Goal: Task Accomplishment & Management: Use online tool/utility

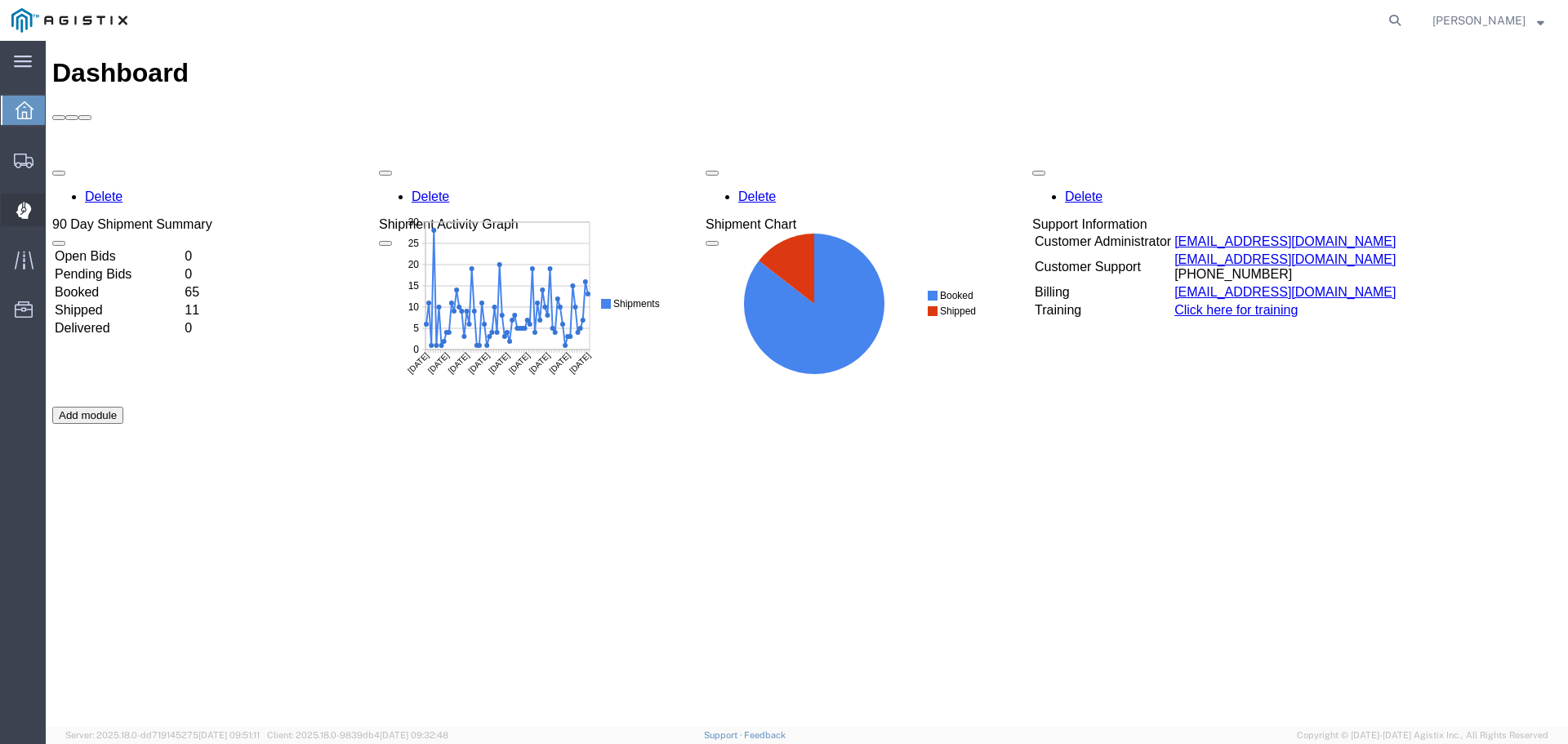
click at [29, 203] on icon at bounding box center [24, 210] width 15 height 17
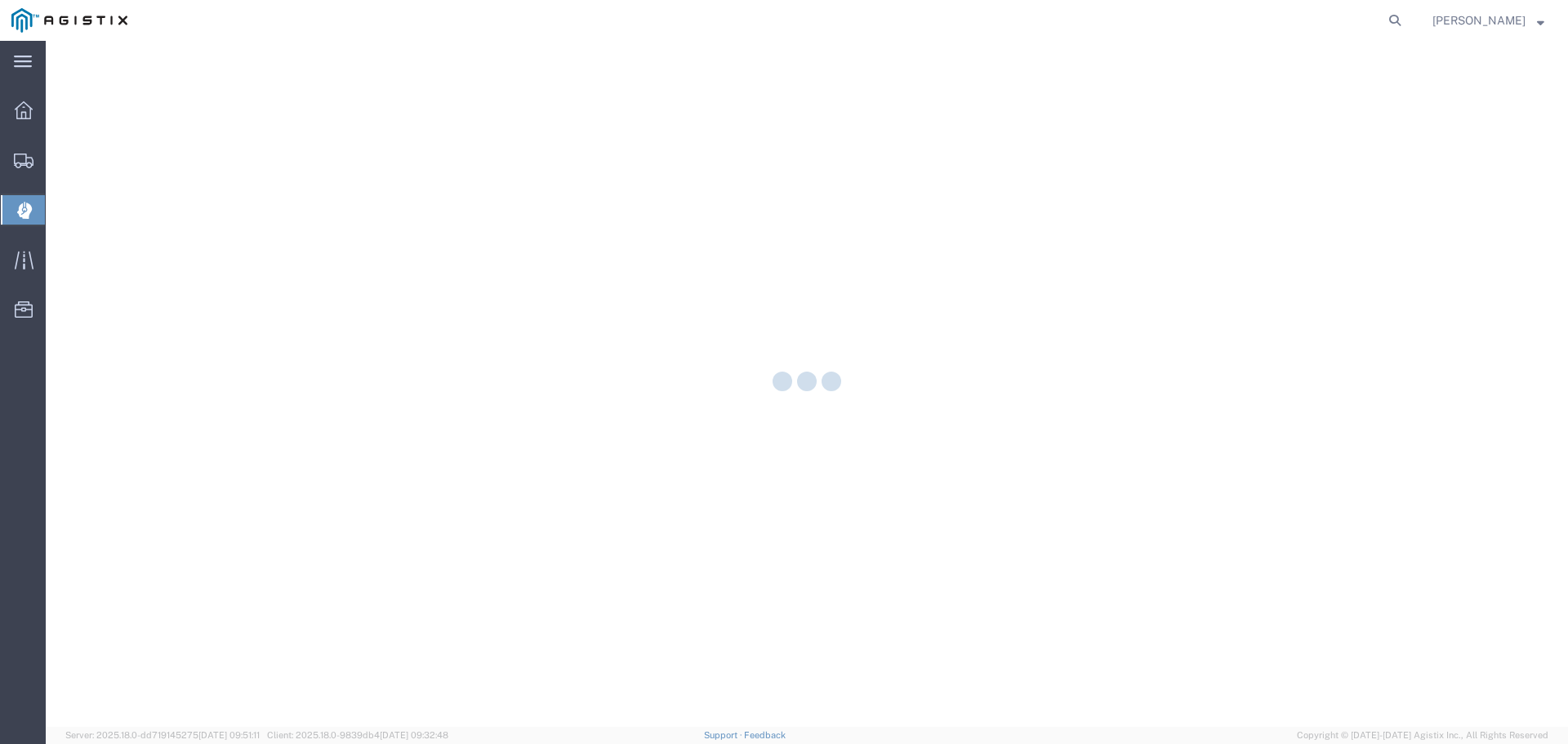
click at [71, 200] on div at bounding box center [806, 384] width 1523 height 686
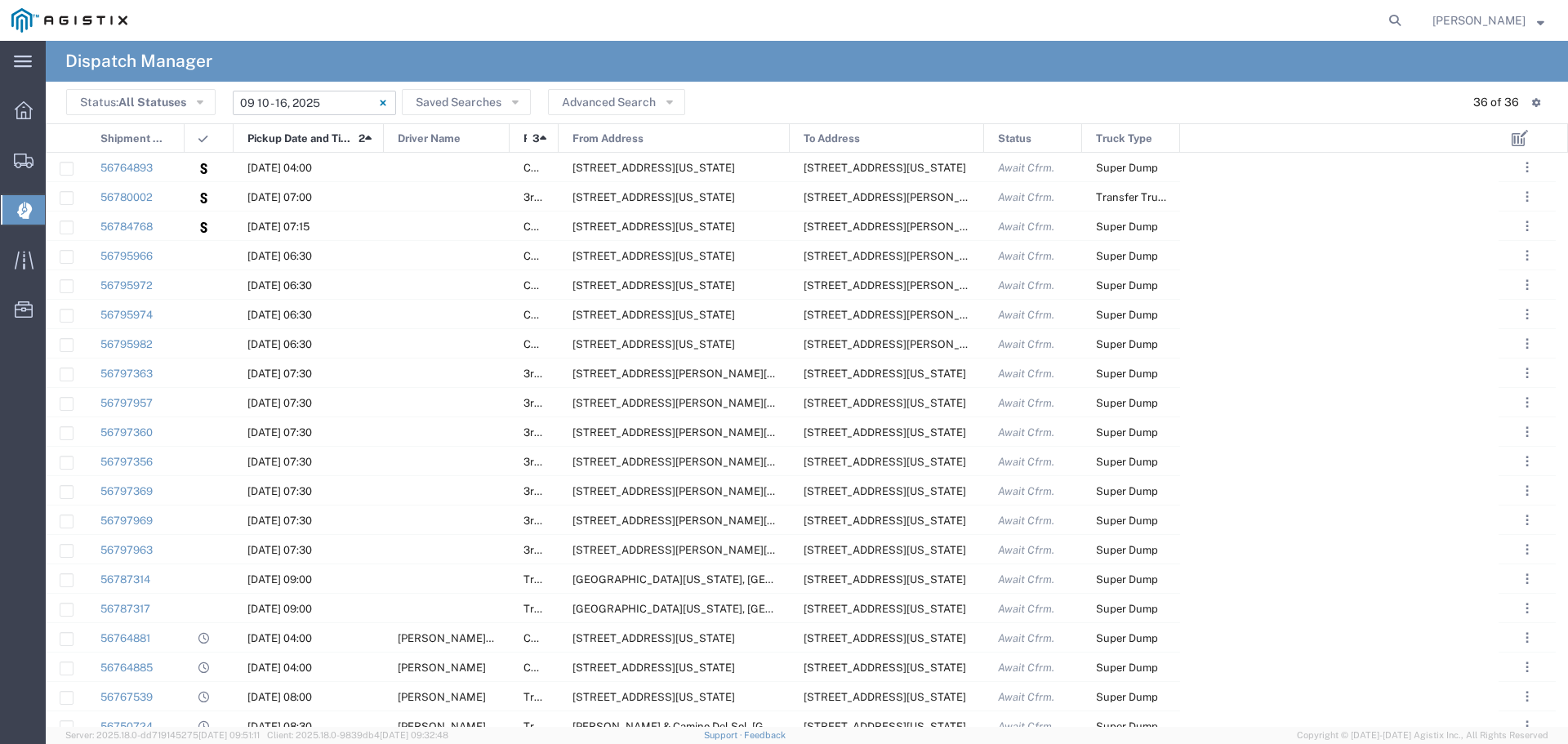
click at [318, 98] on input "09/10/2025 - 09/16/2025" at bounding box center [314, 103] width 163 height 24
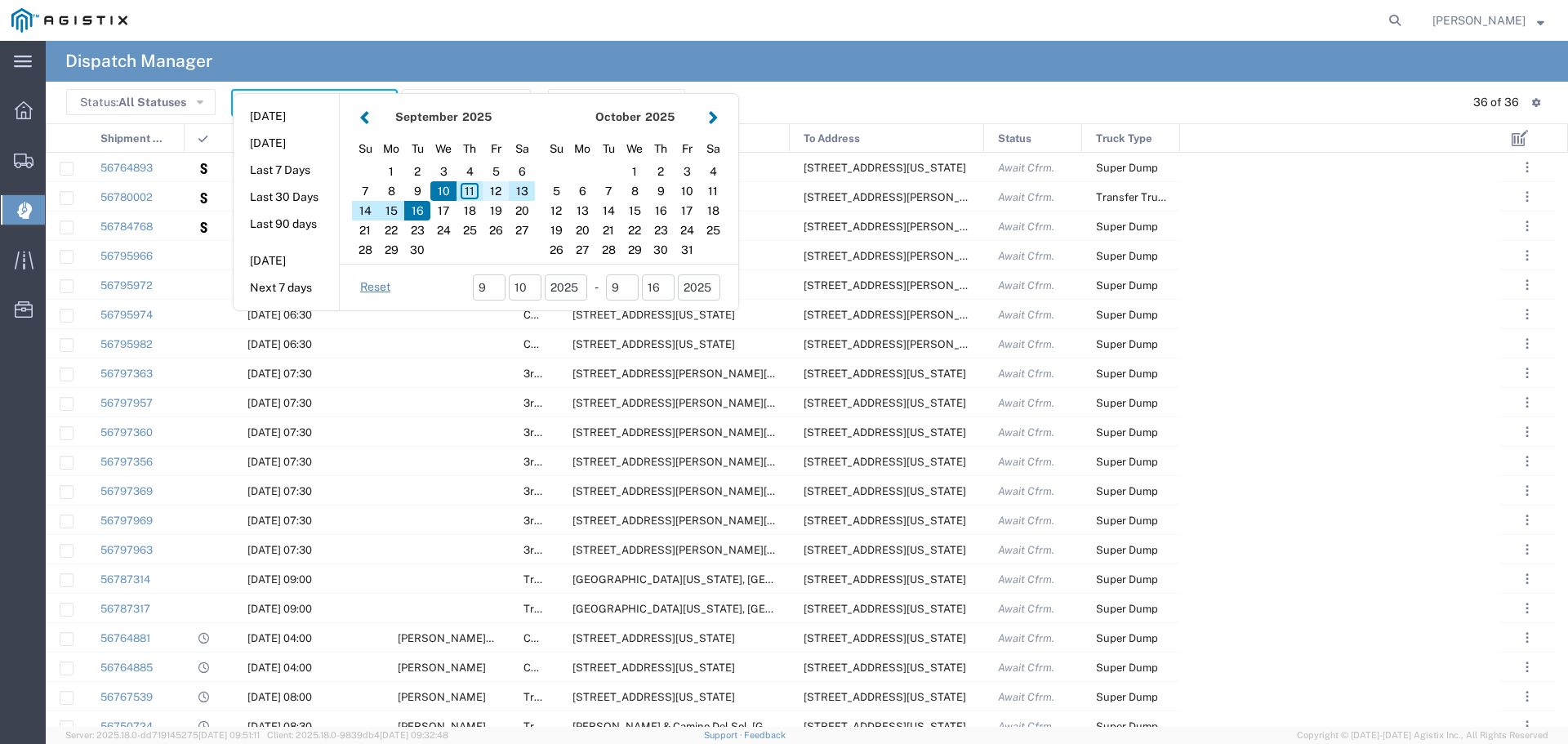
click at [489, 188] on div "12" at bounding box center [495, 191] width 26 height 19
type input "[DATE]"
type input "09/12/2025 - 09/12/2025"
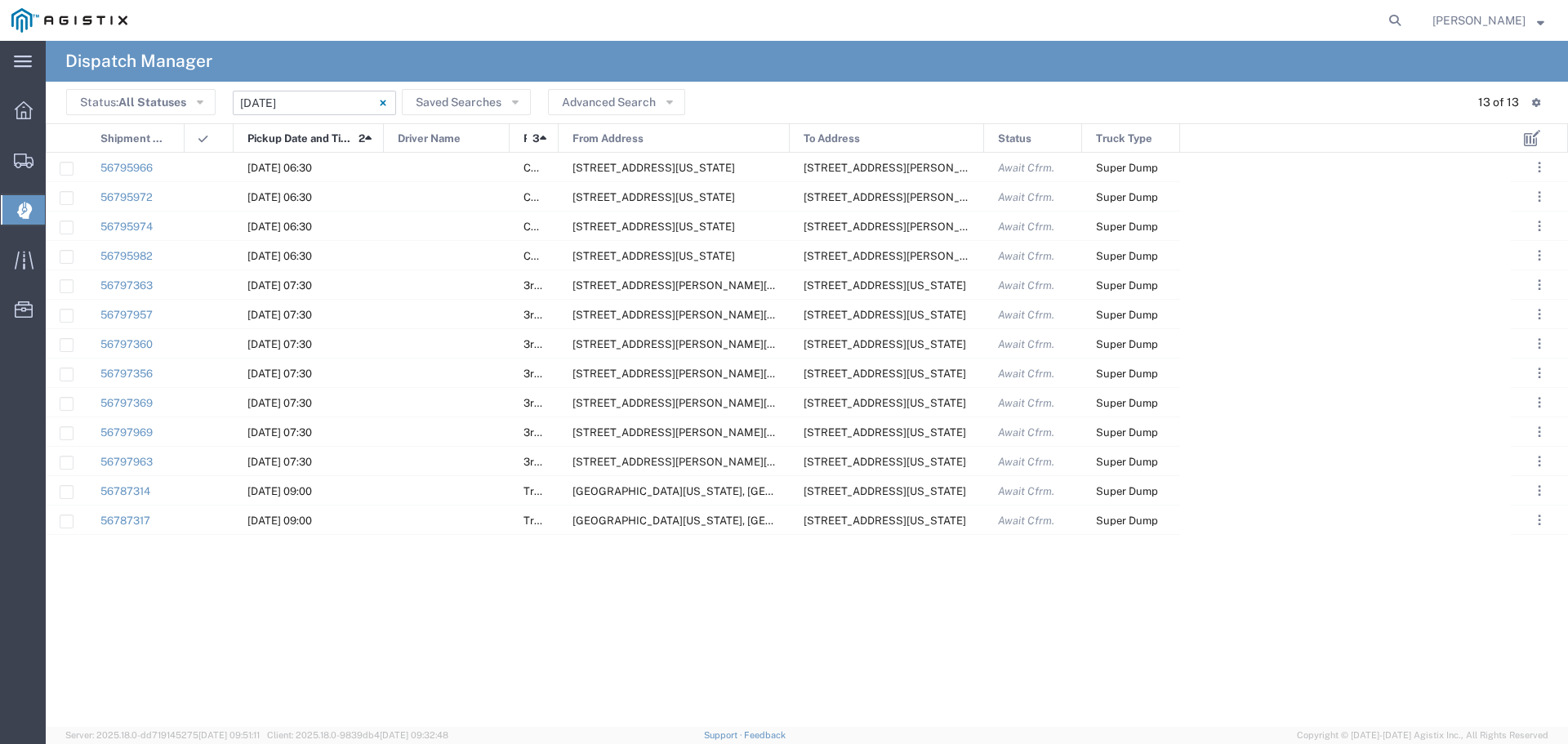
click at [562, 133] on div "From Address" at bounding box center [675, 139] width 231 height 29
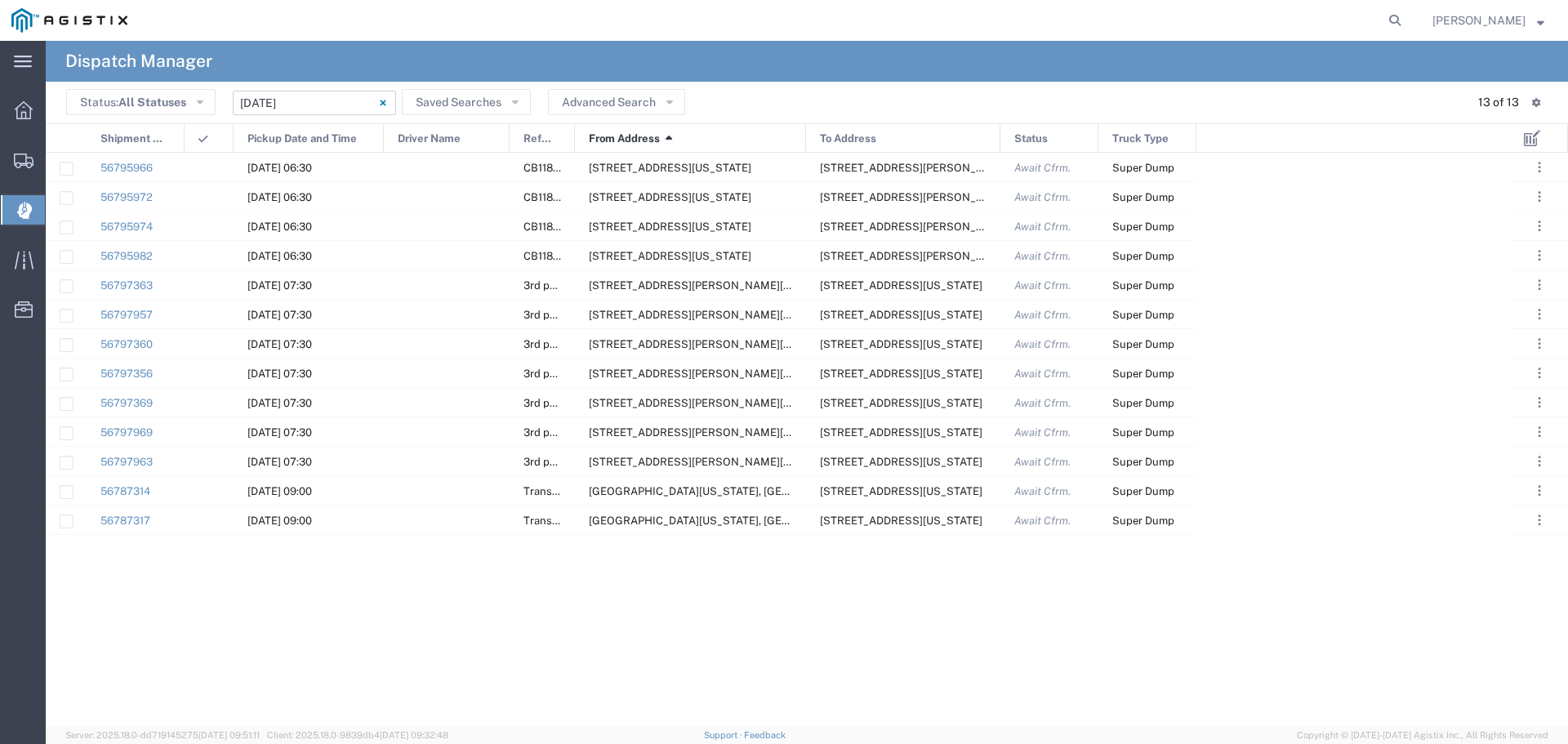
drag, startPoint x: 559, startPoint y: 138, endPoint x: 446, endPoint y: 172, distance: 118.0
click at [444, 173] on div "Shipment No. Pickup Date and Time Driver Name Reference From Address 1 To Addre…" at bounding box center [806, 425] width 1523 height 604
click at [328, 609] on div "56795966 09/12/2025, 06:30 CB118418 1050 North Court St, Redding, California, 9…" at bounding box center [778, 440] width 1465 height 574
click at [413, 171] on div at bounding box center [447, 167] width 126 height 29
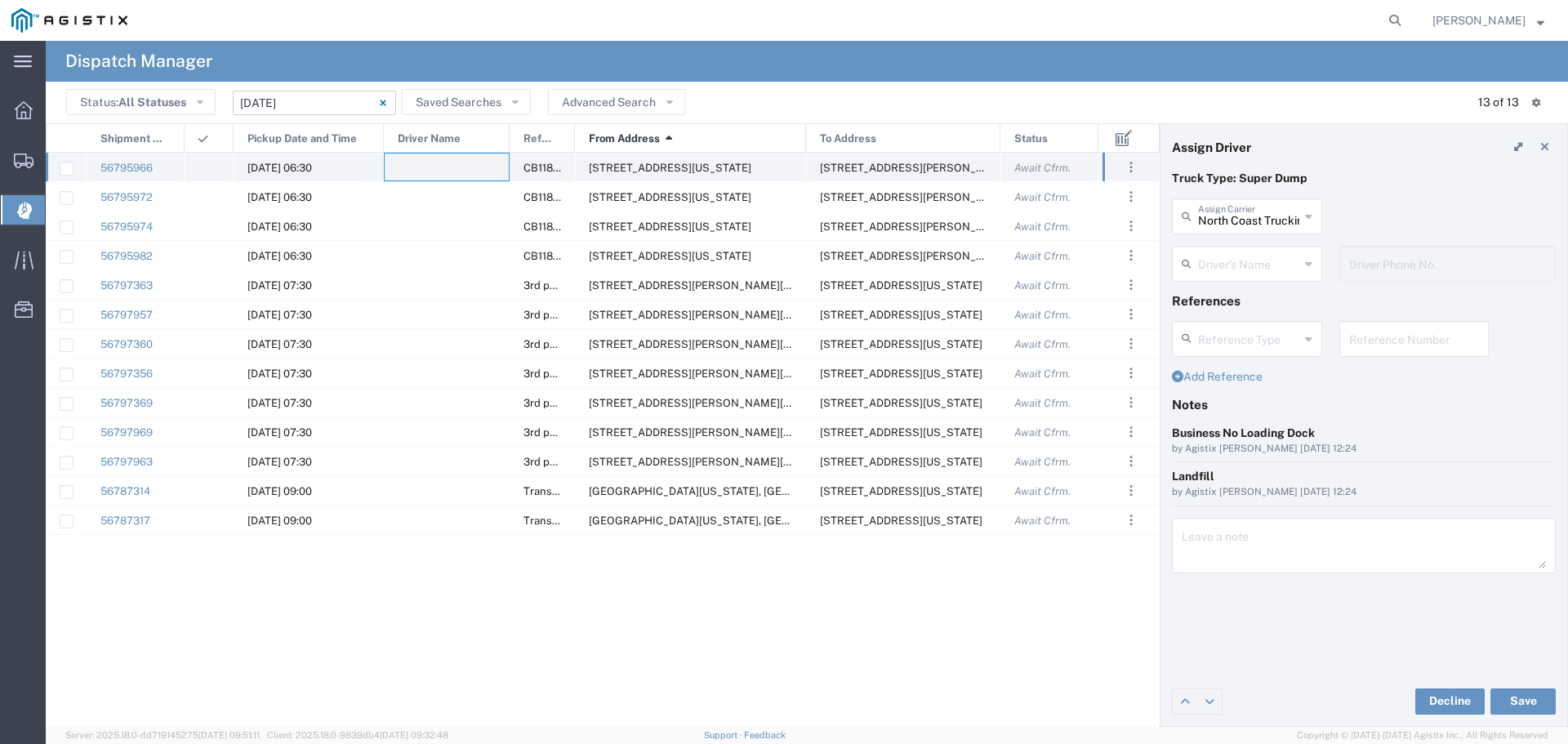
click at [442, 161] on div at bounding box center [447, 167] width 126 height 29
drag, startPoint x: 441, startPoint y: 165, endPoint x: 429, endPoint y: 167, distance: 12.2
click at [439, 166] on div at bounding box center [447, 167] width 126 height 29
click at [1261, 214] on input "text" at bounding box center [1249, 215] width 101 height 29
click at [1252, 259] on span "P&D Heavy Hauling" at bounding box center [1247, 252] width 147 height 25
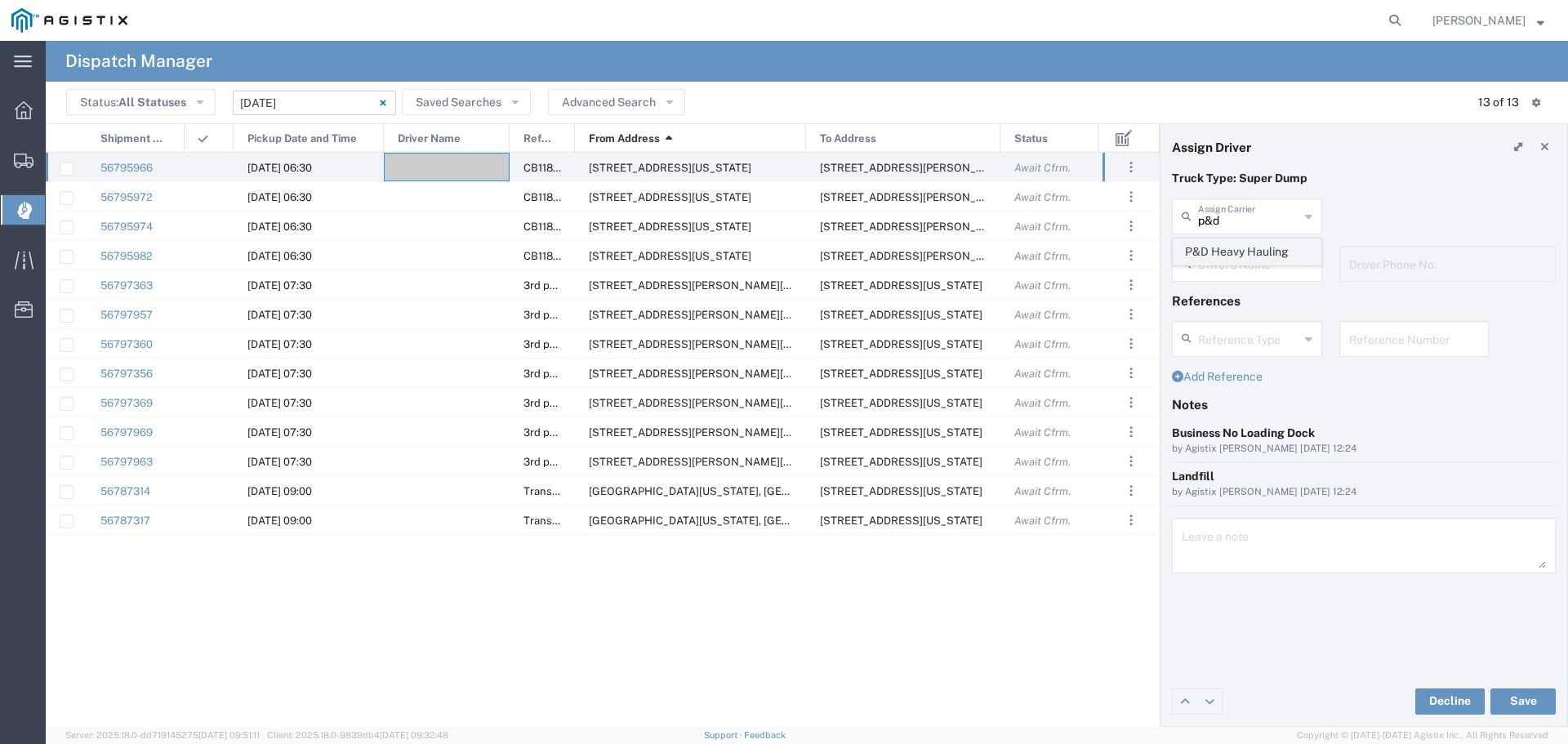
type input "P&D Heavy Hauling"
click at [1252, 259] on input "text" at bounding box center [1249, 262] width 101 height 29
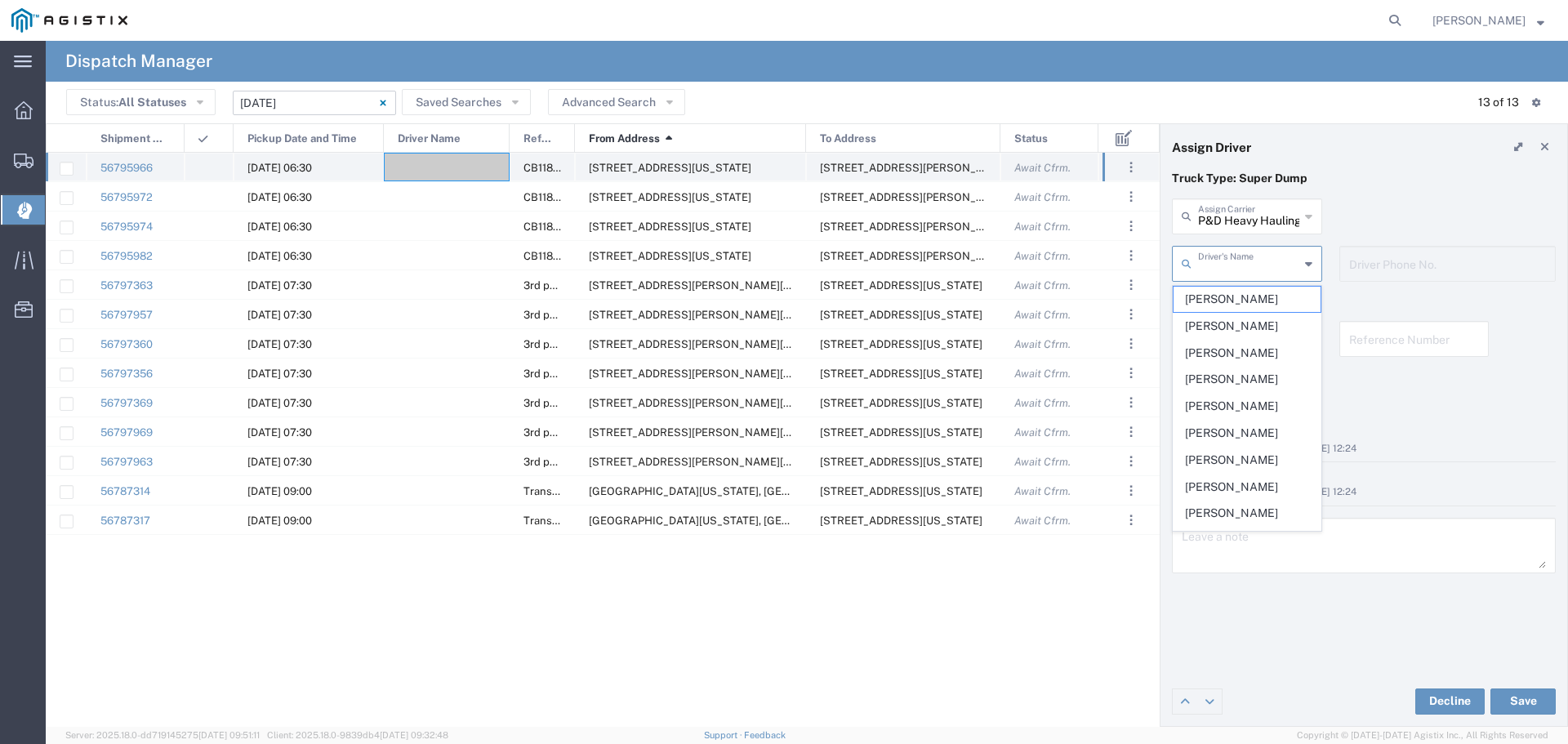
click at [416, 172] on div at bounding box center [447, 167] width 126 height 29
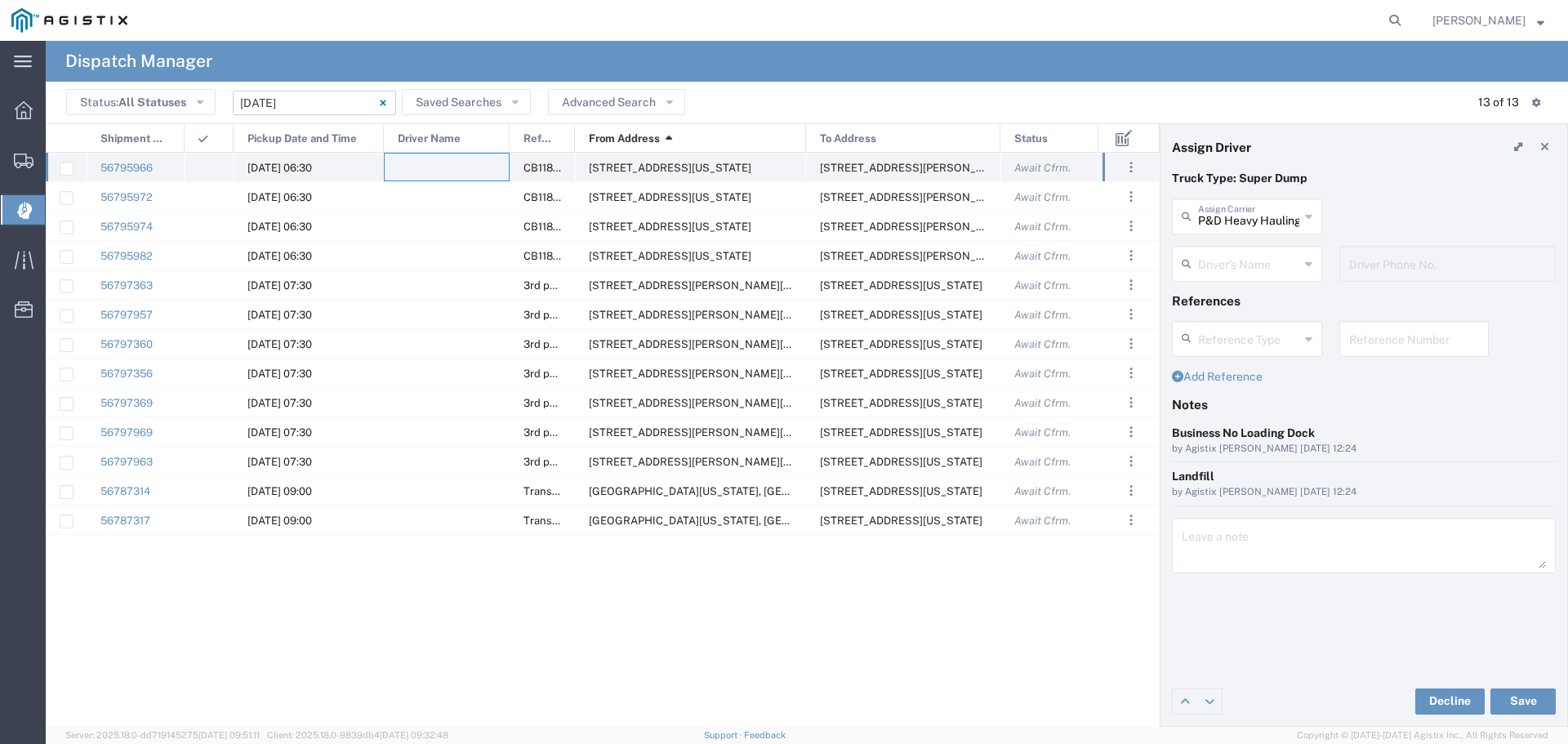
click at [416, 172] on div at bounding box center [447, 167] width 126 height 29
click at [456, 171] on div at bounding box center [447, 167] width 126 height 29
click at [1266, 278] on div "Driver's Name" at bounding box center [1247, 263] width 150 height 36
type input "Danelle Schlinger"
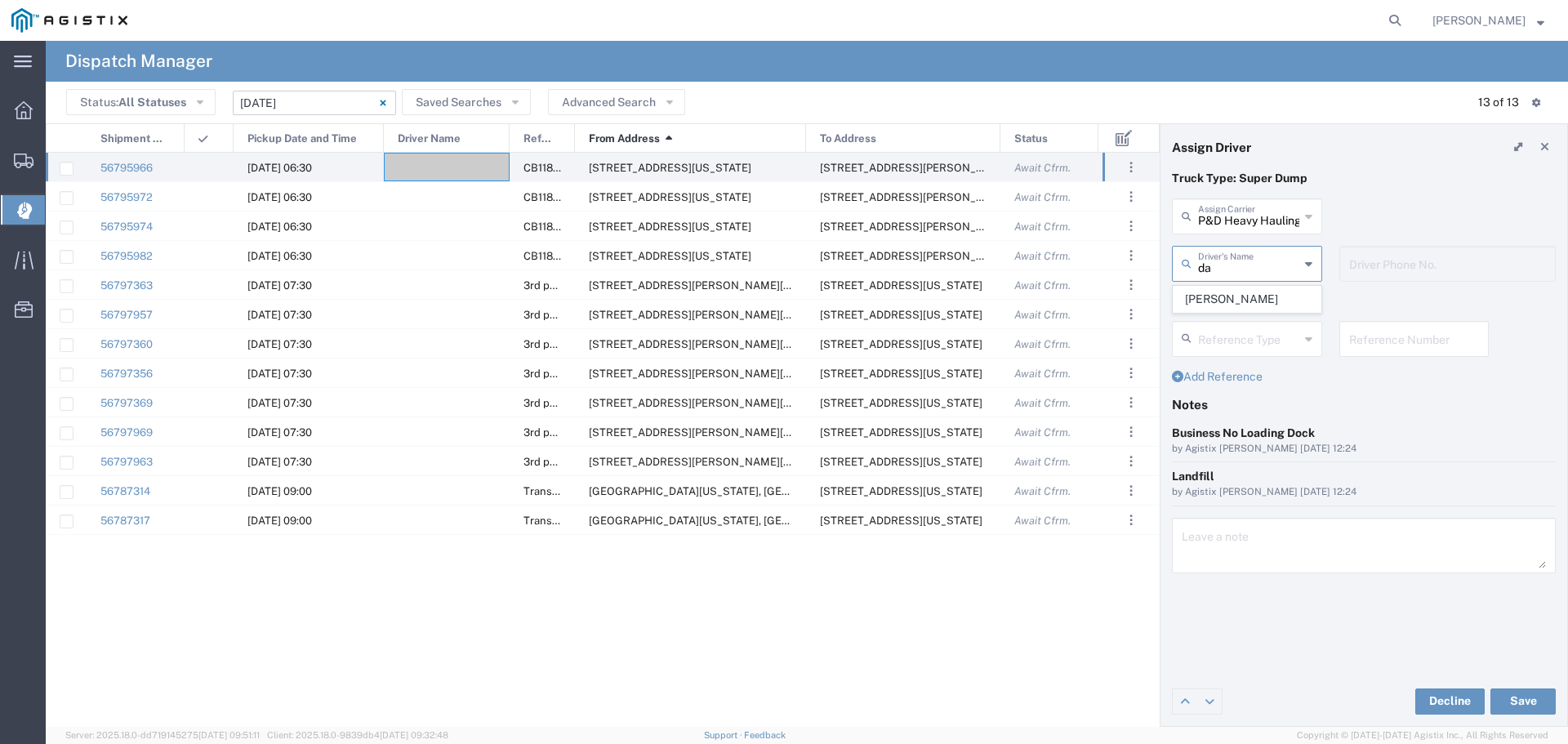
type input "916-903-8518"
click at [1524, 709] on button "Save" at bounding box center [1523, 701] width 66 height 26
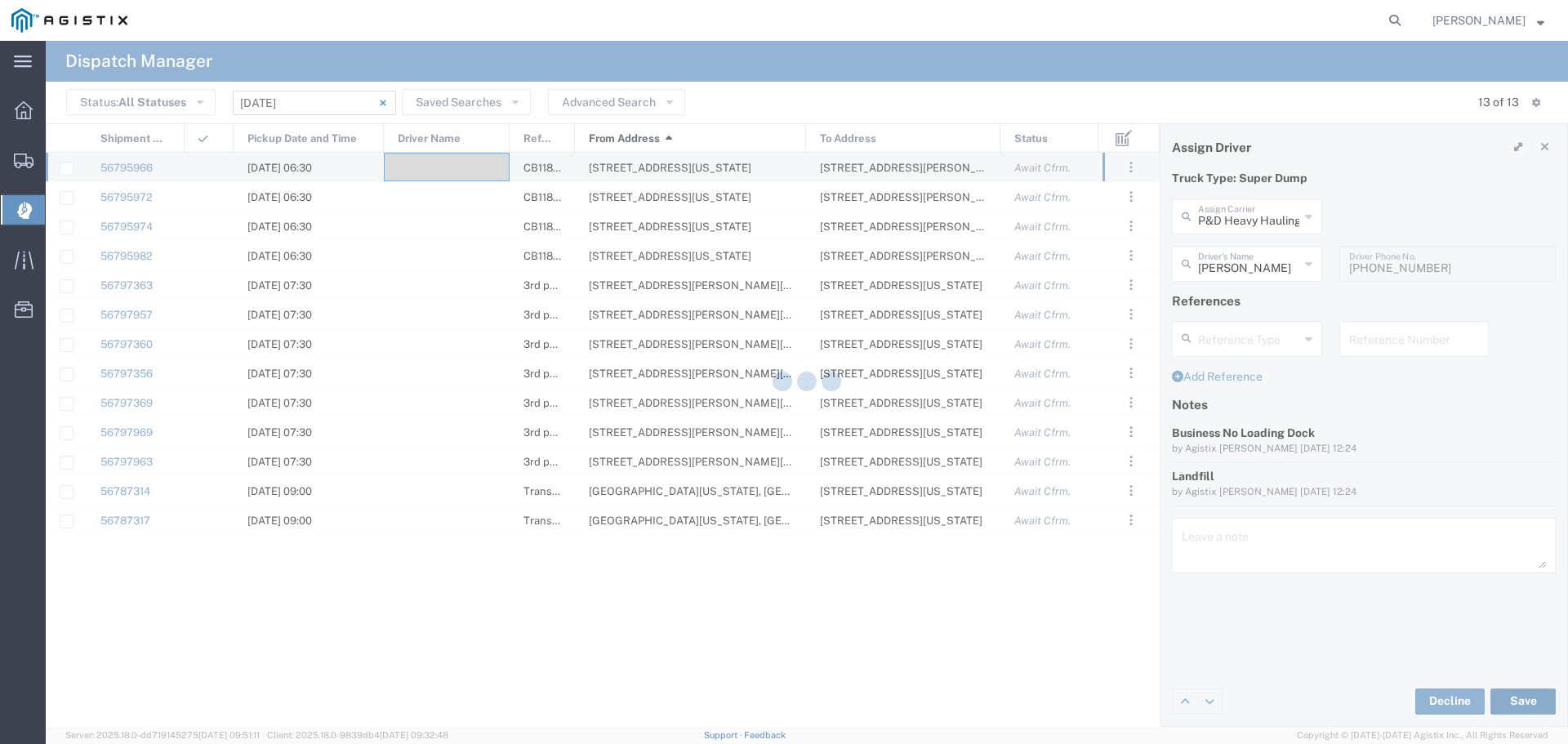
type input "Danelle Schlinger"
type input "P&D Heavy Hauling"
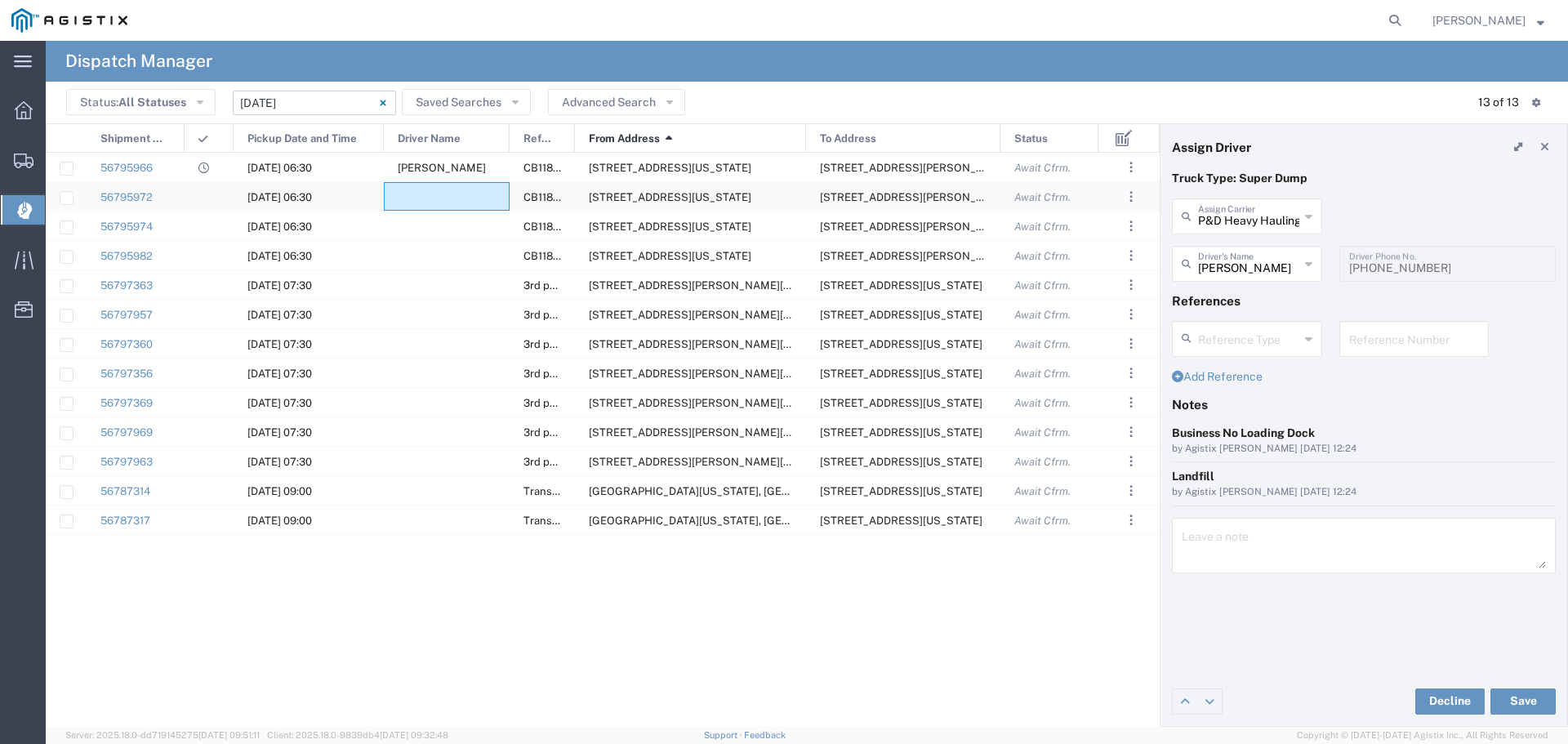
click at [468, 188] on div at bounding box center [447, 197] width 126 height 29
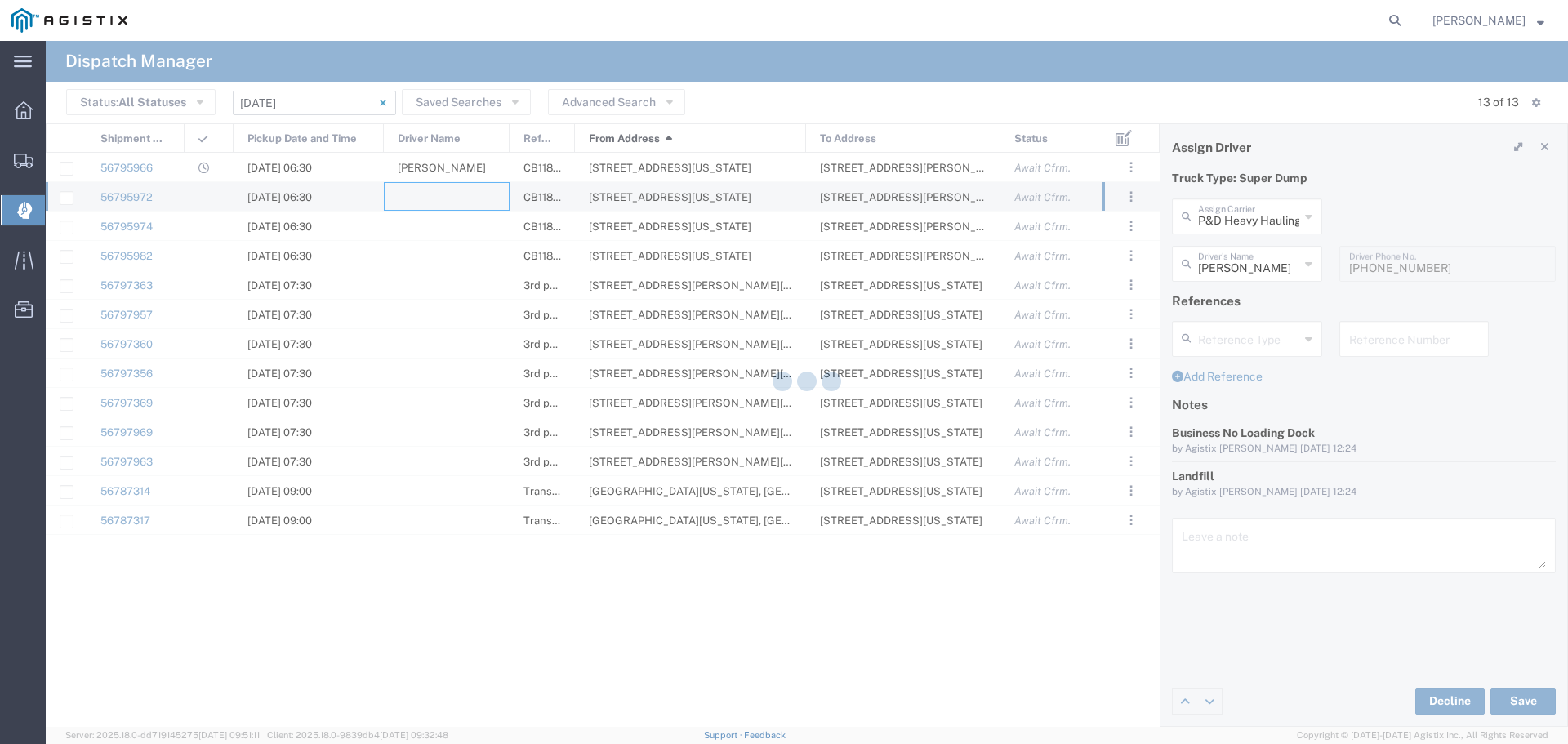
type input "North Coast Trucking"
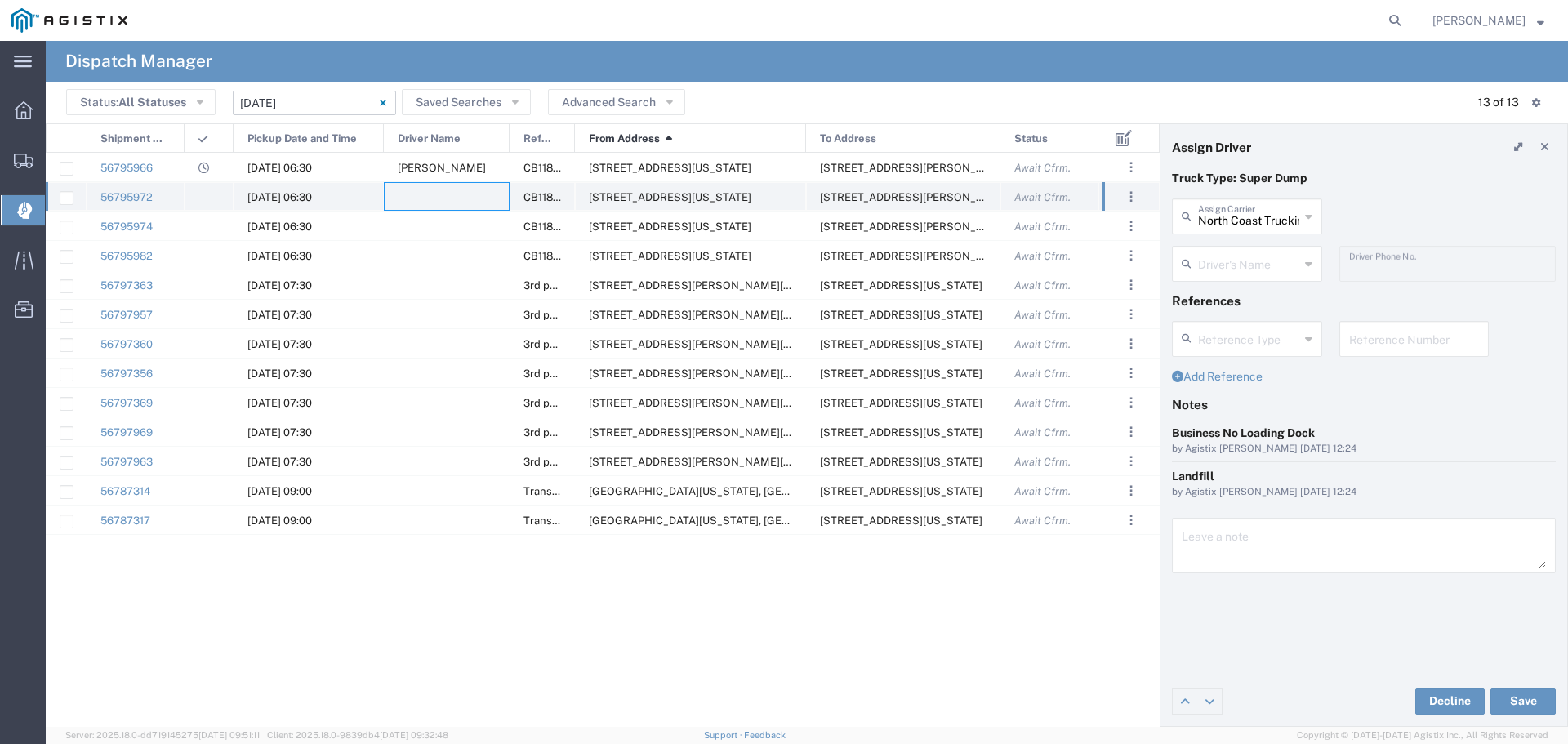
click at [424, 187] on div at bounding box center [447, 197] width 126 height 29
click at [418, 200] on div at bounding box center [447, 197] width 126 height 29
click at [438, 198] on div at bounding box center [447, 197] width 126 height 29
click at [1264, 216] on input "text" at bounding box center [1249, 215] width 101 height 29
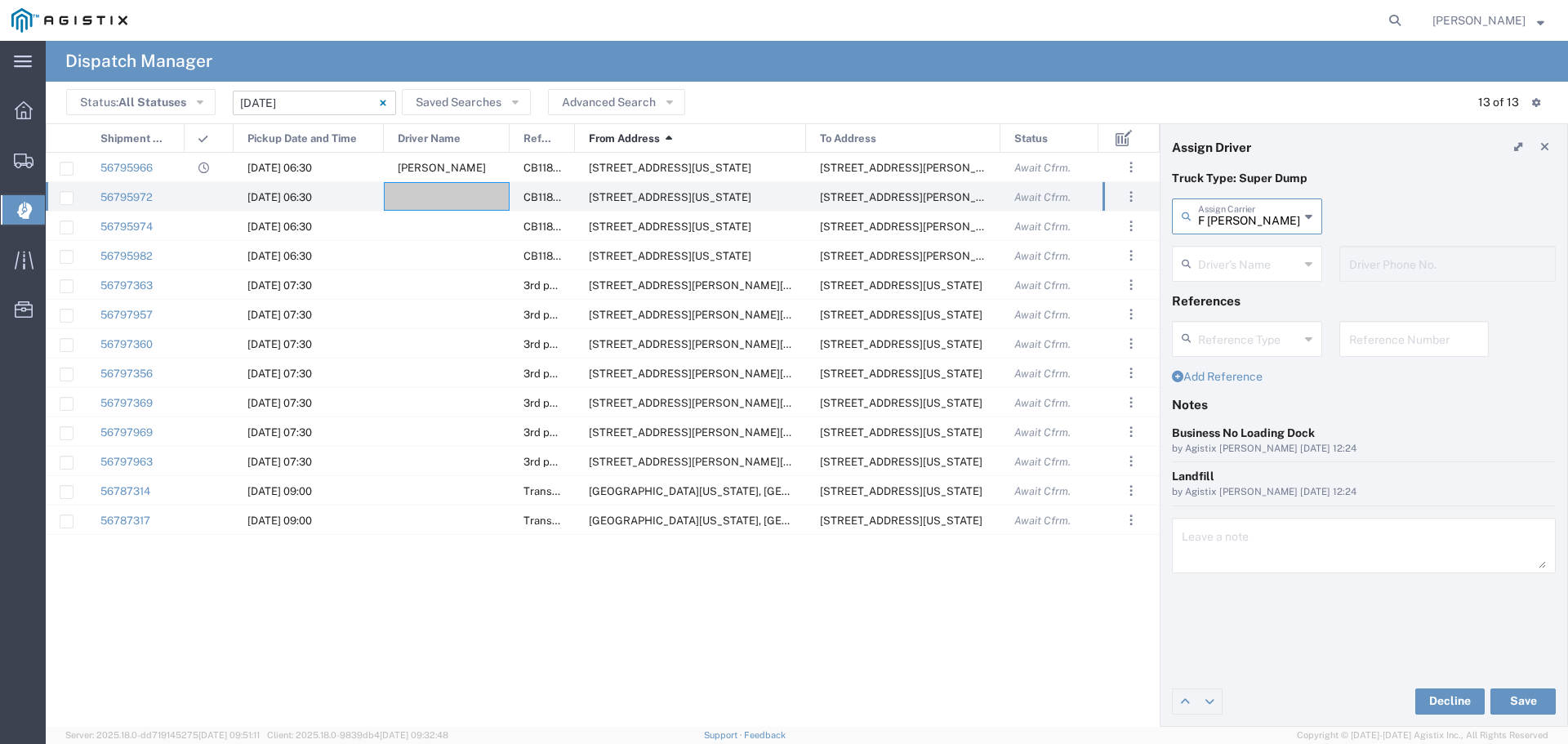
click at [1260, 222] on input "F Cortes Trucking" at bounding box center [1249, 215] width 101 height 29
click at [1259, 222] on input "F Cortes Trucking" at bounding box center [1249, 215] width 101 height 29
click at [1249, 248] on span "Ortega Trucking Inc" at bounding box center [1247, 265] width 147 height 50
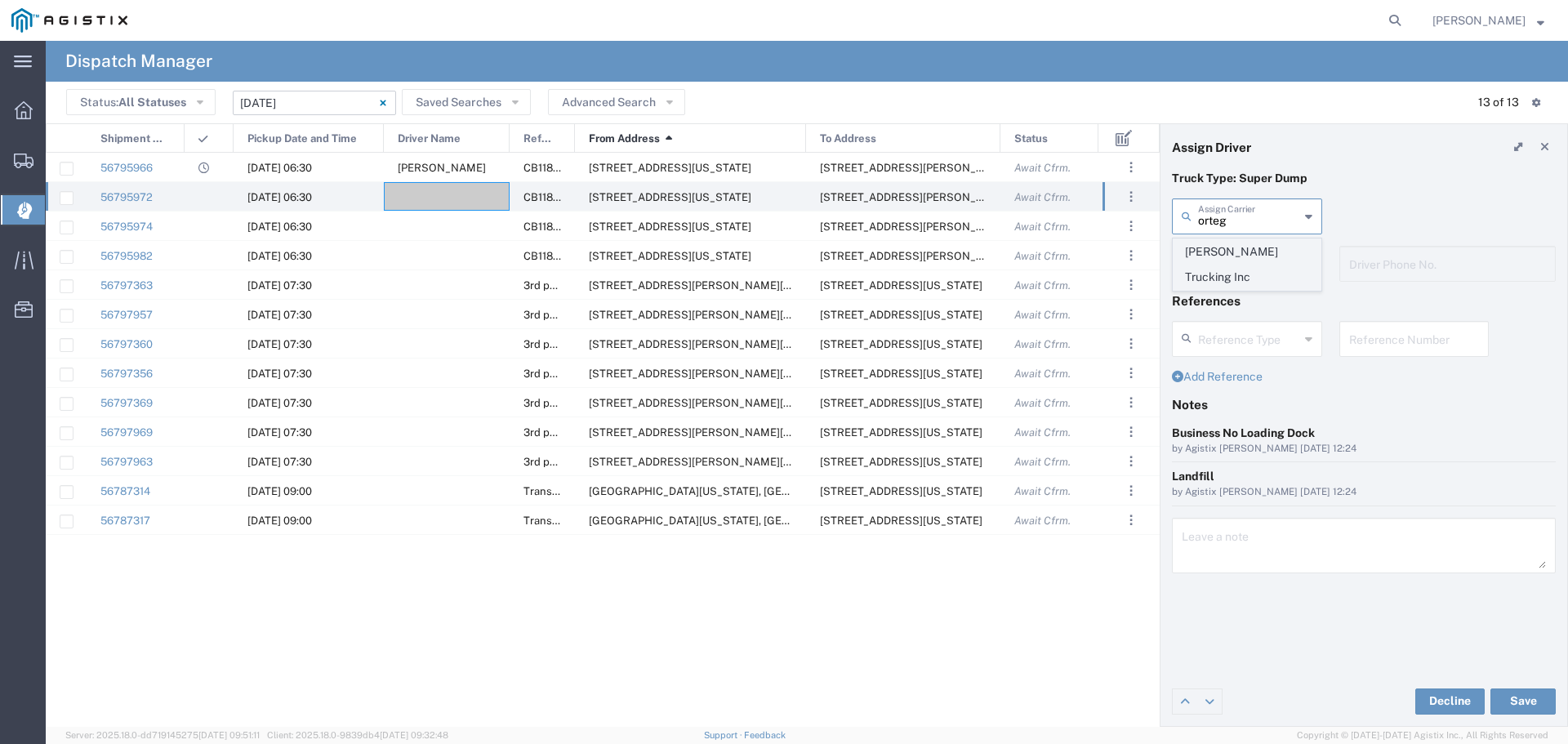
type input "Ortega Trucking Inc"
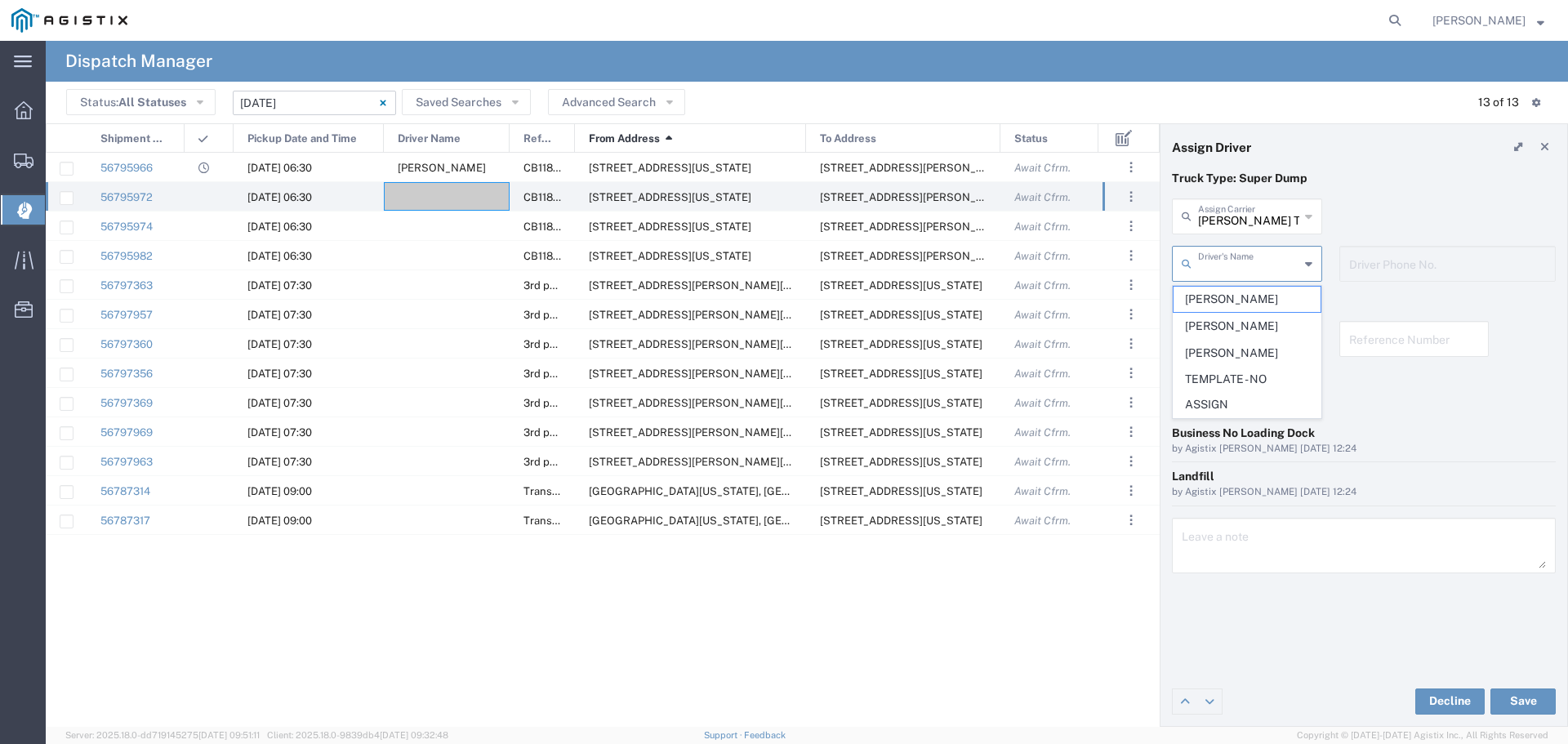
click at [1235, 260] on input "text" at bounding box center [1249, 262] width 101 height 29
type input "j"
click at [1453, 414] on div "Notes" at bounding box center [1364, 410] width 401 height 28
click at [1198, 252] on input "text" at bounding box center [1249, 262] width 101 height 29
click at [1267, 381] on span "TEMPLATE - NO ASSIGN" at bounding box center [1247, 392] width 147 height 50
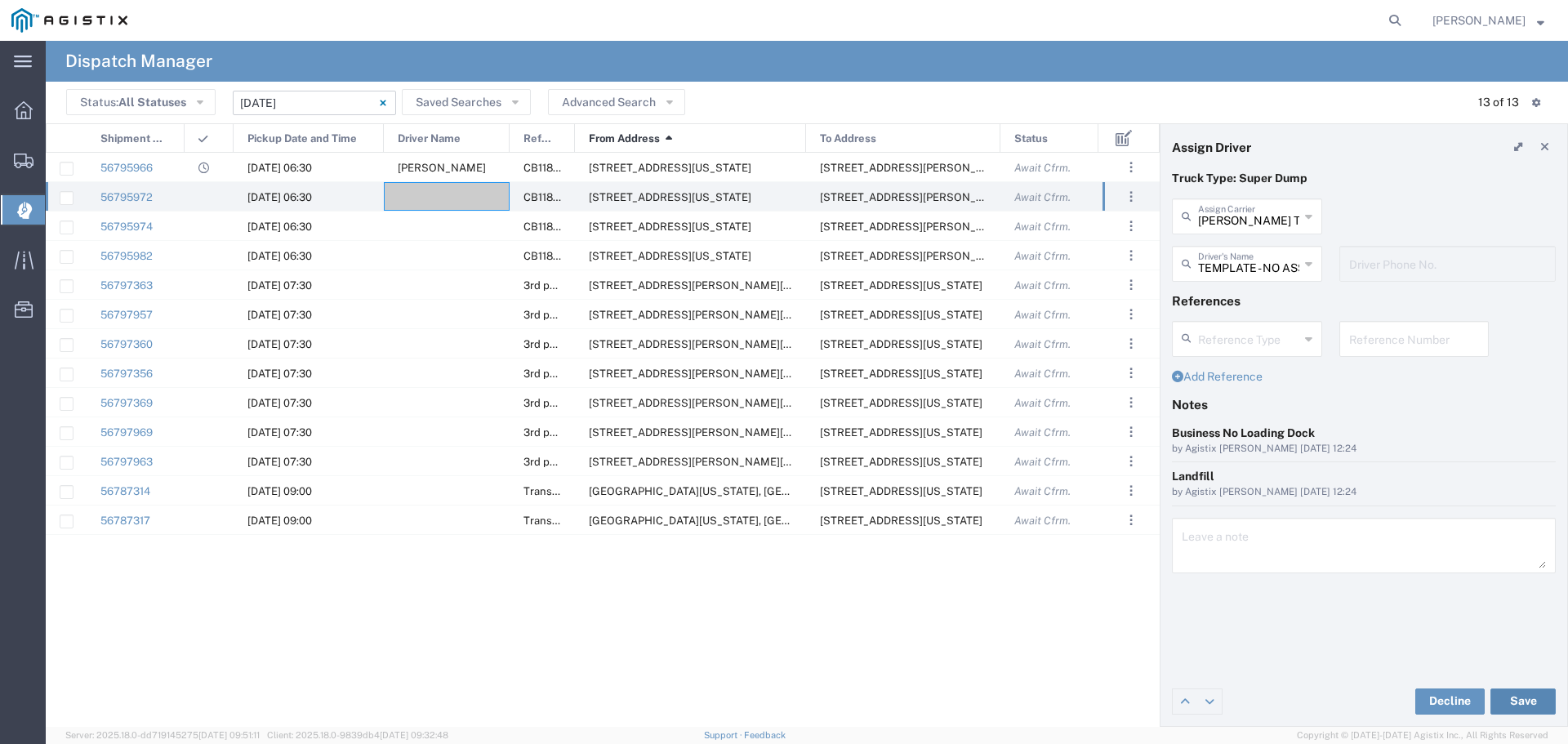
click at [1511, 700] on button "Save" at bounding box center [1523, 701] width 66 height 26
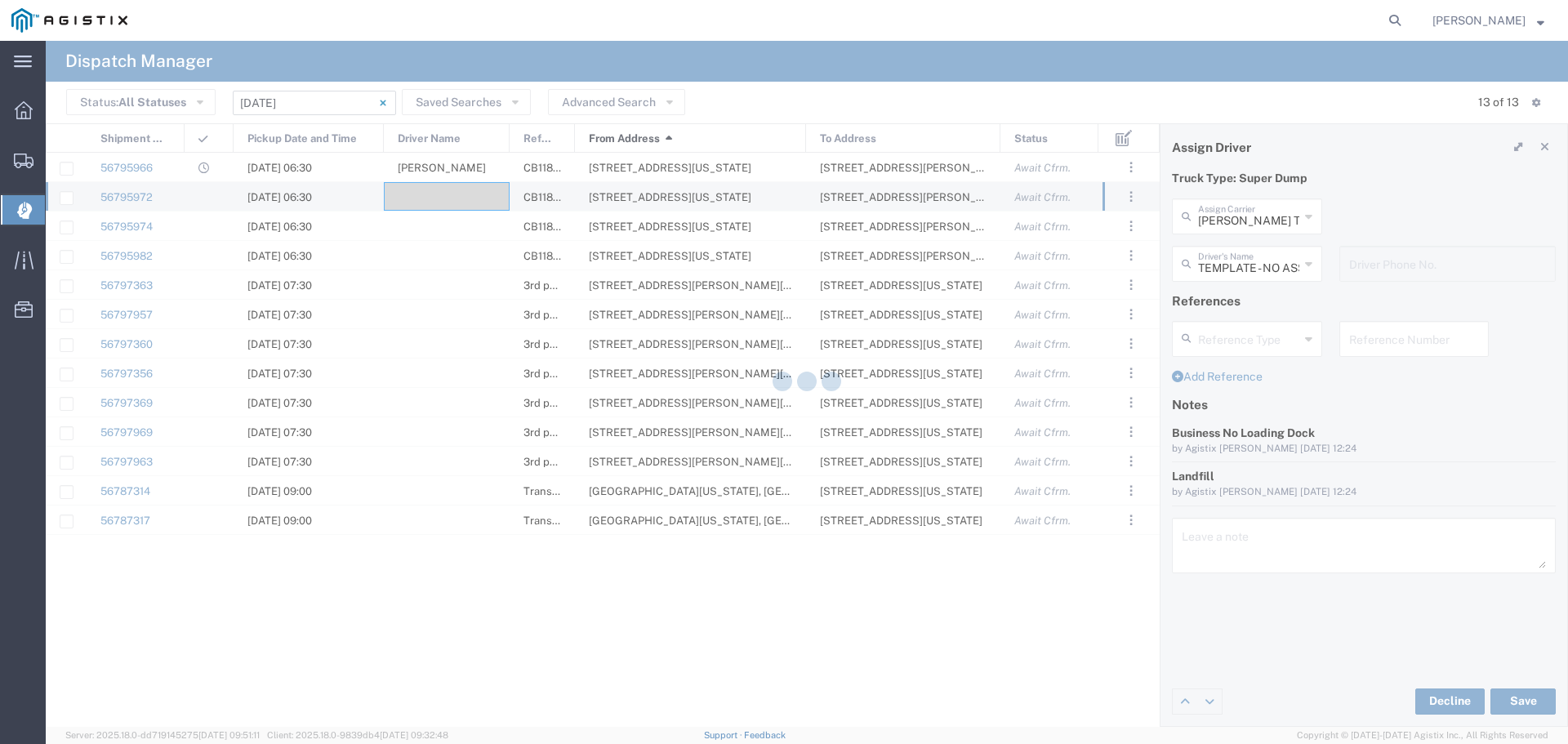
type input "TEMPLATE - NO ASSIGN"
type input "Ortega Trucking Inc"
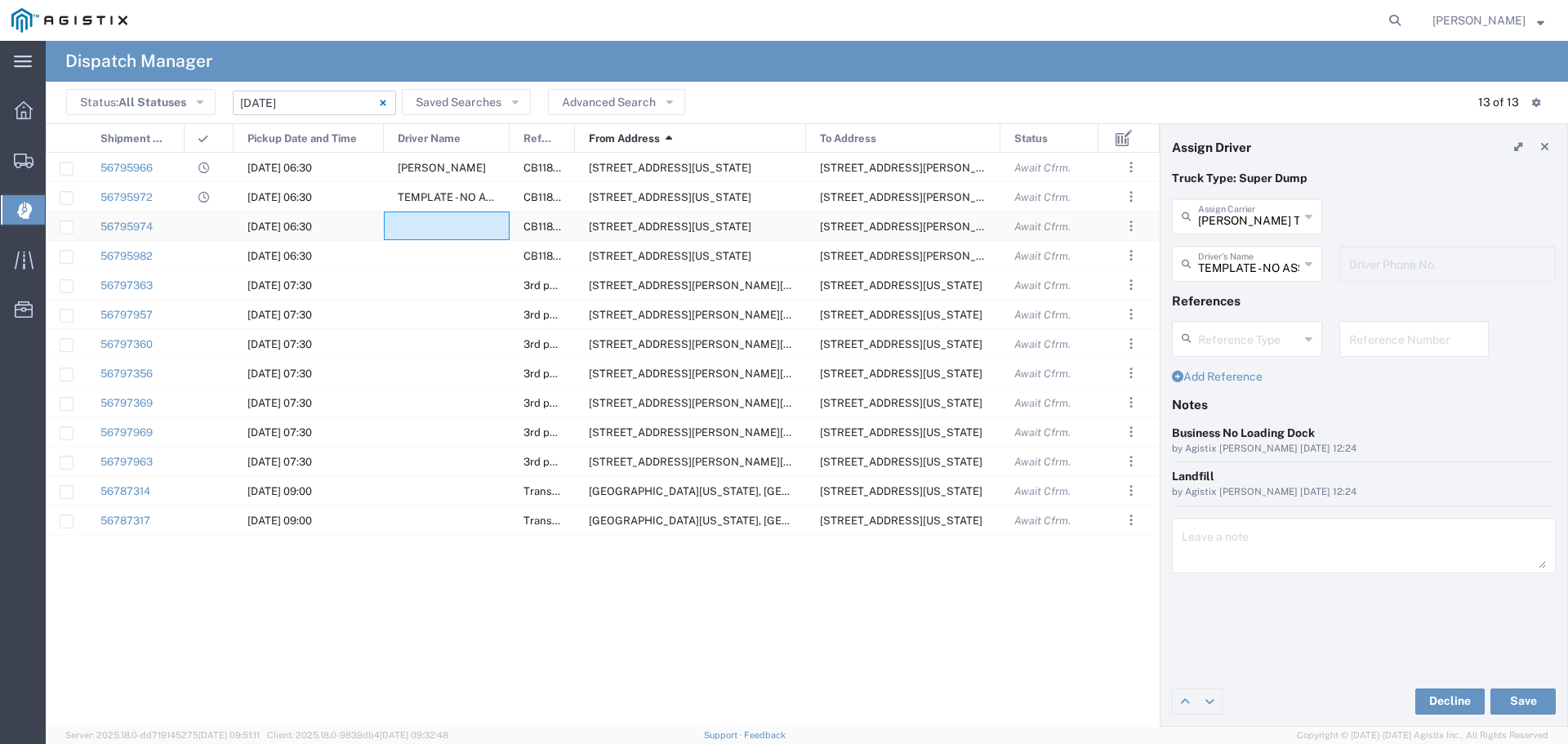
click at [450, 230] on div at bounding box center [447, 226] width 126 height 29
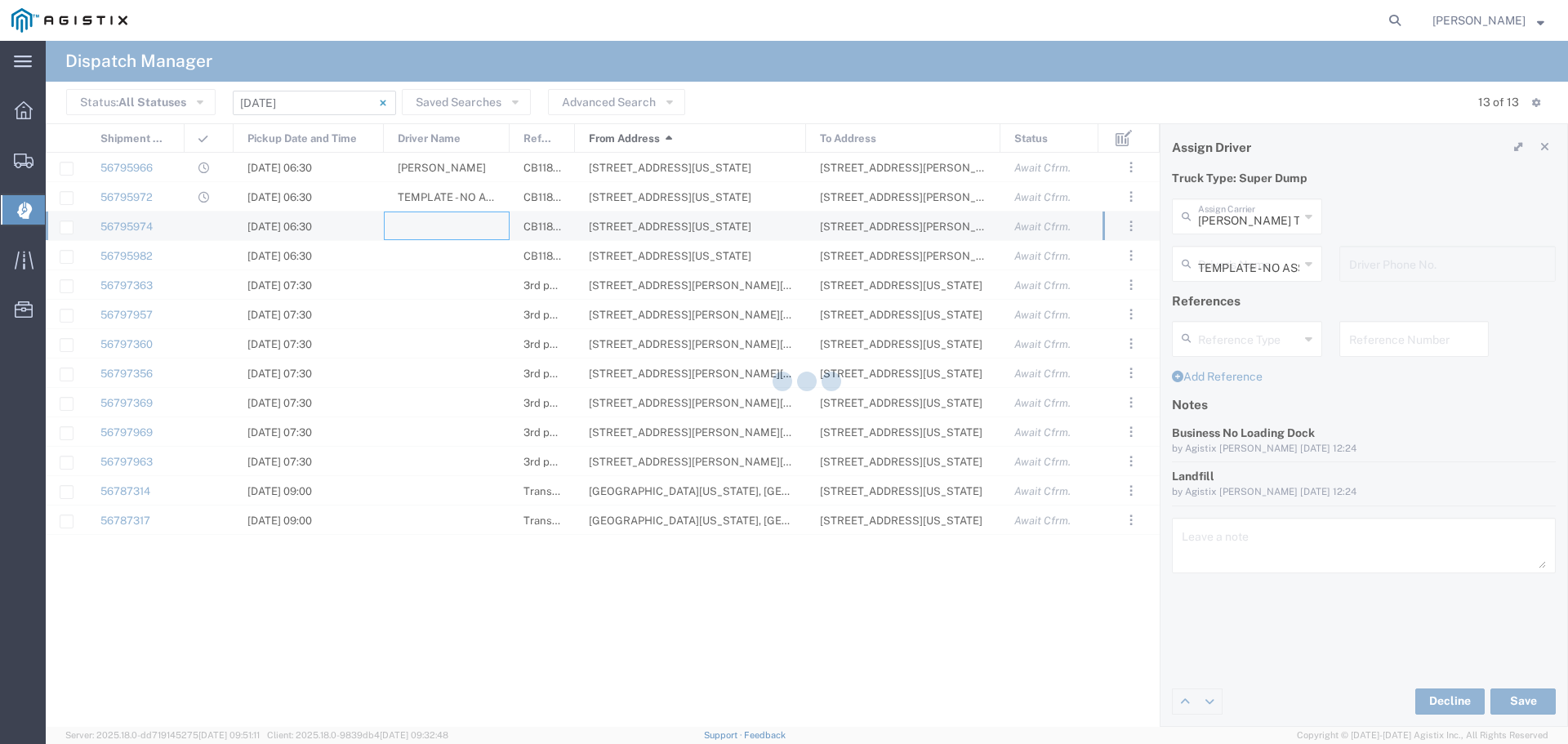
type input "North Coast Trucking"
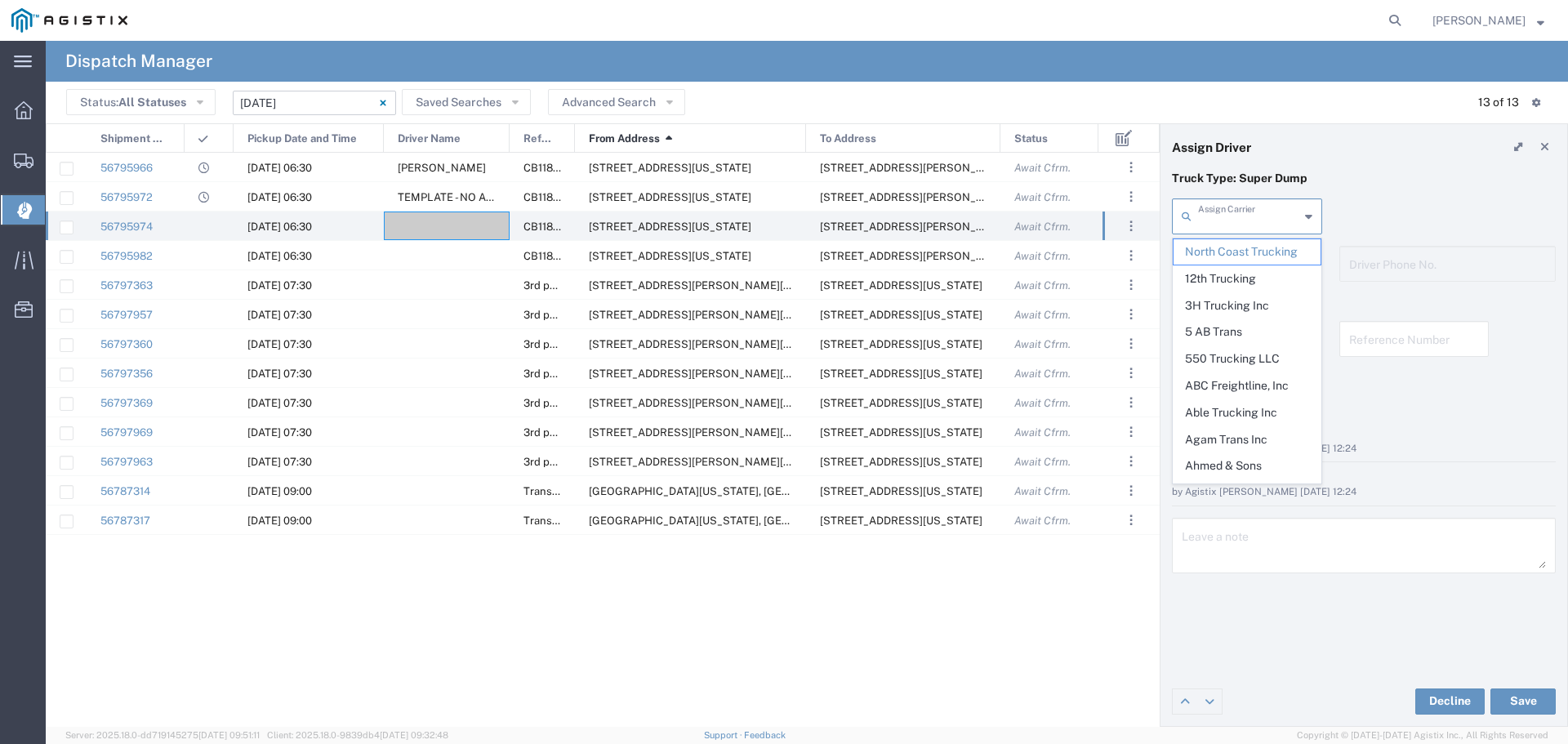
click at [1216, 214] on input "text" at bounding box center [1249, 215] width 101 height 29
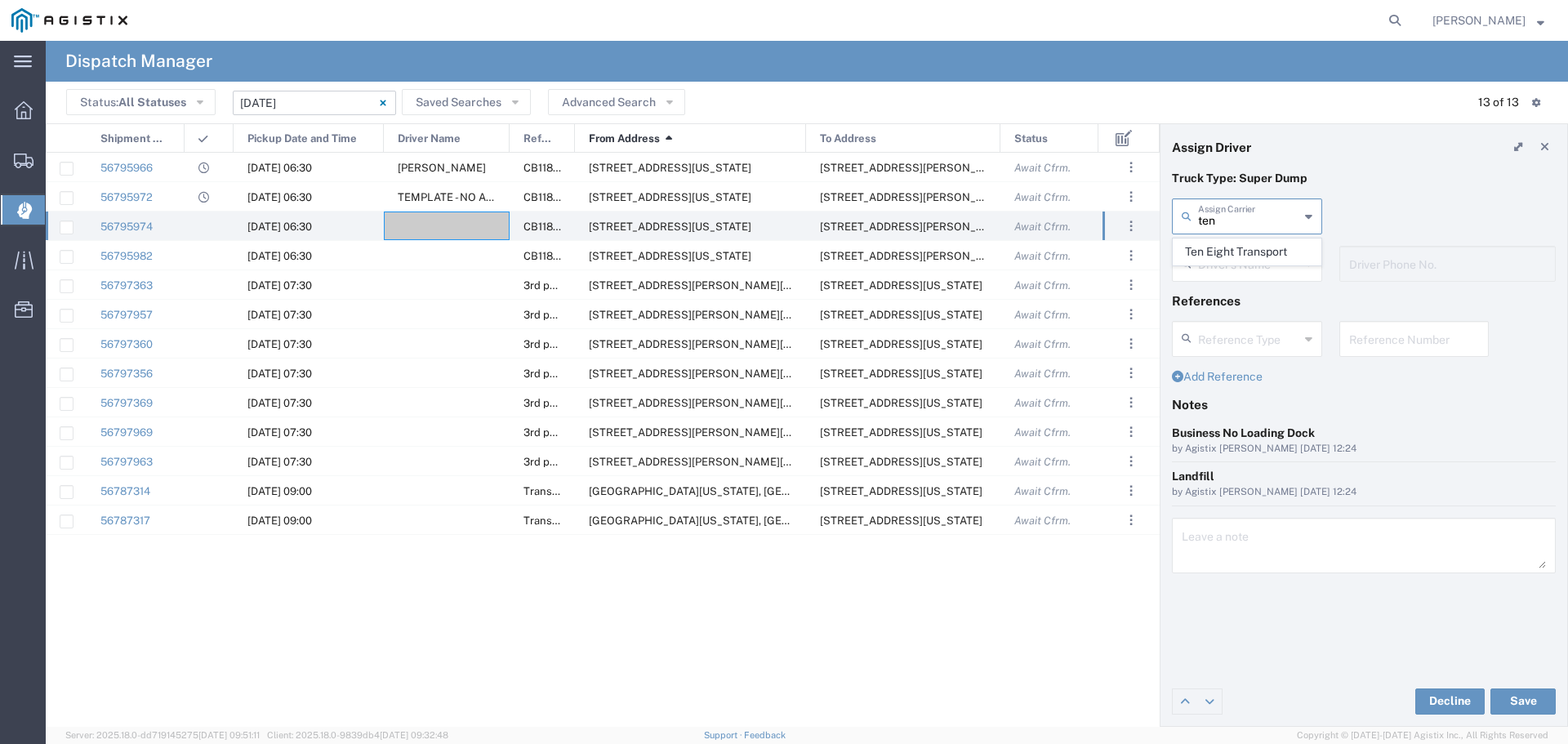
click at [1286, 247] on span "Ten Eight Transport" at bounding box center [1247, 252] width 147 height 25
click at [1299, 268] on input "text" at bounding box center [1249, 262] width 101 height 29
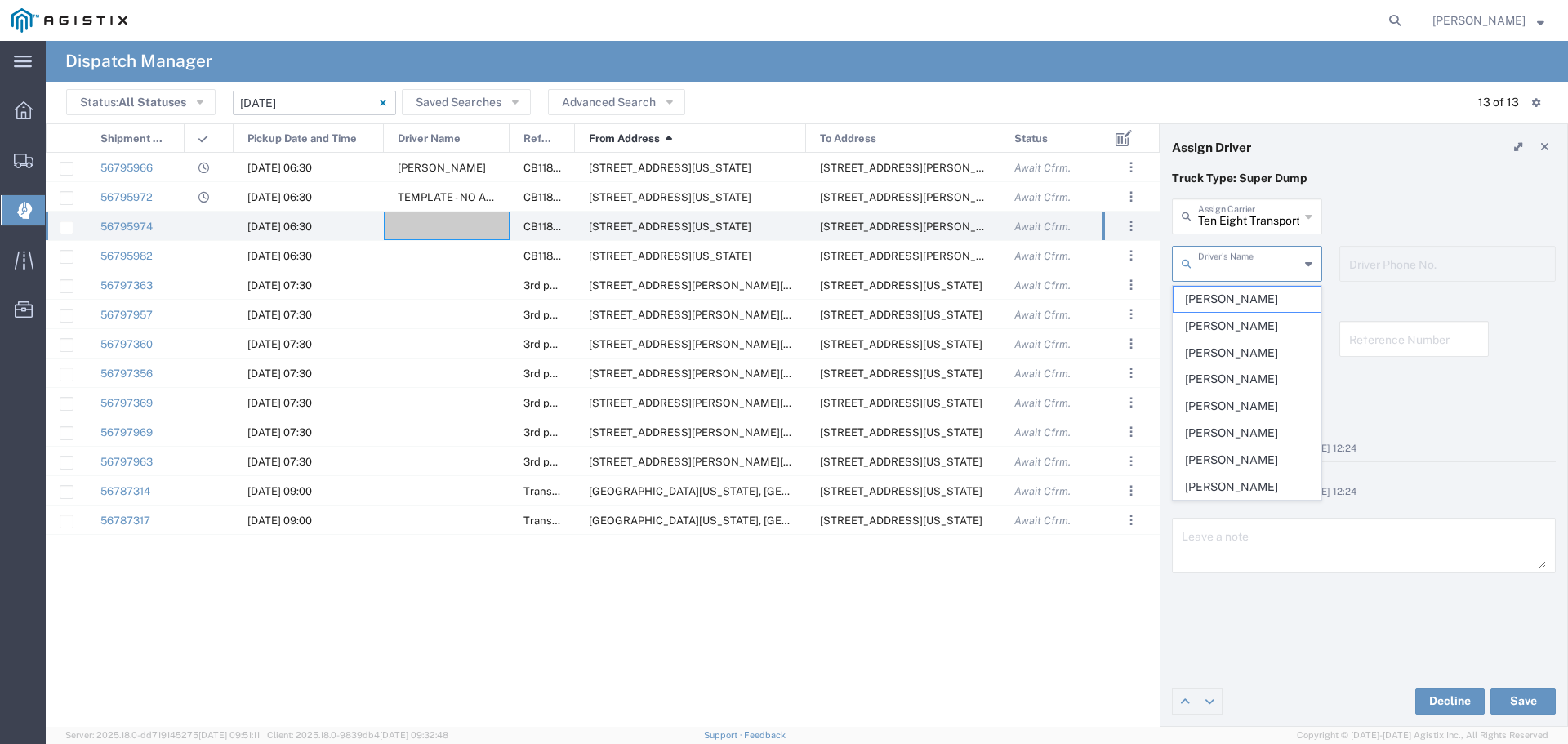
click at [1511, 308] on h4 "References" at bounding box center [1364, 300] width 384 height 14
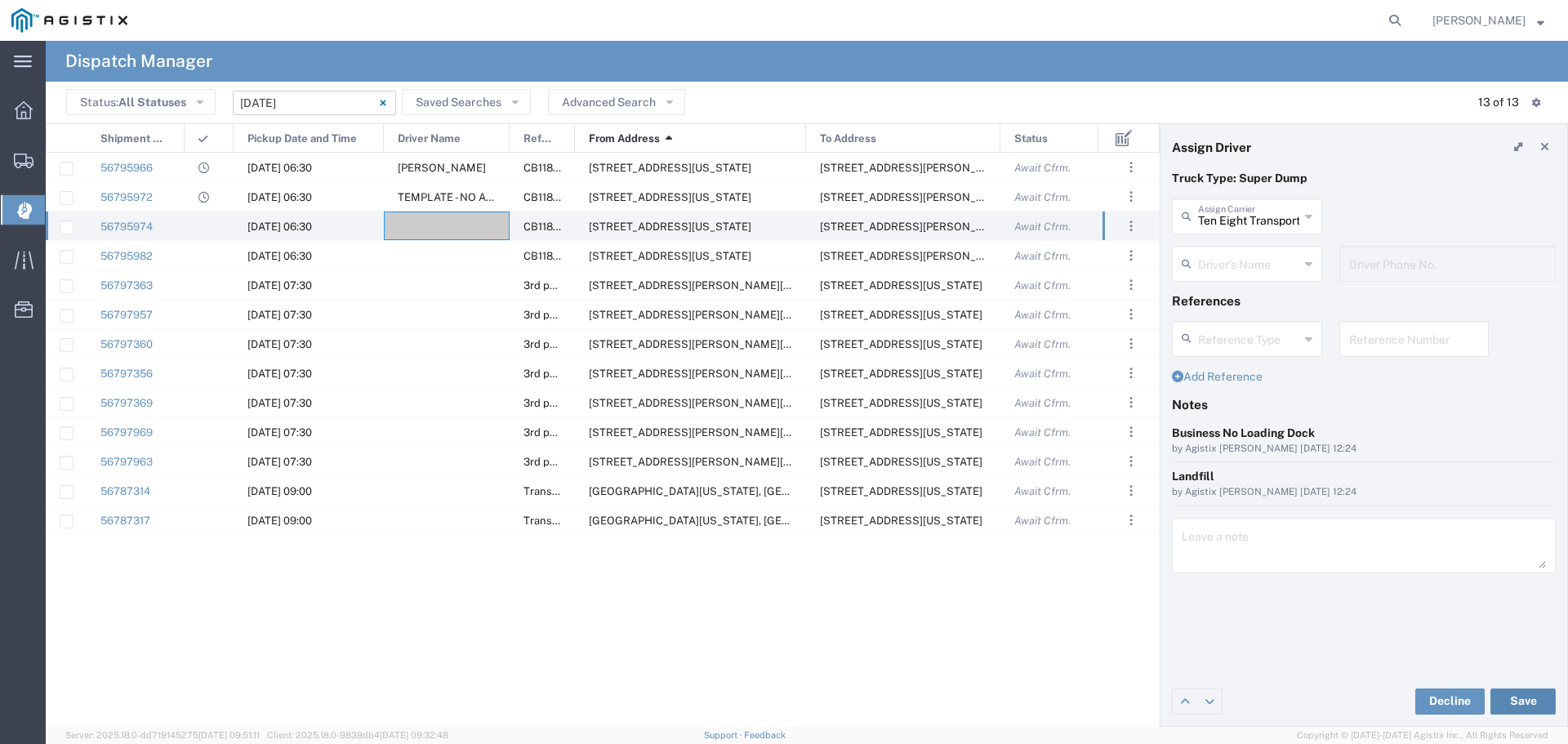
click at [1533, 690] on button "Save" at bounding box center [1523, 701] width 66 height 26
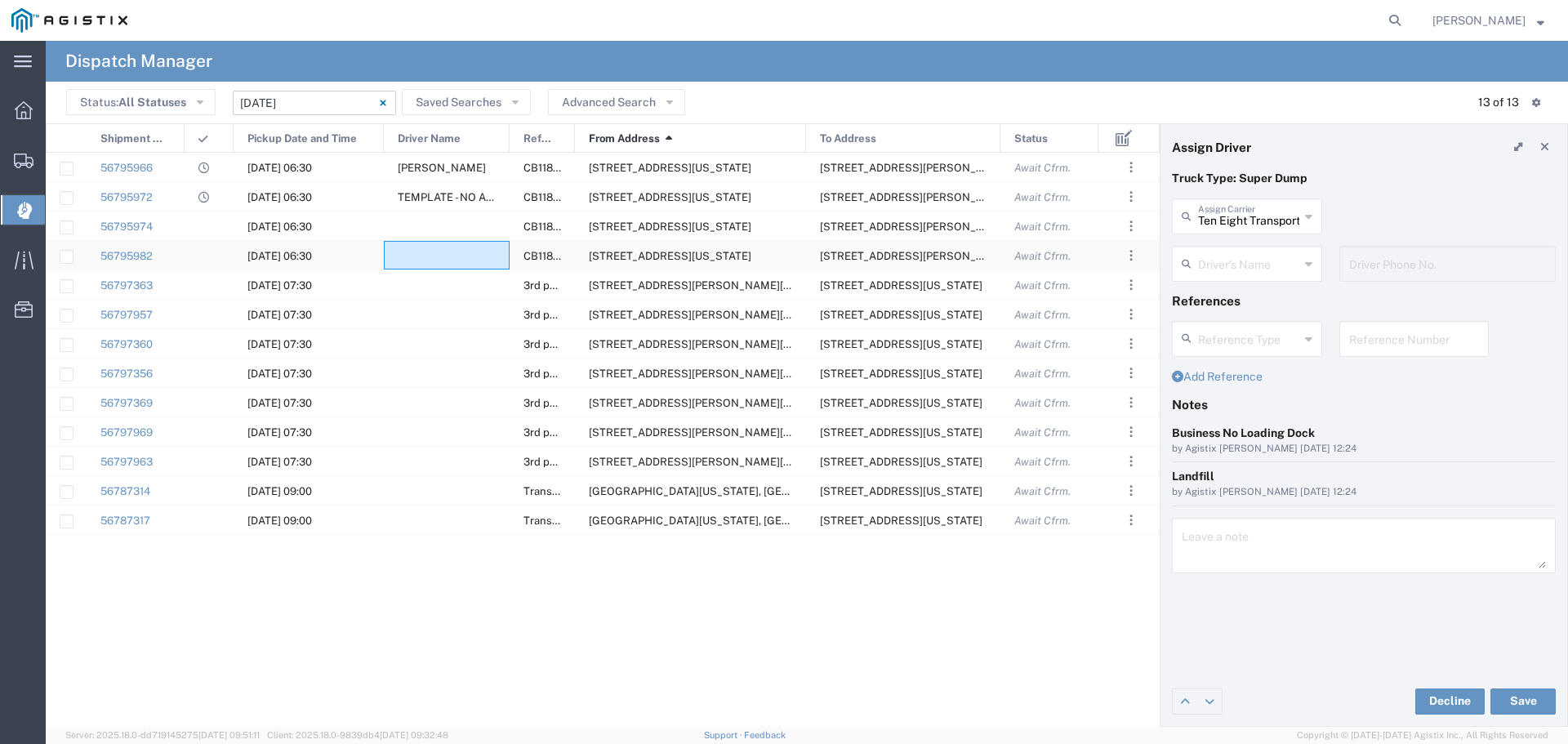
click at [430, 248] on div at bounding box center [447, 256] width 126 height 29
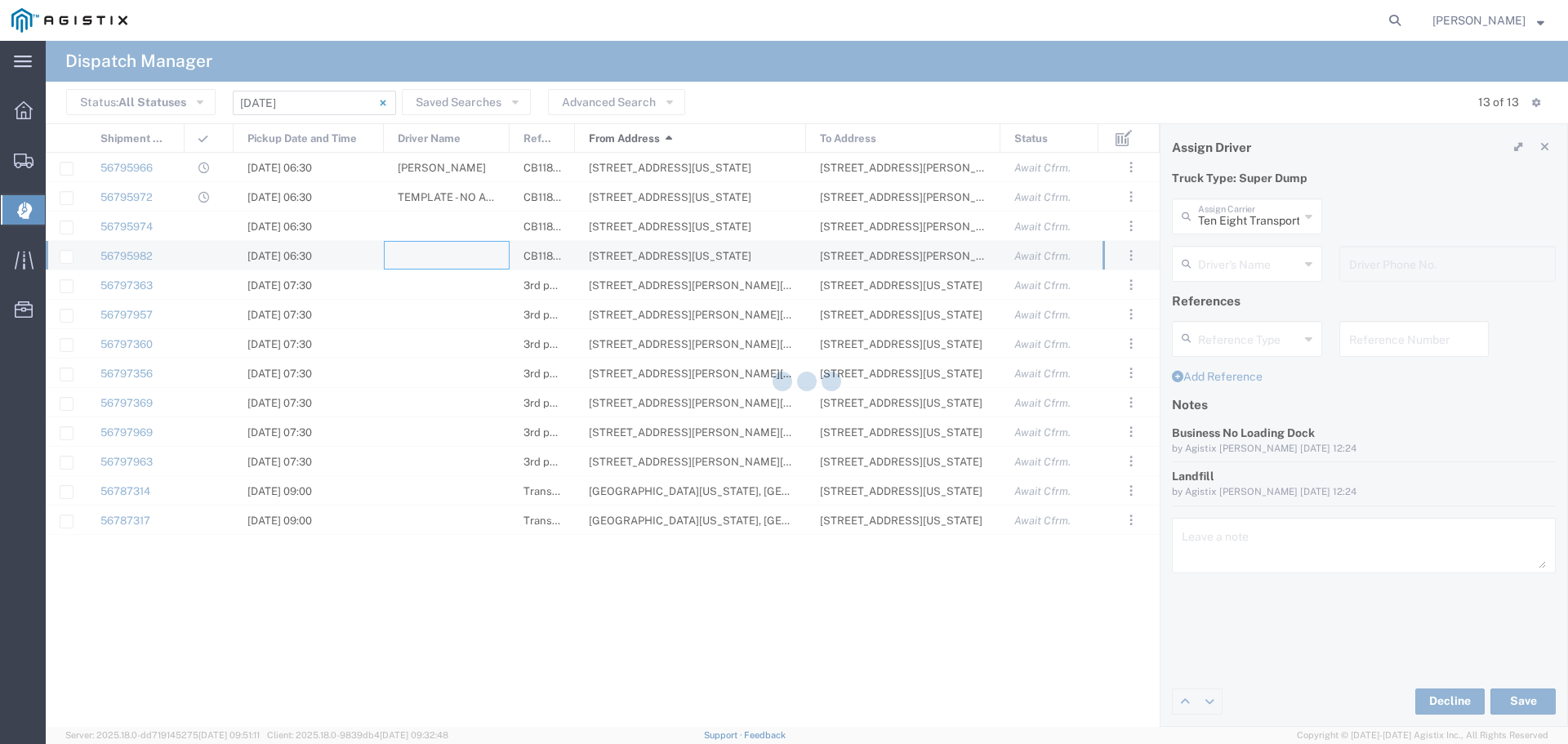
type input "North Coast Trucking"
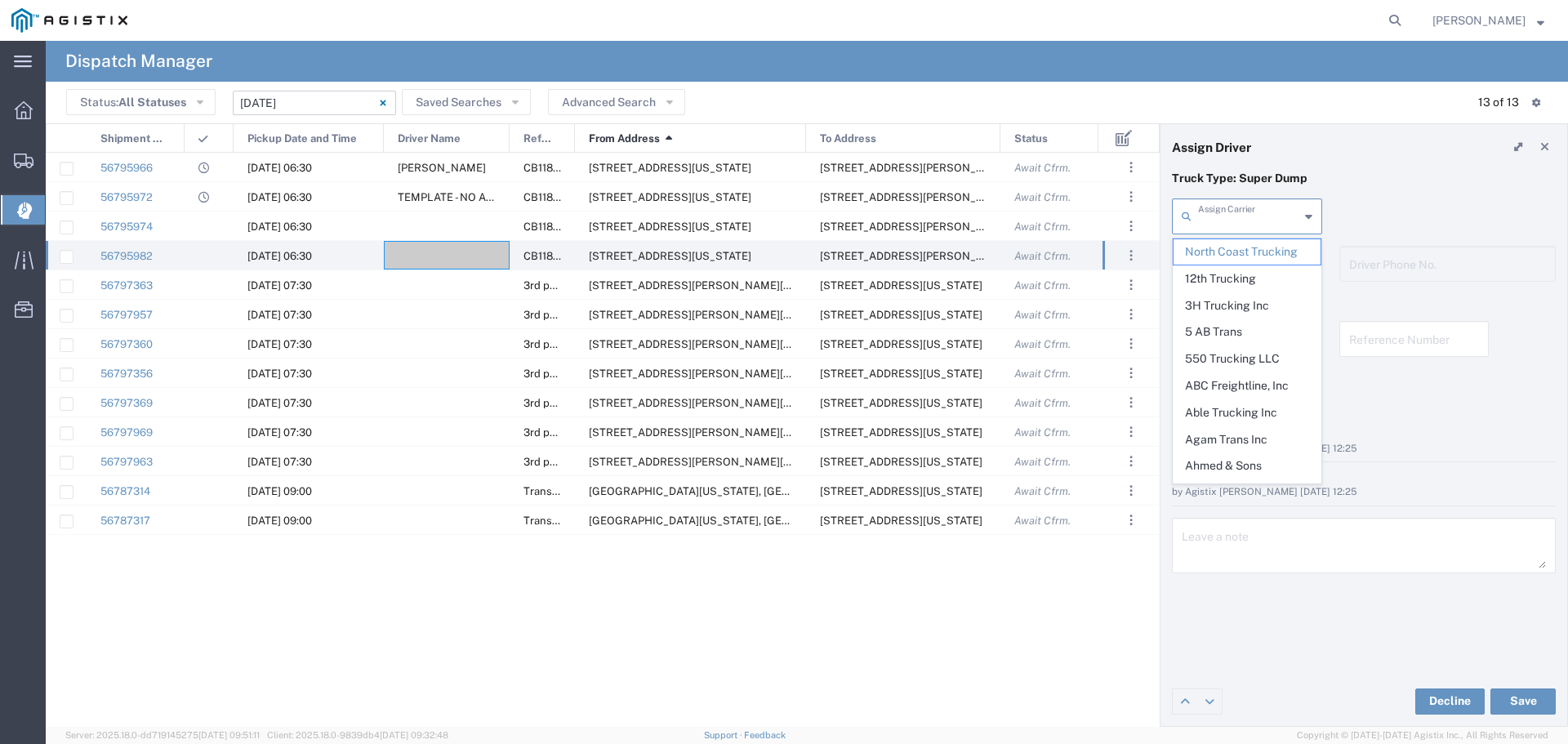
click at [1278, 211] on input "text" at bounding box center [1249, 215] width 101 height 29
click at [427, 214] on div at bounding box center [447, 226] width 126 height 29
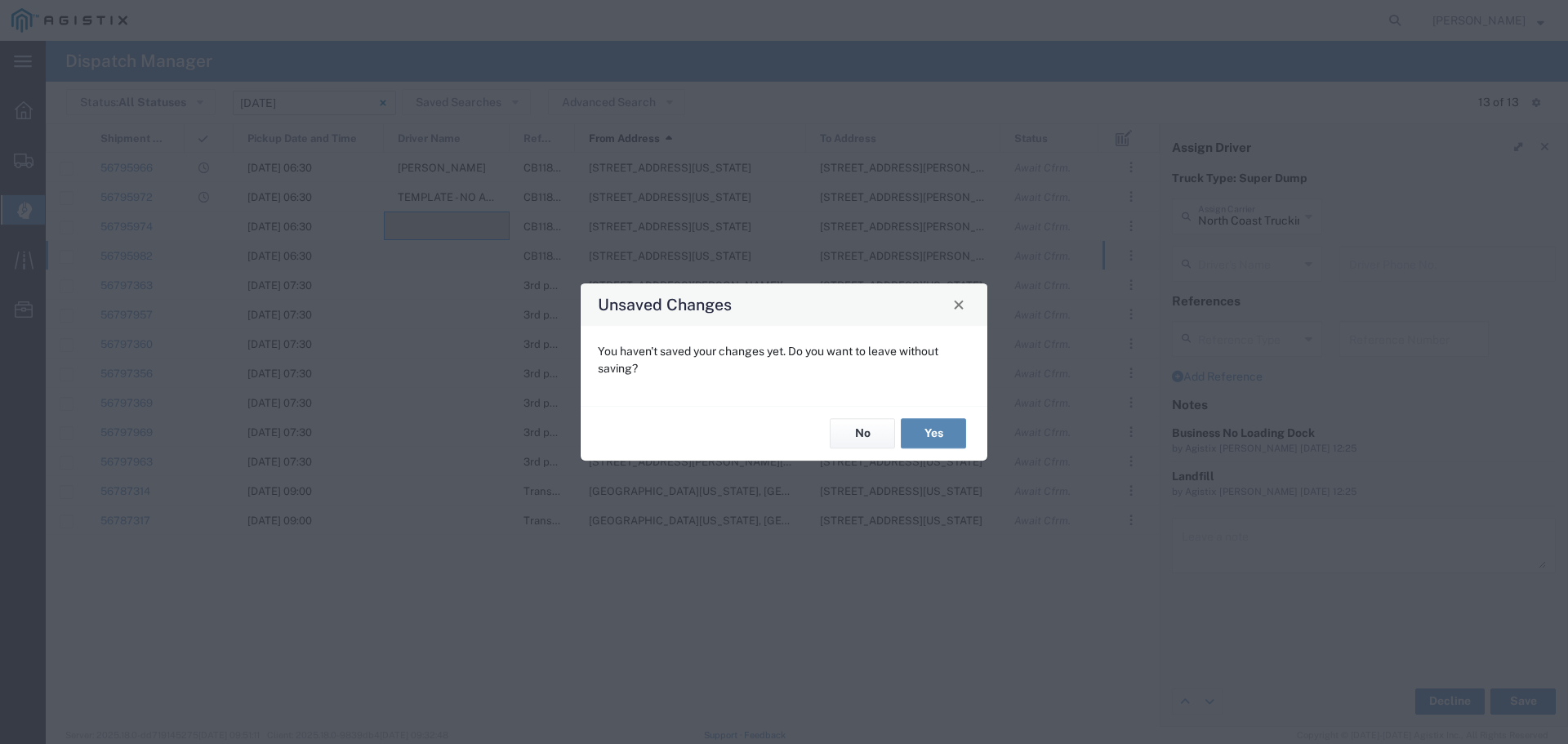
click at [912, 434] on button "Yes" at bounding box center [934, 434] width 66 height 30
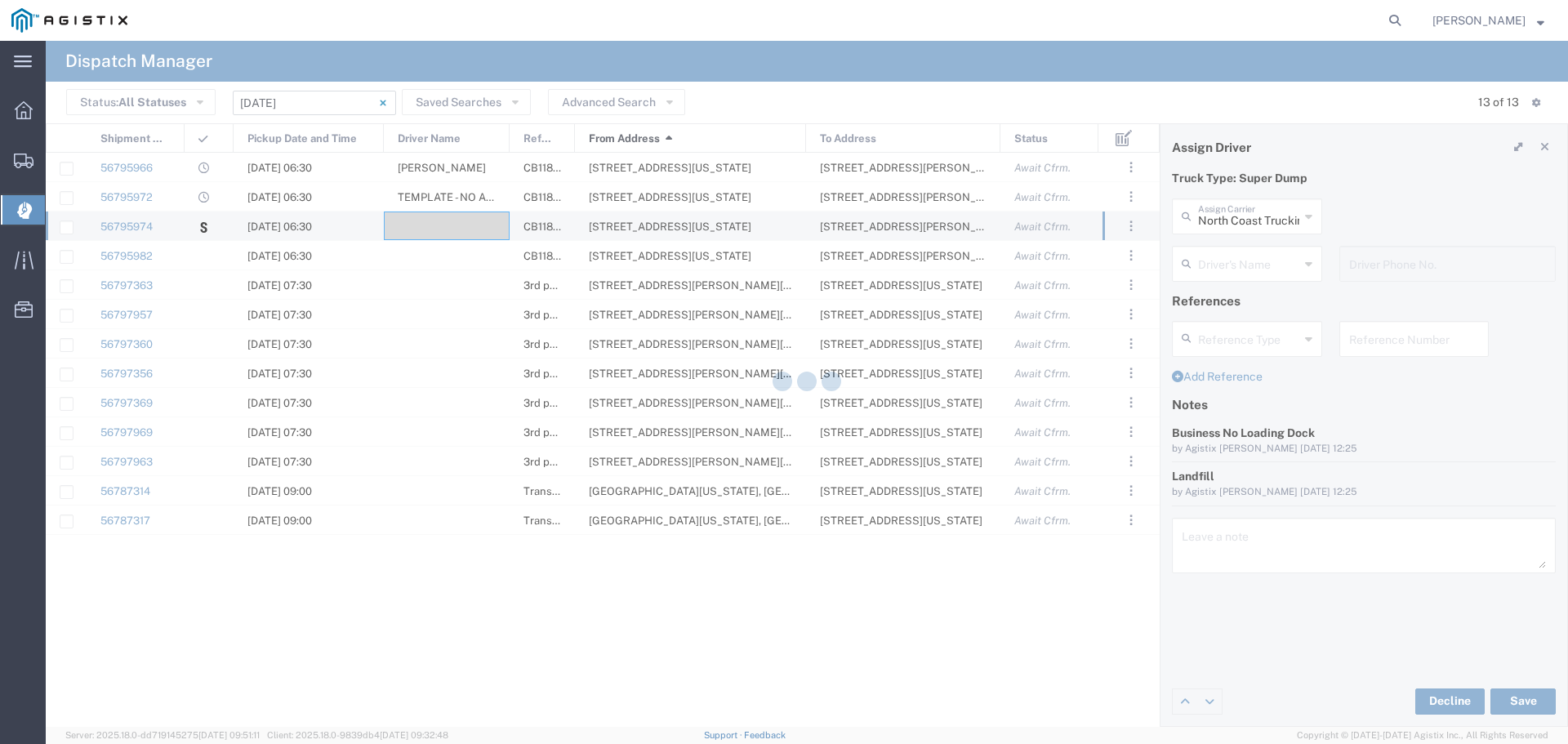
type input "Ten Eight Transport"
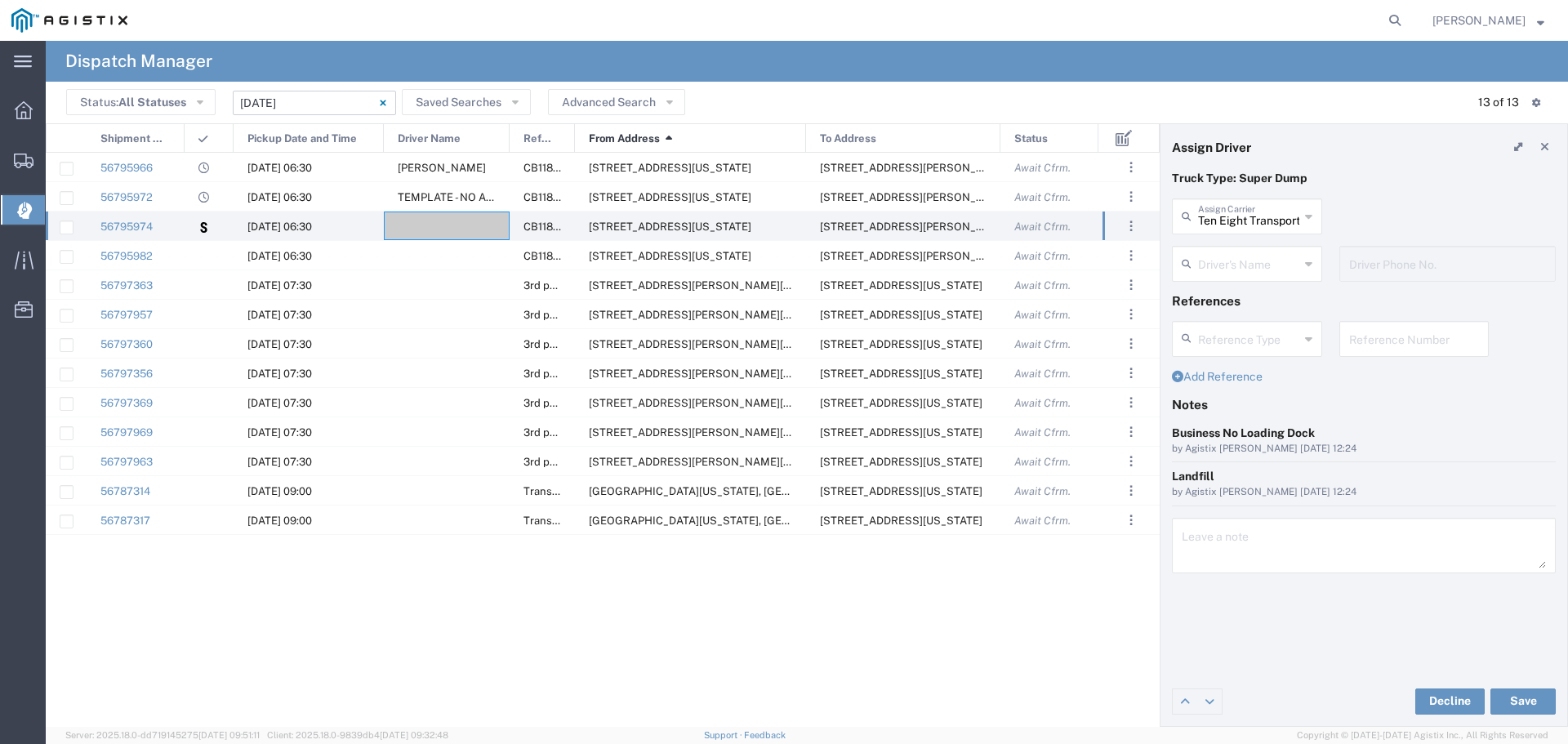
click at [1227, 271] on input "text" at bounding box center [1249, 262] width 101 height 29
click at [1291, 289] on span "Aysia Lazo" at bounding box center [1247, 299] width 147 height 25
type input "Aysia Lazo"
type input "5305154949"
click at [1533, 697] on button "Save" at bounding box center [1523, 701] width 66 height 26
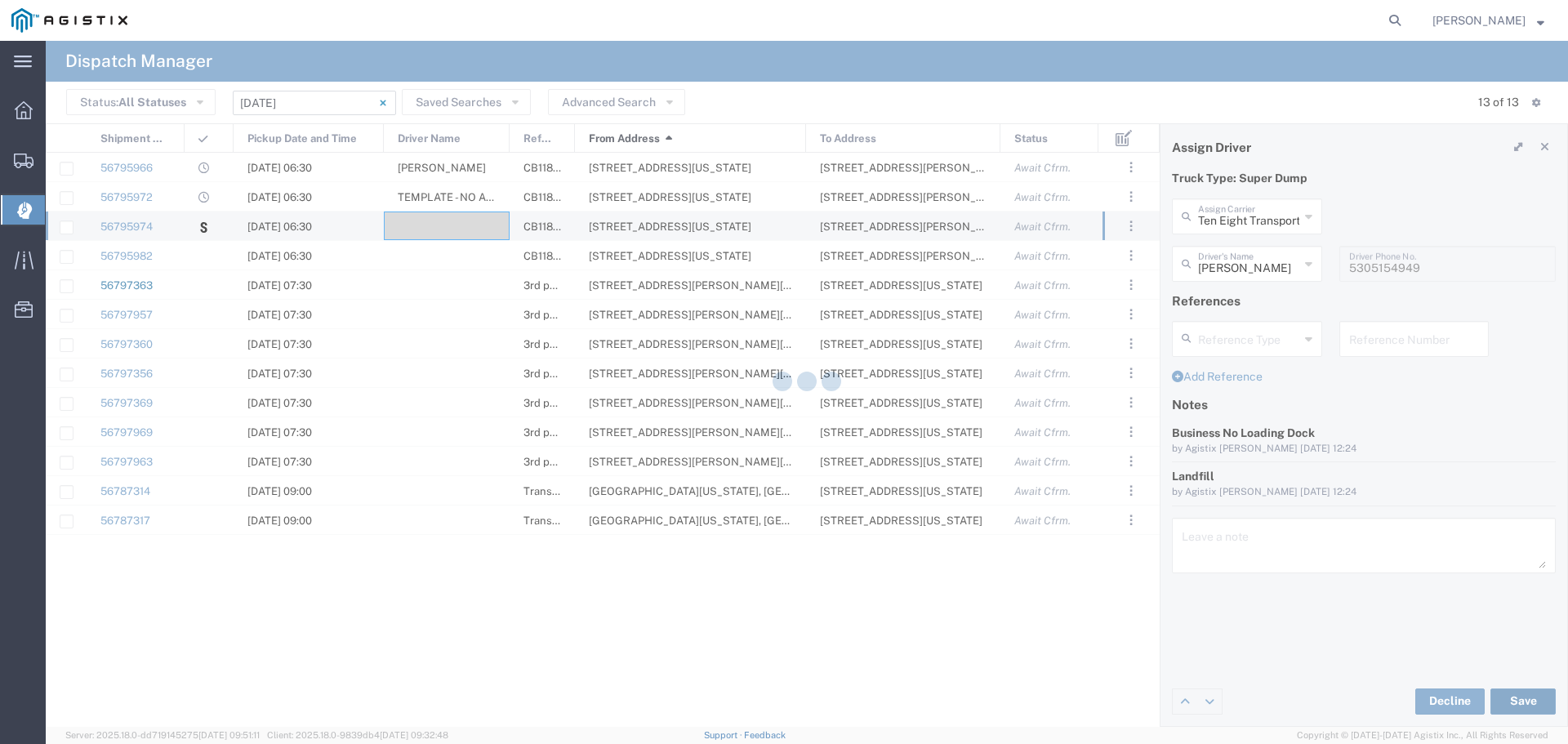
type input "Aysia Lazo"
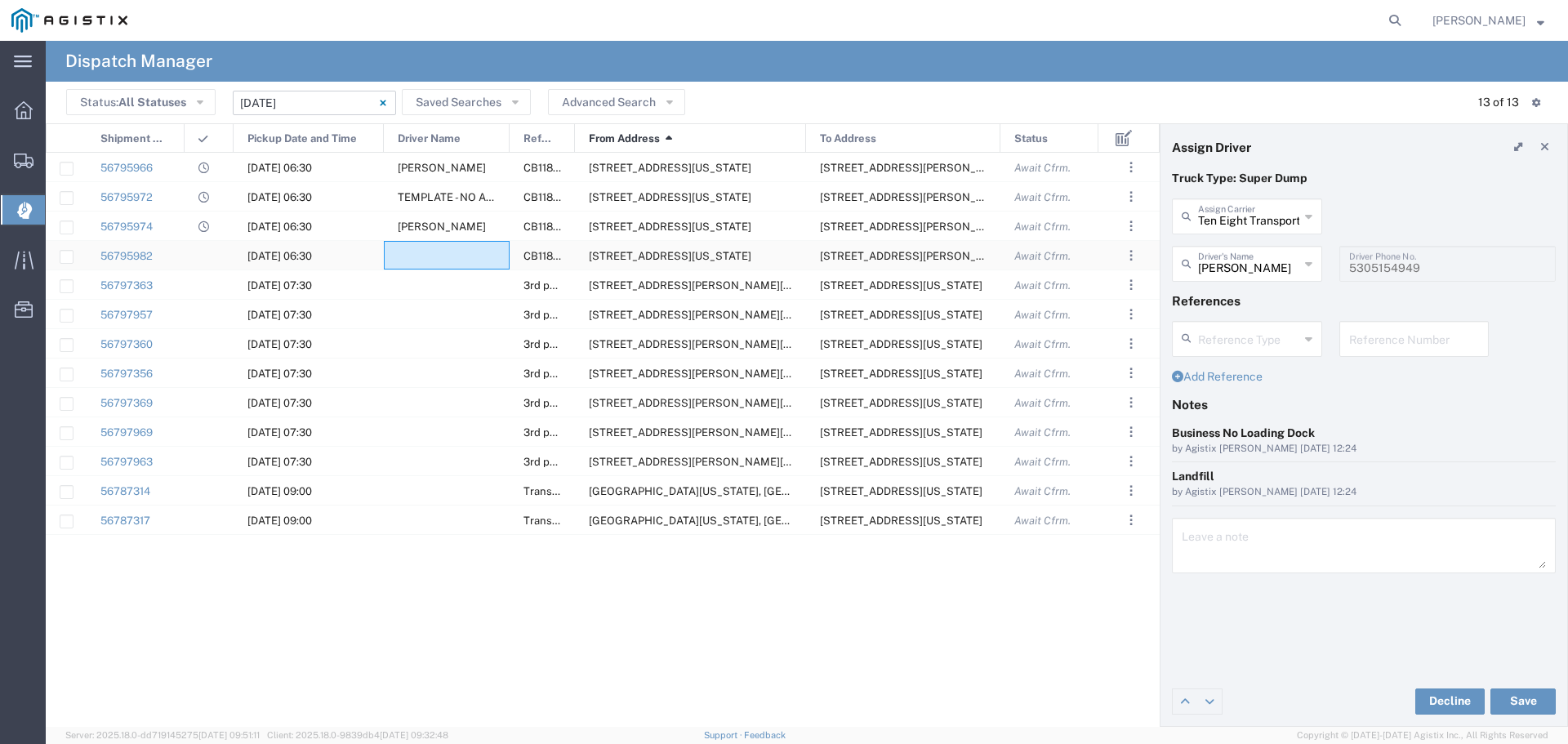
click at [431, 257] on div at bounding box center [447, 256] width 126 height 29
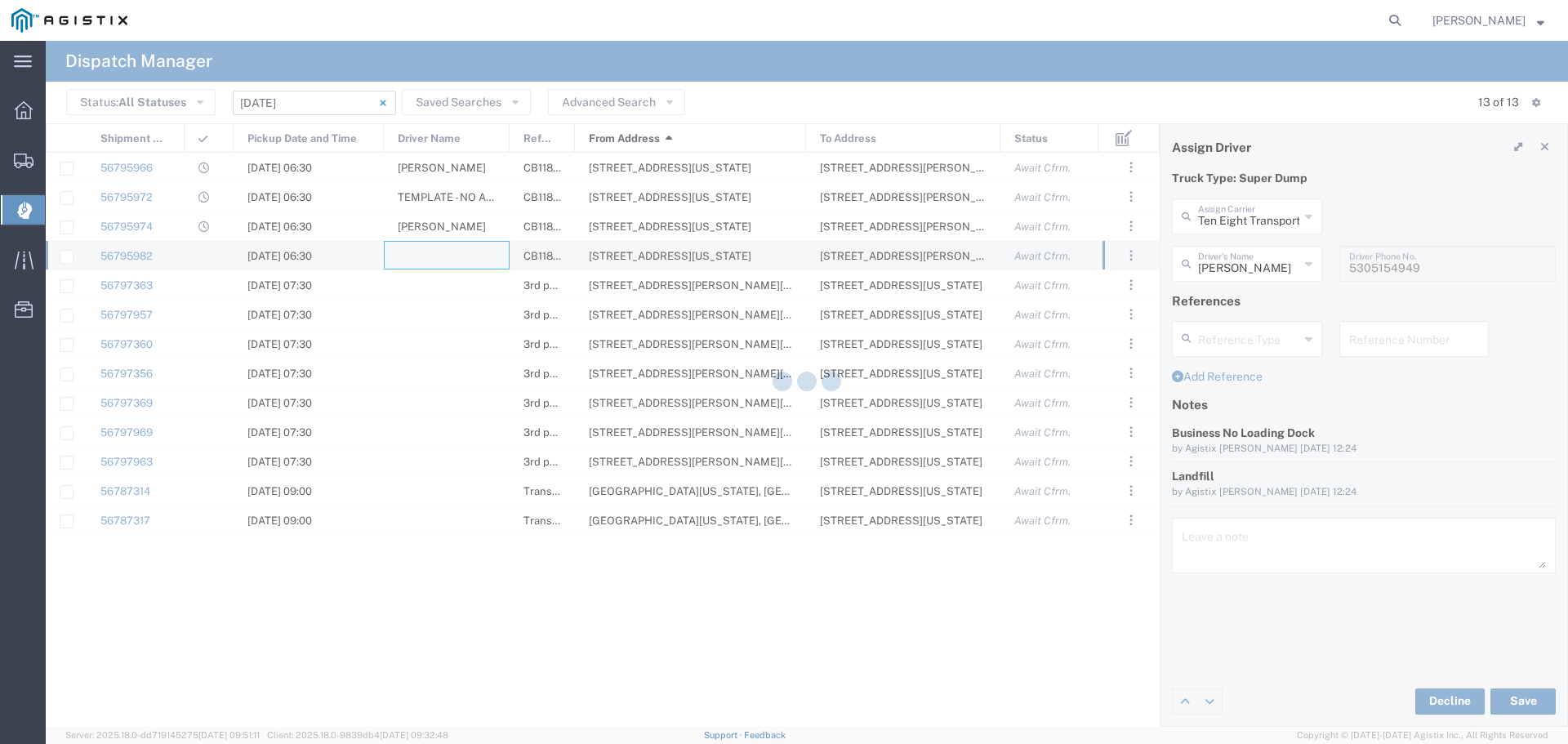
type input "North Coast Trucking"
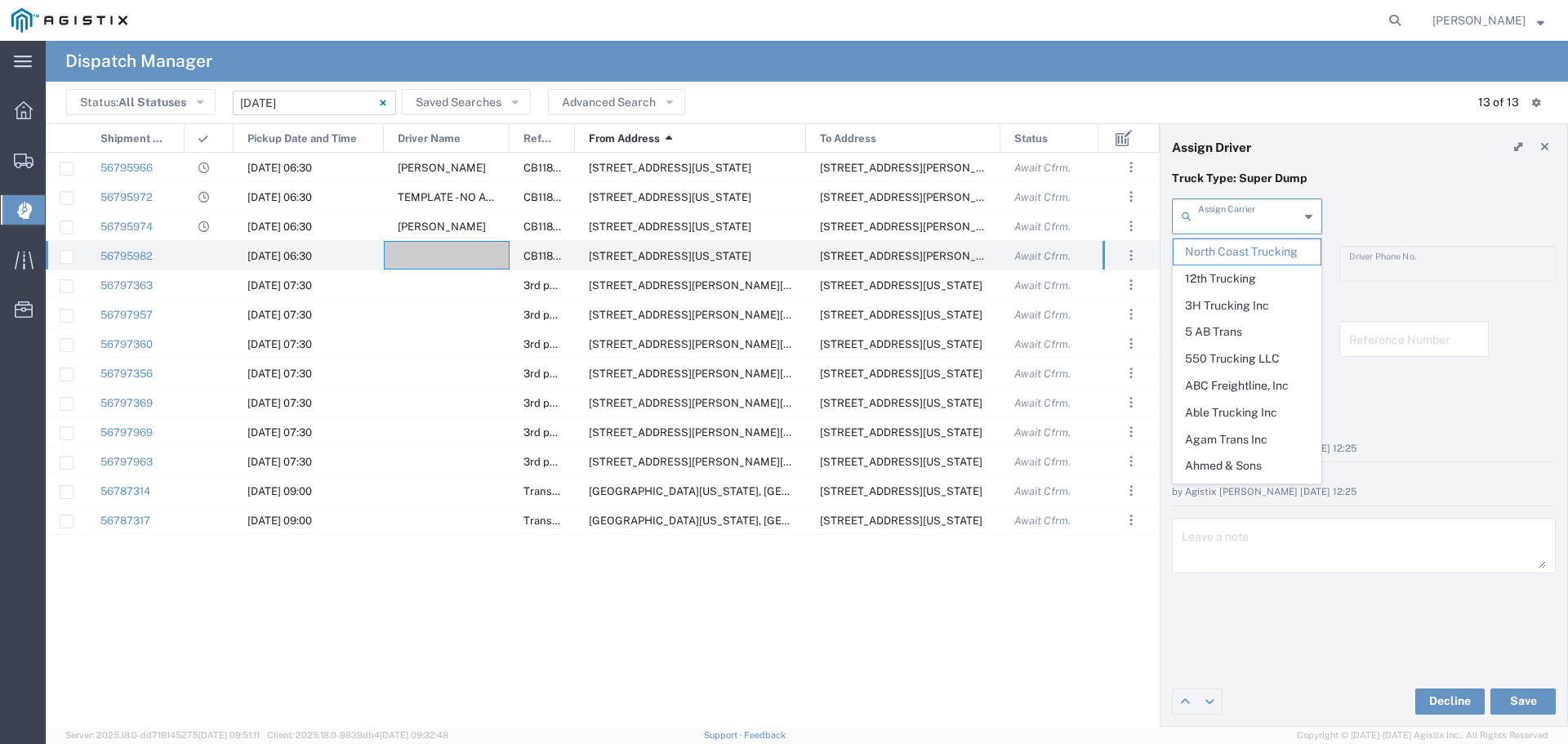
click at [1242, 214] on input "text" at bounding box center [1249, 215] width 101 height 29
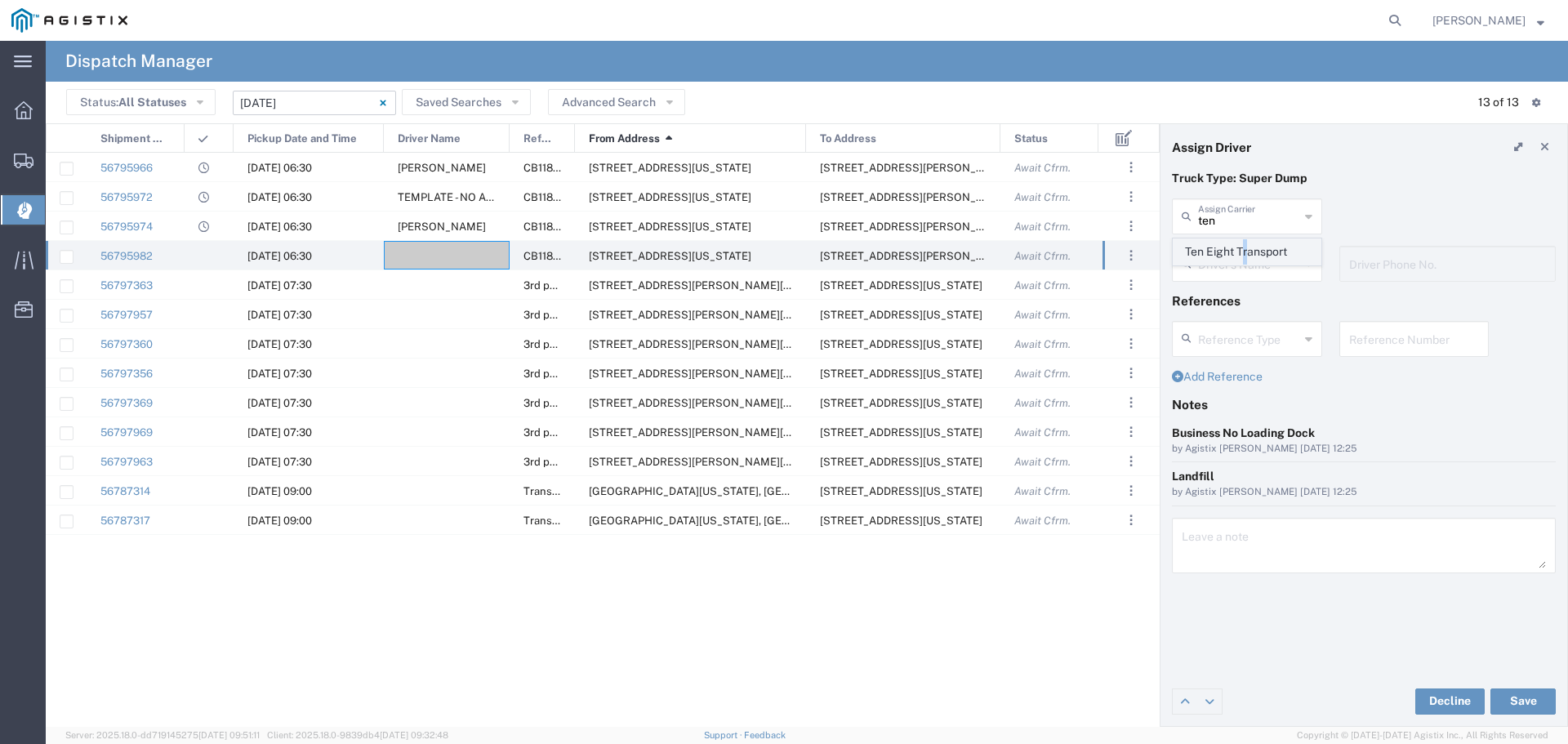
click at [1249, 251] on span "Ten Eight Transport" at bounding box center [1247, 252] width 147 height 25
type input "Ten Eight Transport"
click at [1246, 258] on input "text" at bounding box center [1249, 262] width 101 height 29
click at [1271, 307] on span "Tom Smith" at bounding box center [1247, 299] width 147 height 25
type input "Tom Smith"
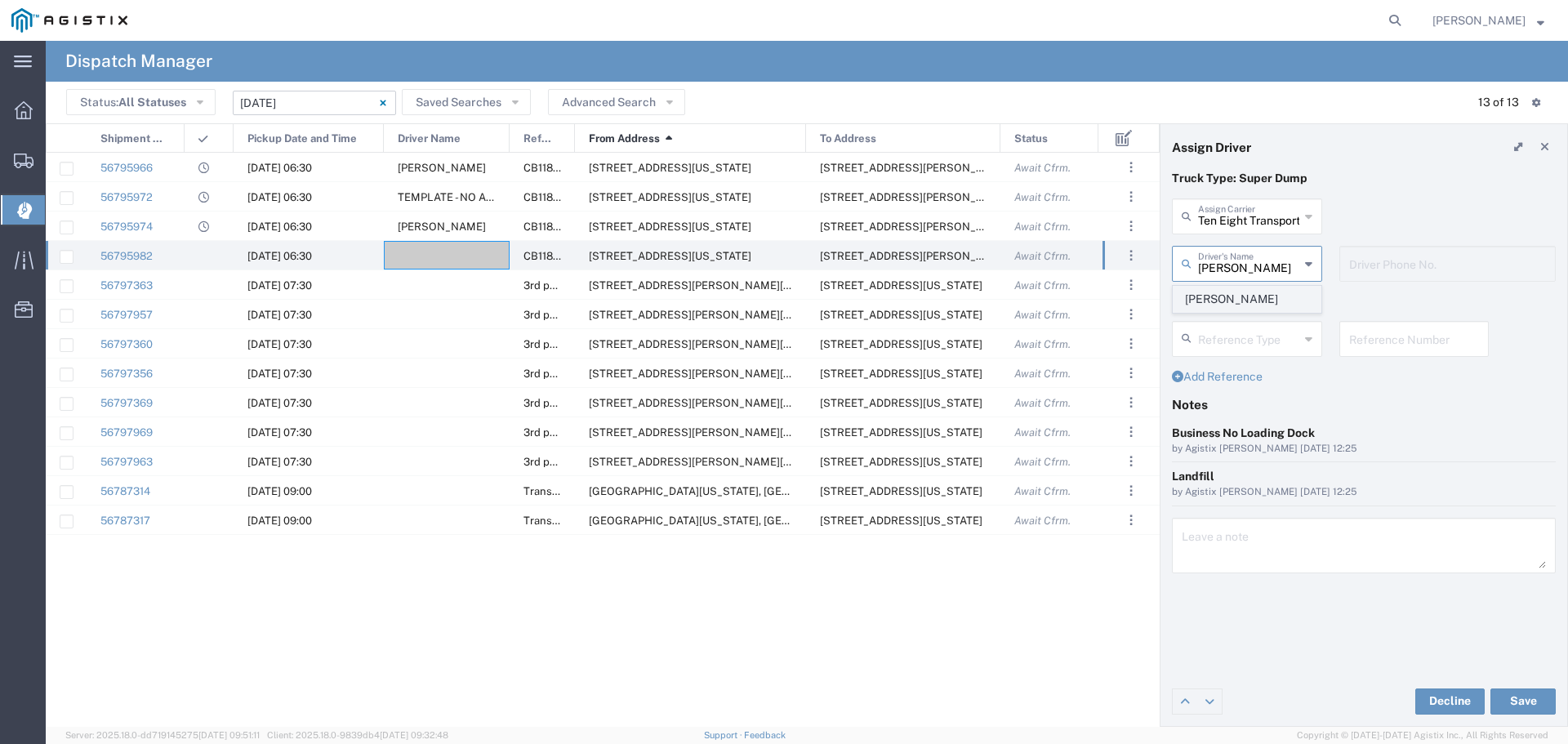
type input "707-951-2066"
click at [1519, 704] on button "Save" at bounding box center [1523, 701] width 66 height 26
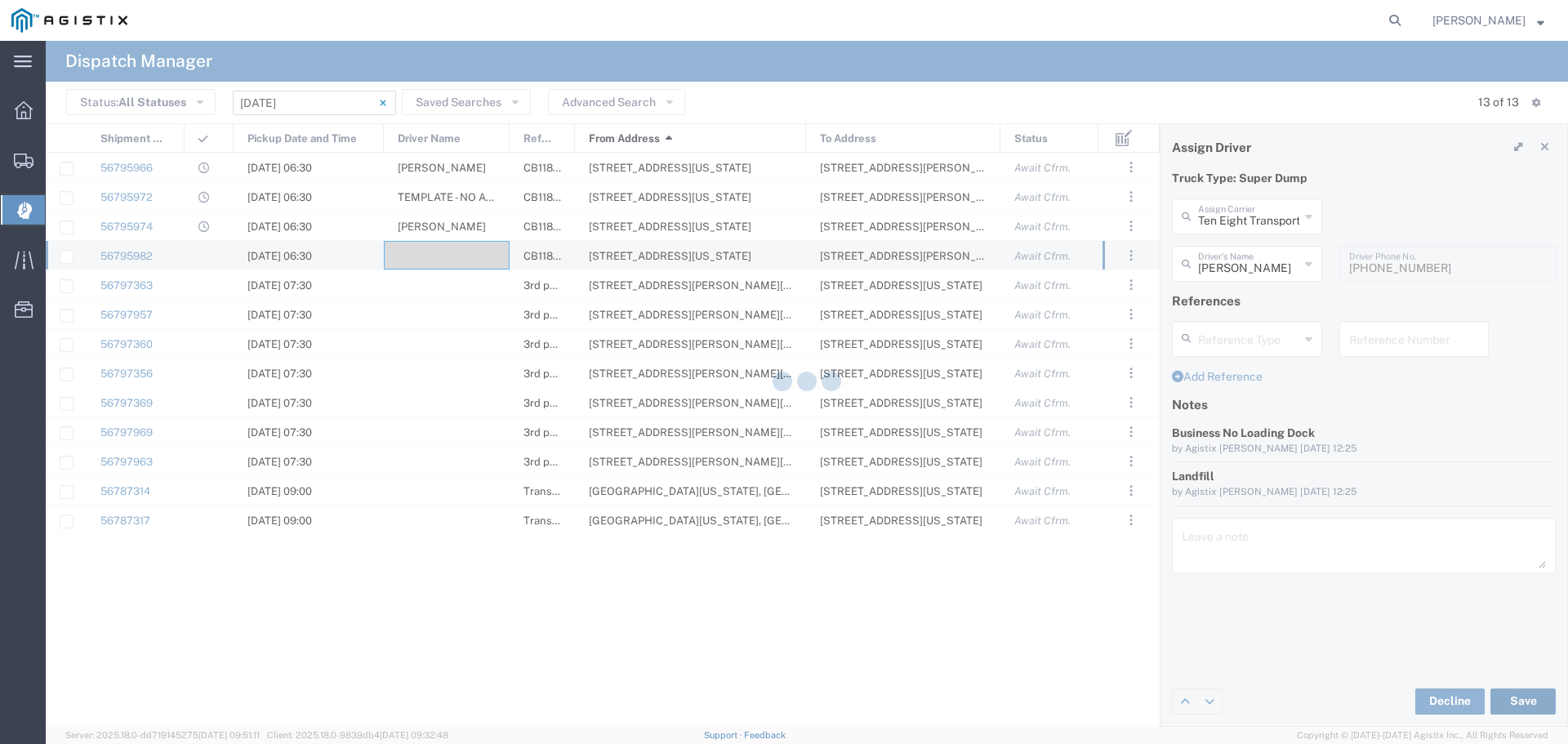
type input "Tom Smith"
type input "Ten Eight Transport"
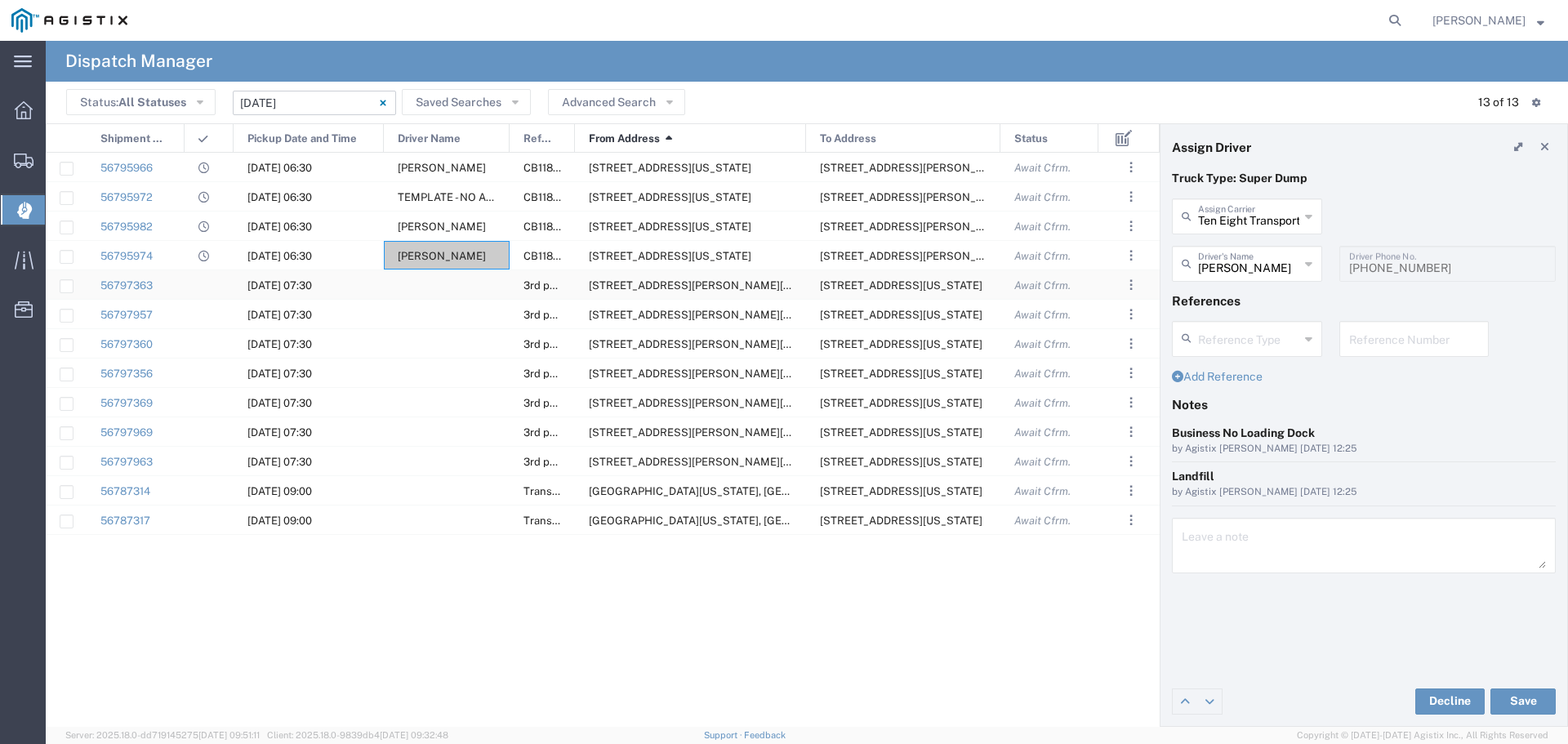
click at [426, 286] on div at bounding box center [447, 285] width 126 height 29
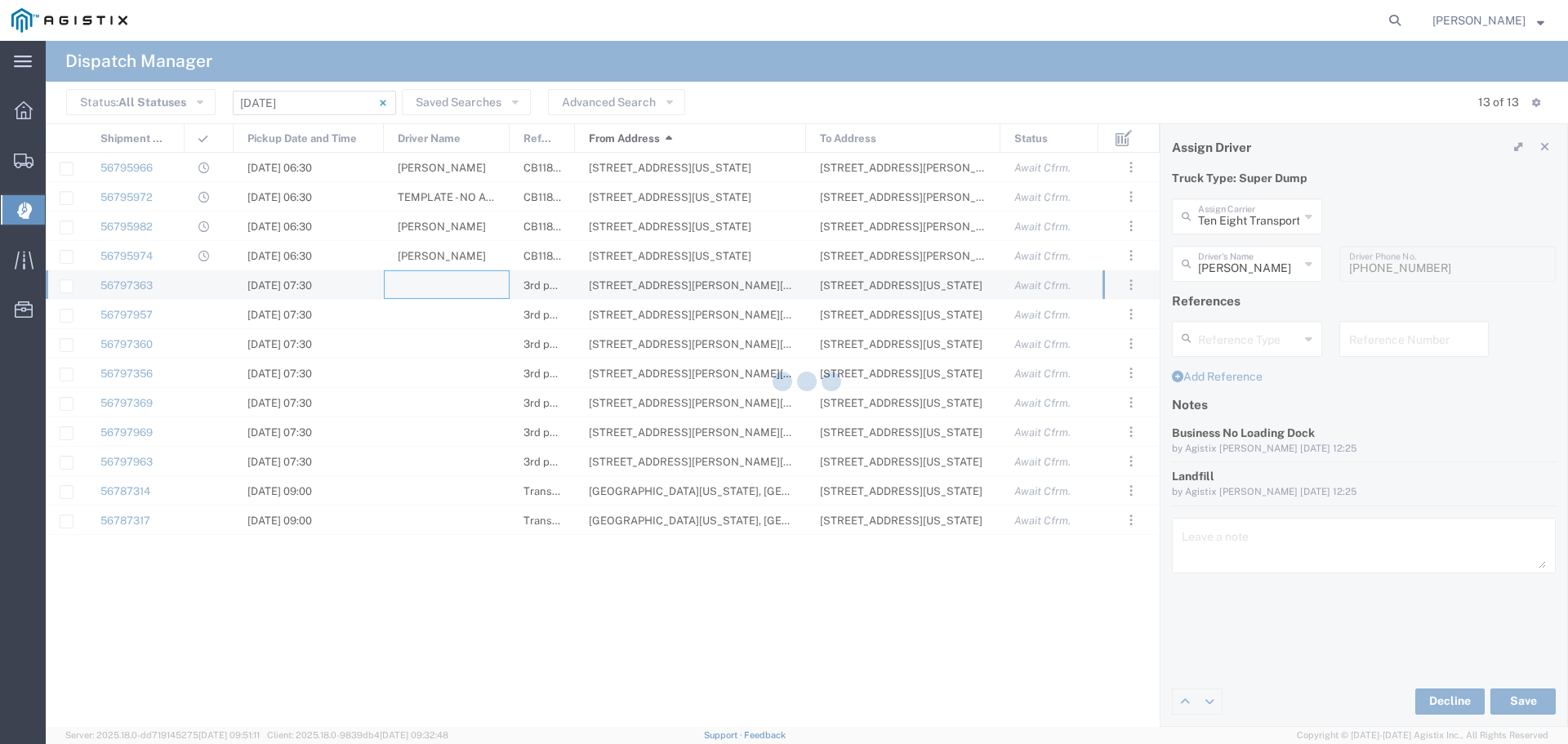
type input "North Coast Trucking"
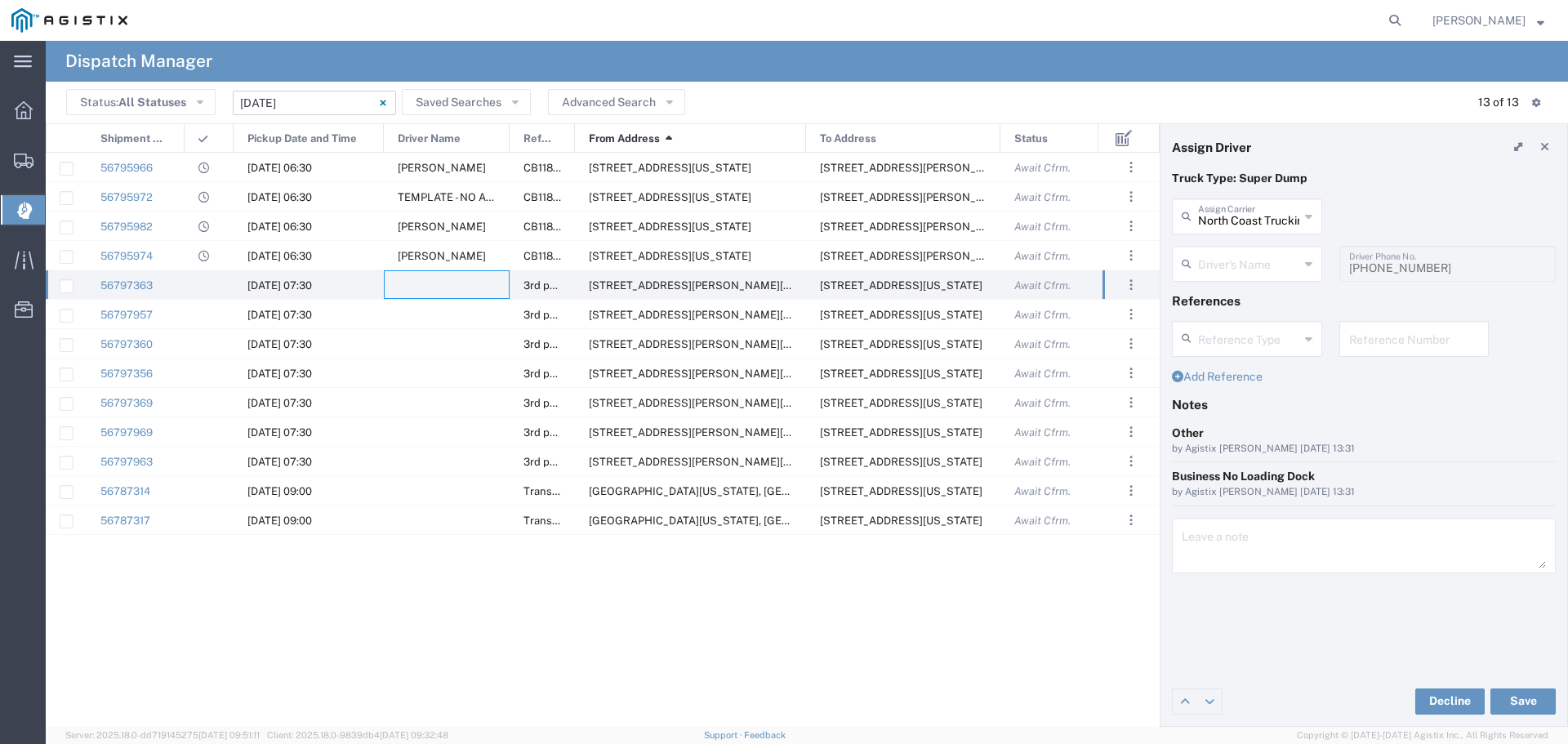
click at [1259, 280] on div "Driver's Name" at bounding box center [1247, 263] width 150 height 36
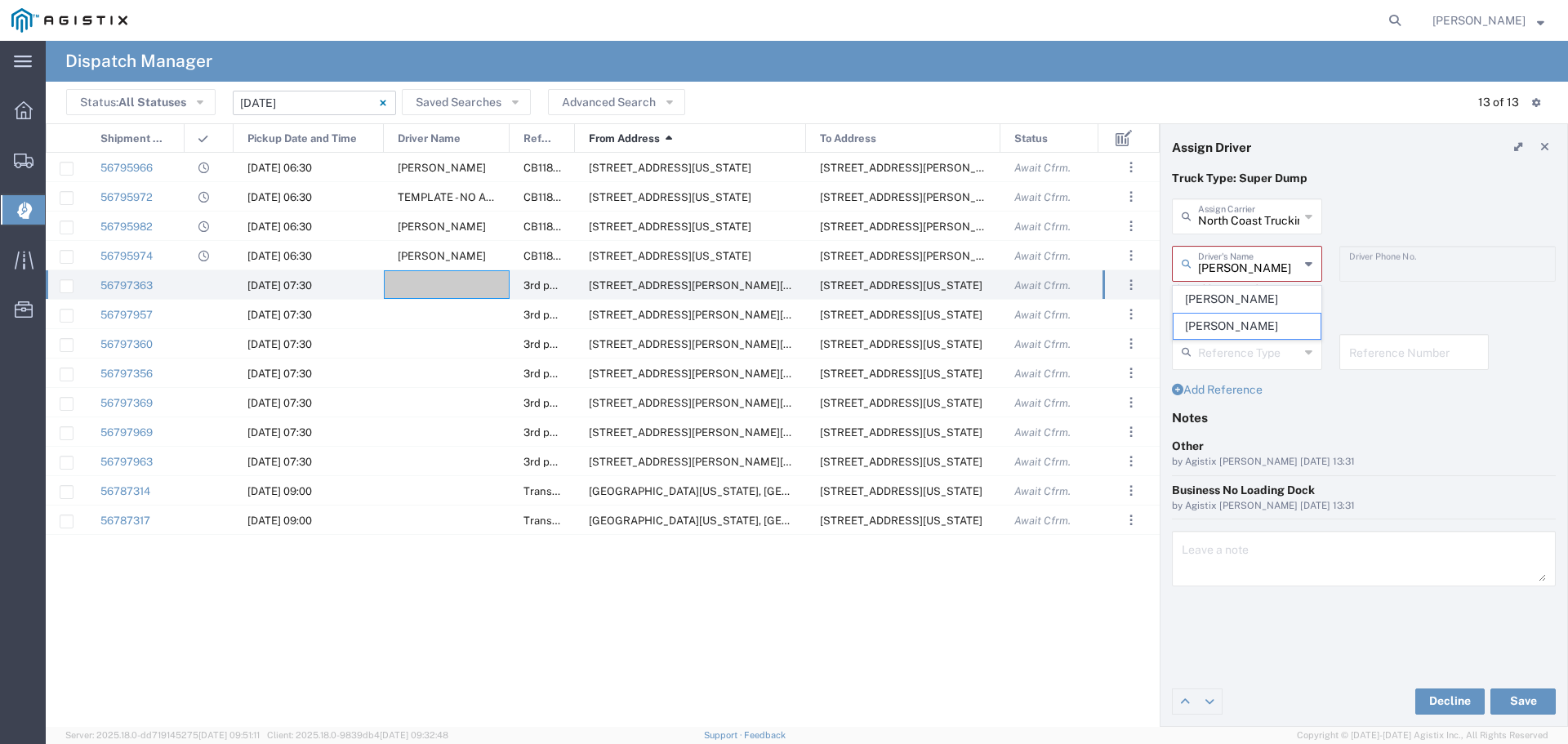
type input "Randy Pierce"
type input "7752201921"
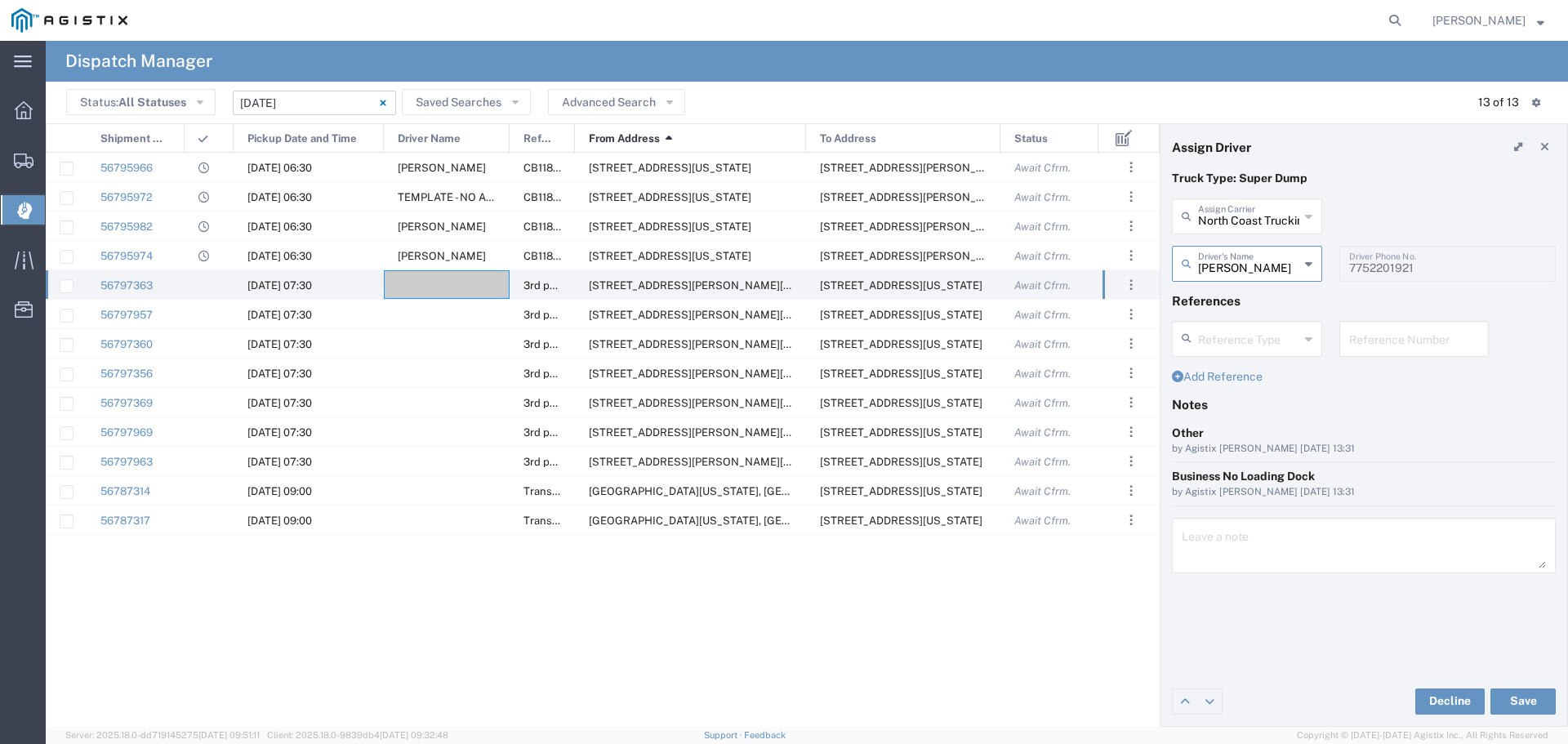
click at [1264, 257] on input "Randy Pierce" at bounding box center [1249, 262] width 101 height 29
click at [1264, 260] on input "Randy Pierce" at bounding box center [1249, 262] width 101 height 29
click at [1264, 260] on input "Randy Pierce" at bounding box center [1249, 262] width 101 height 29
type input "Randy an"
type input "Randy andy"
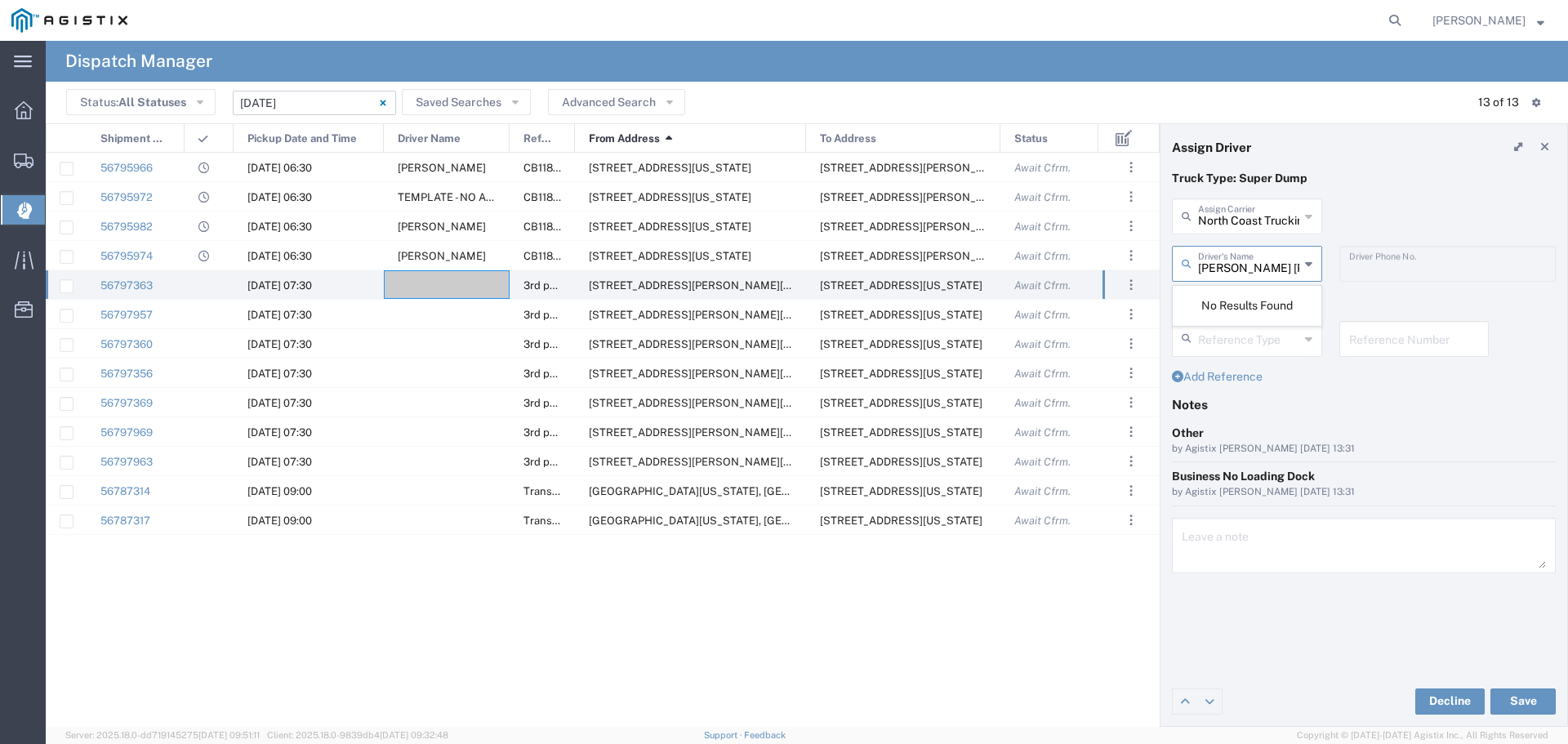
drag, startPoint x: 1264, startPoint y: 264, endPoint x: 1160, endPoint y: 296, distance: 108.8
click at [1160, 296] on agx-table-sidebar "Assign Driver Truck Type: Super Dump North Coast Trucking Assign Carrier North …" at bounding box center [1365, 425] width 409 height 604
type input "andy"
type input "7752201921"
click at [1206, 296] on span "Andy Guyton" at bounding box center [1247, 299] width 147 height 25
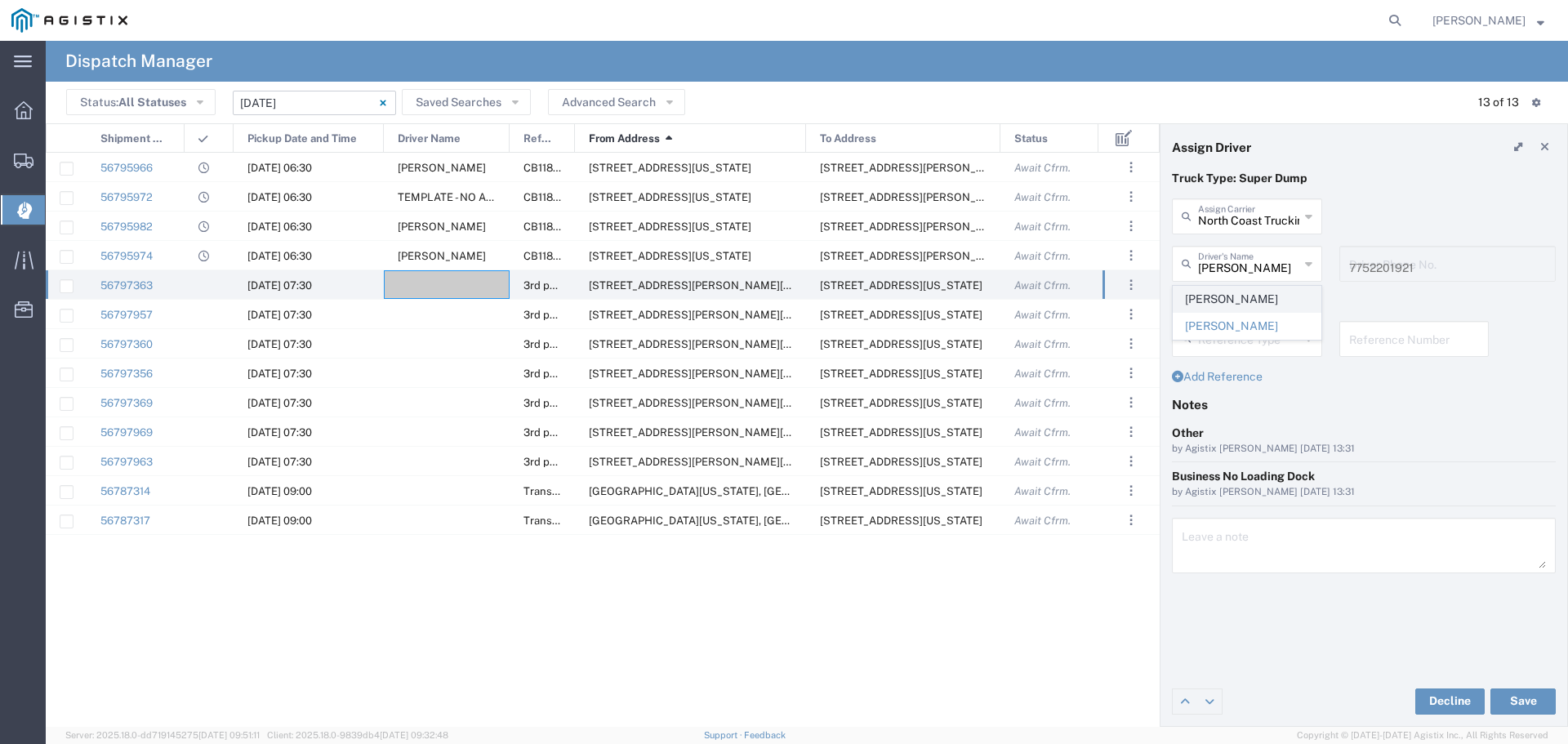
type input "Andy Guyton"
type input "916-501-5488"
click at [1539, 704] on button "Save" at bounding box center [1523, 701] width 66 height 26
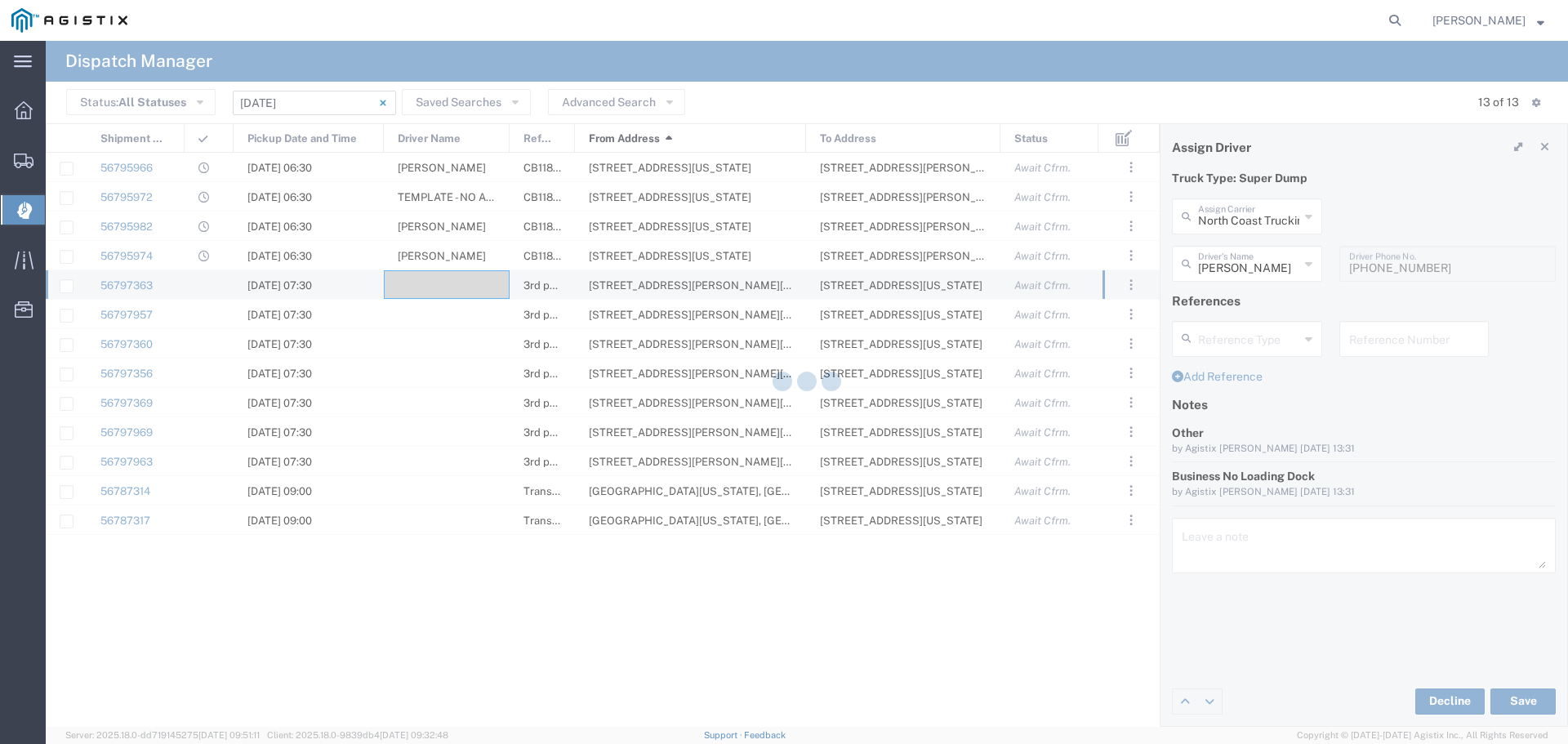
type input "Andy Guyton"
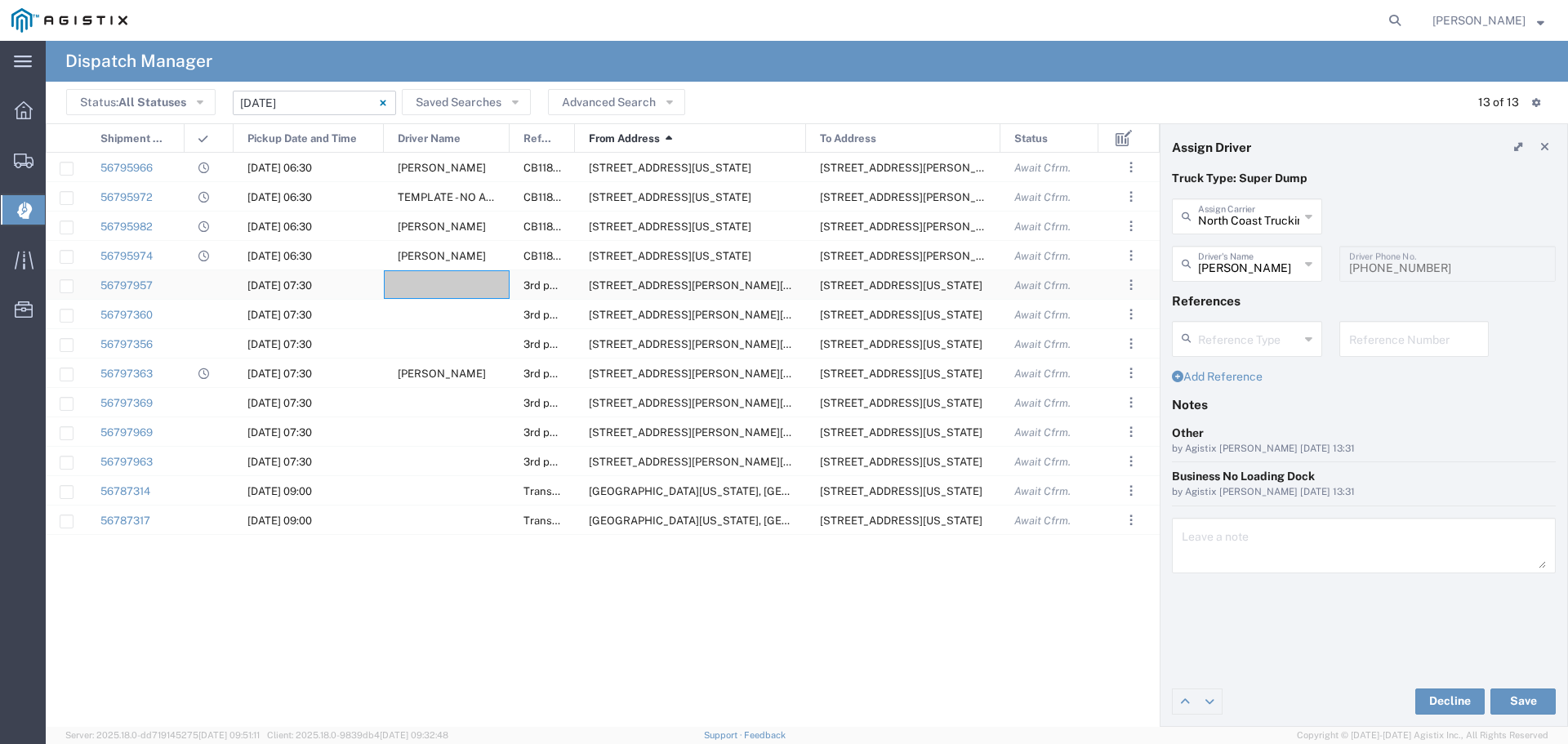
click at [433, 282] on div at bounding box center [447, 285] width 126 height 29
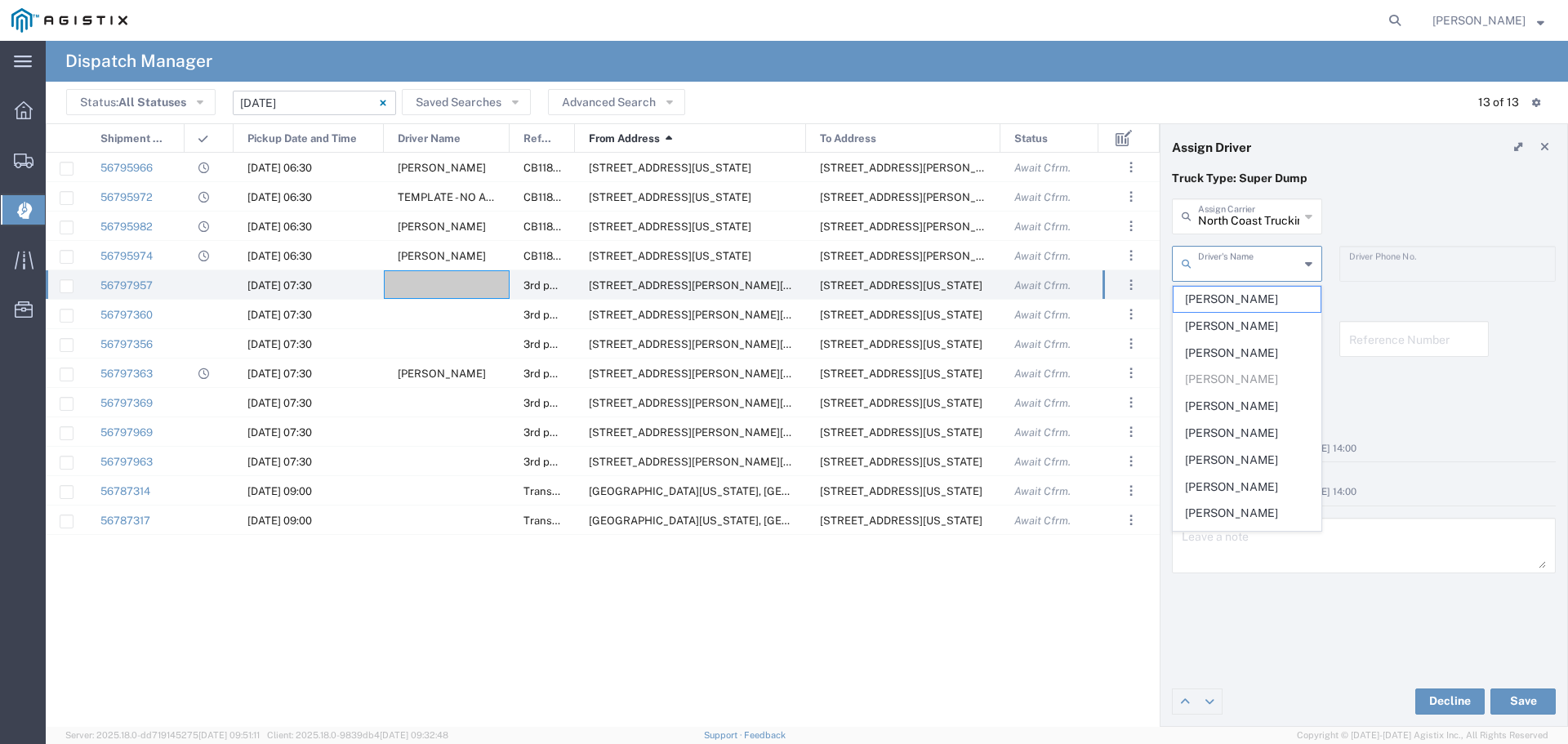
click at [1275, 256] on input "text" at bounding box center [1249, 262] width 101 height 29
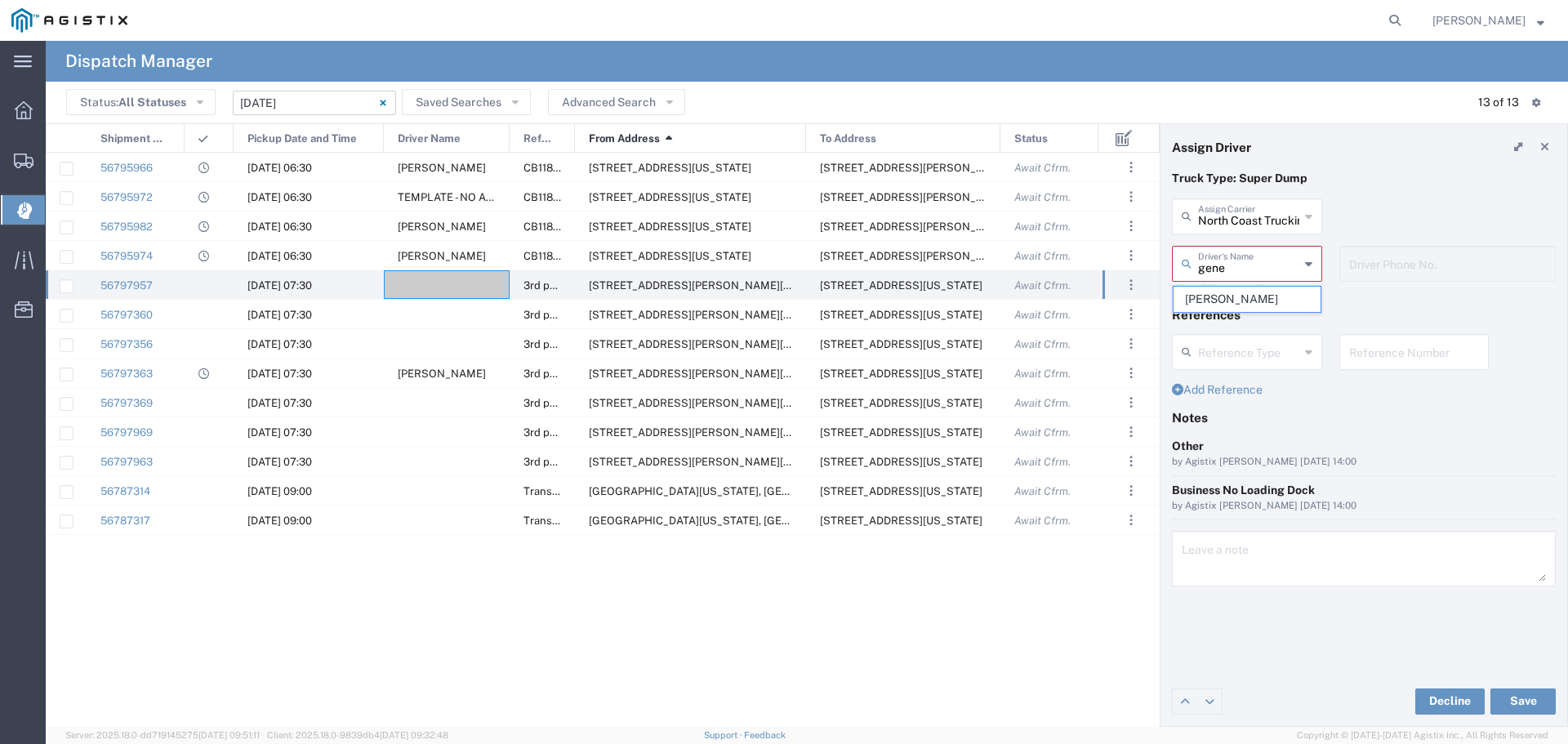
type input "Gene Scarbrough"
type input "9162719004"
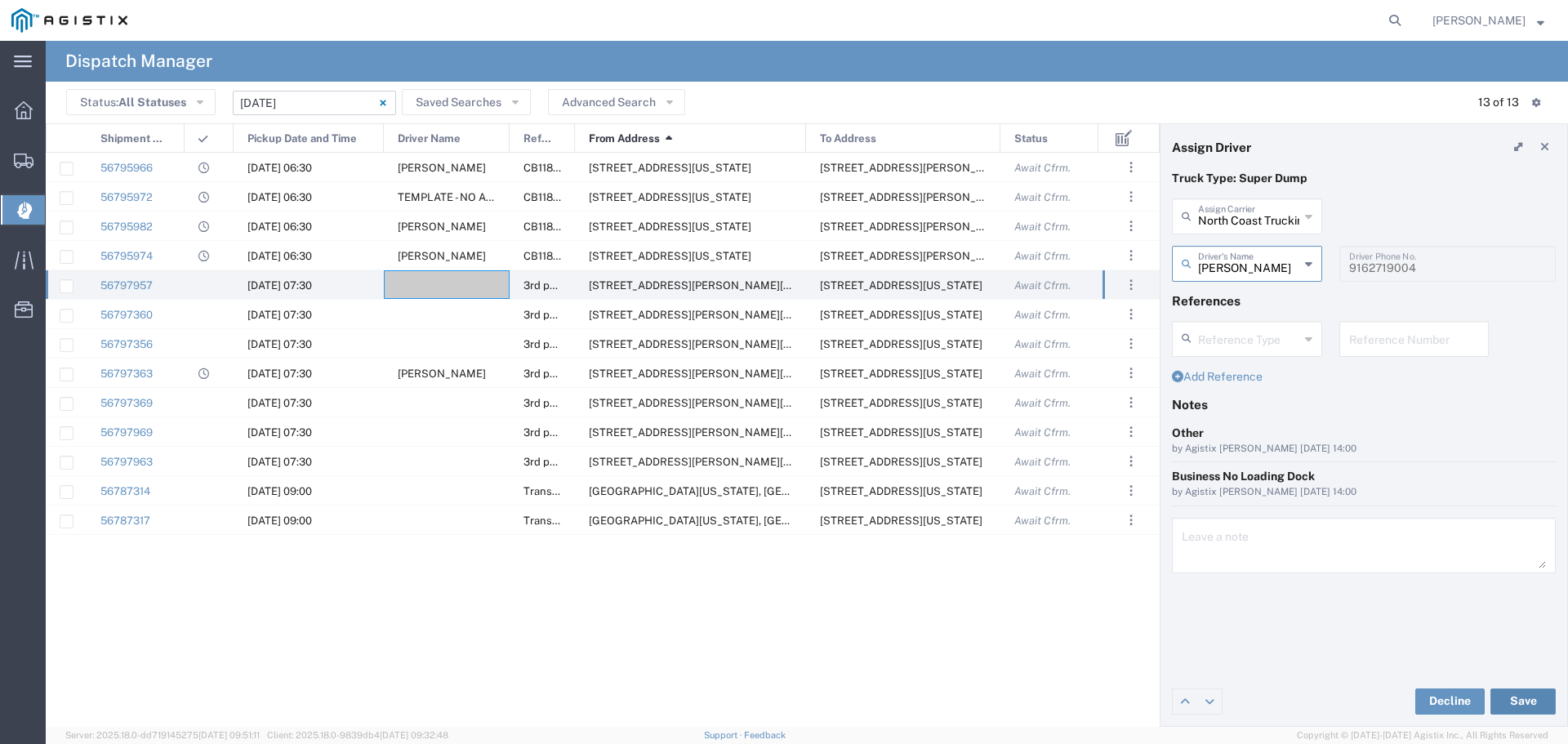
click at [1528, 699] on button "Save" at bounding box center [1523, 701] width 66 height 26
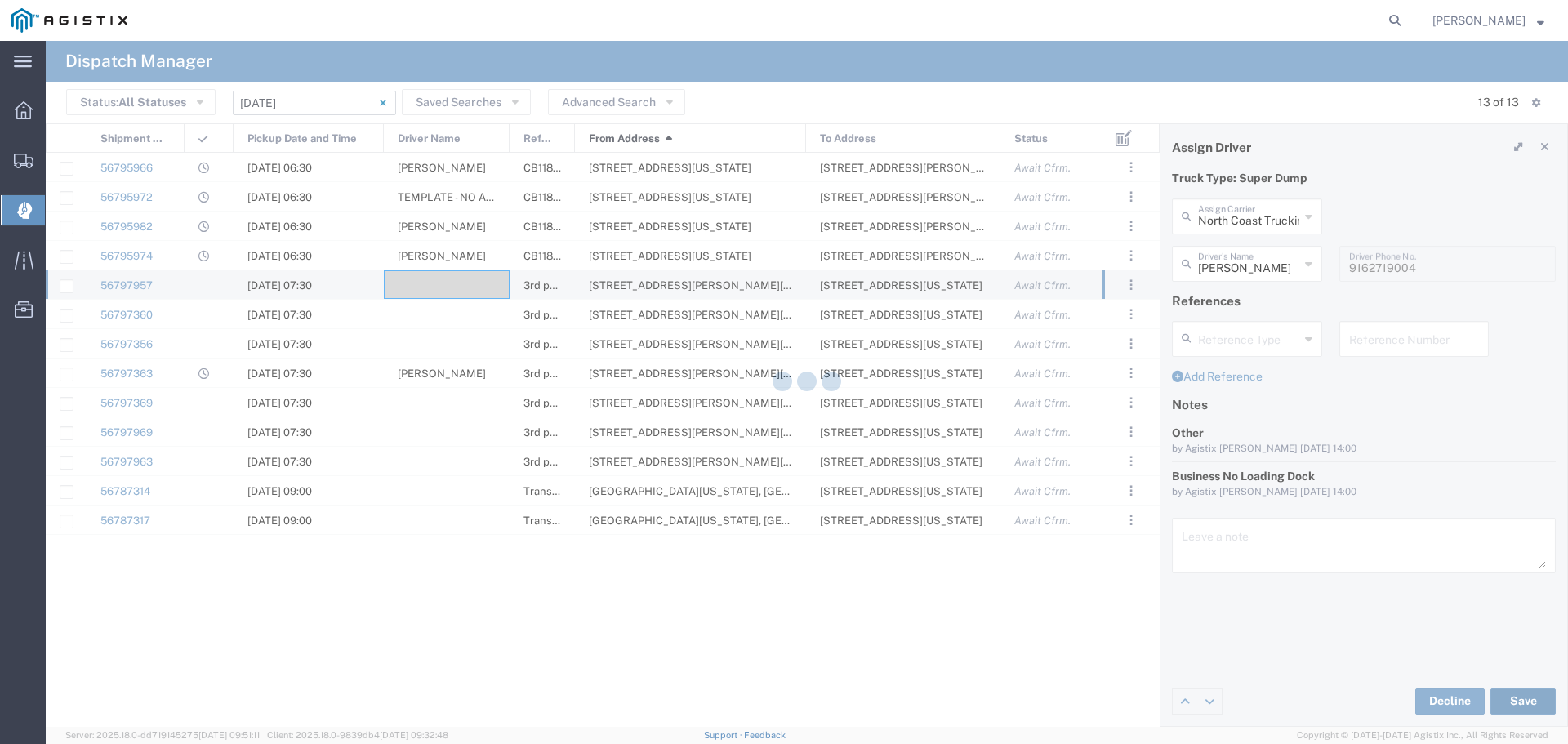
type input "Gene Scarbrough"
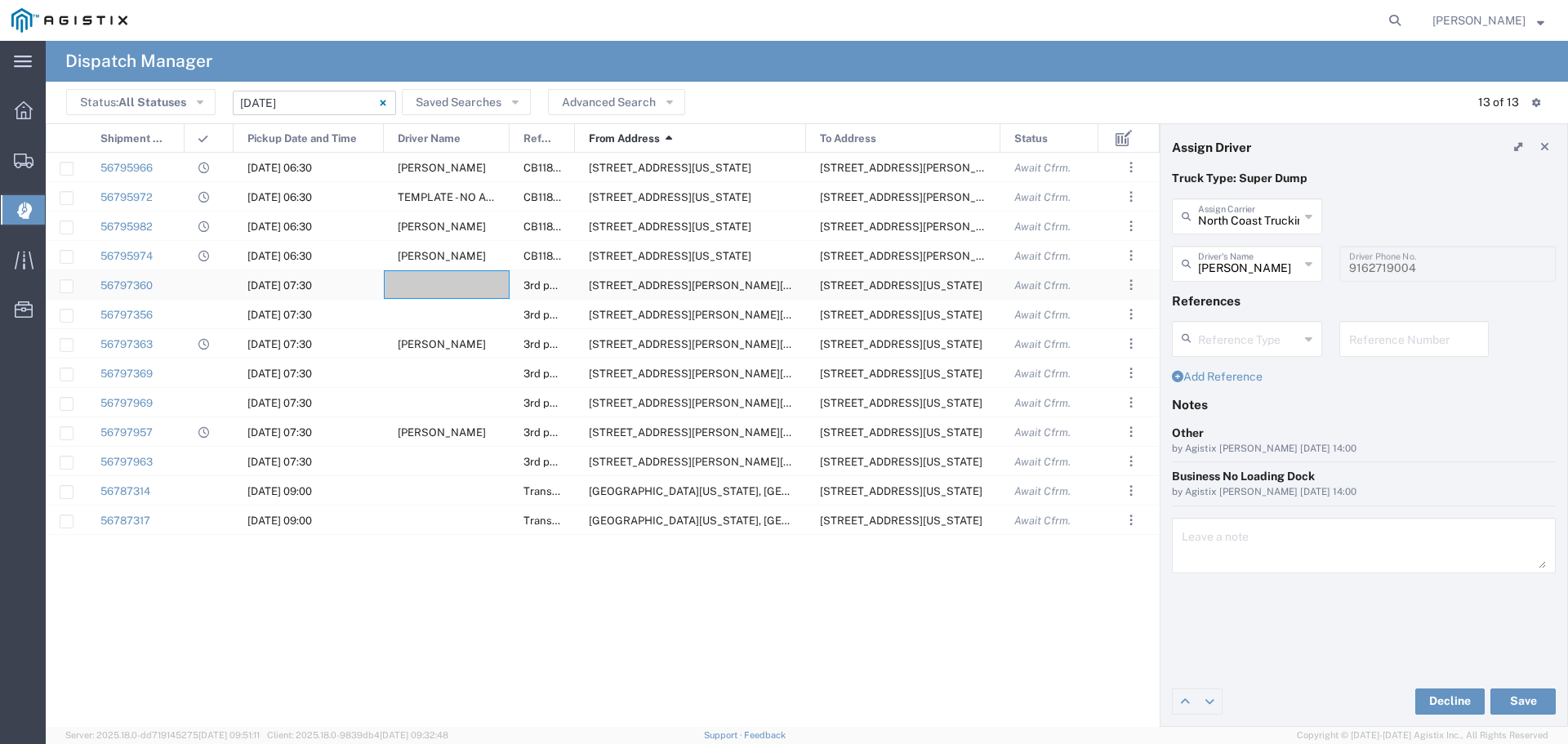
click at [467, 275] on div at bounding box center [447, 285] width 126 height 29
click at [1278, 279] on div "Driver's Name" at bounding box center [1247, 263] width 150 height 36
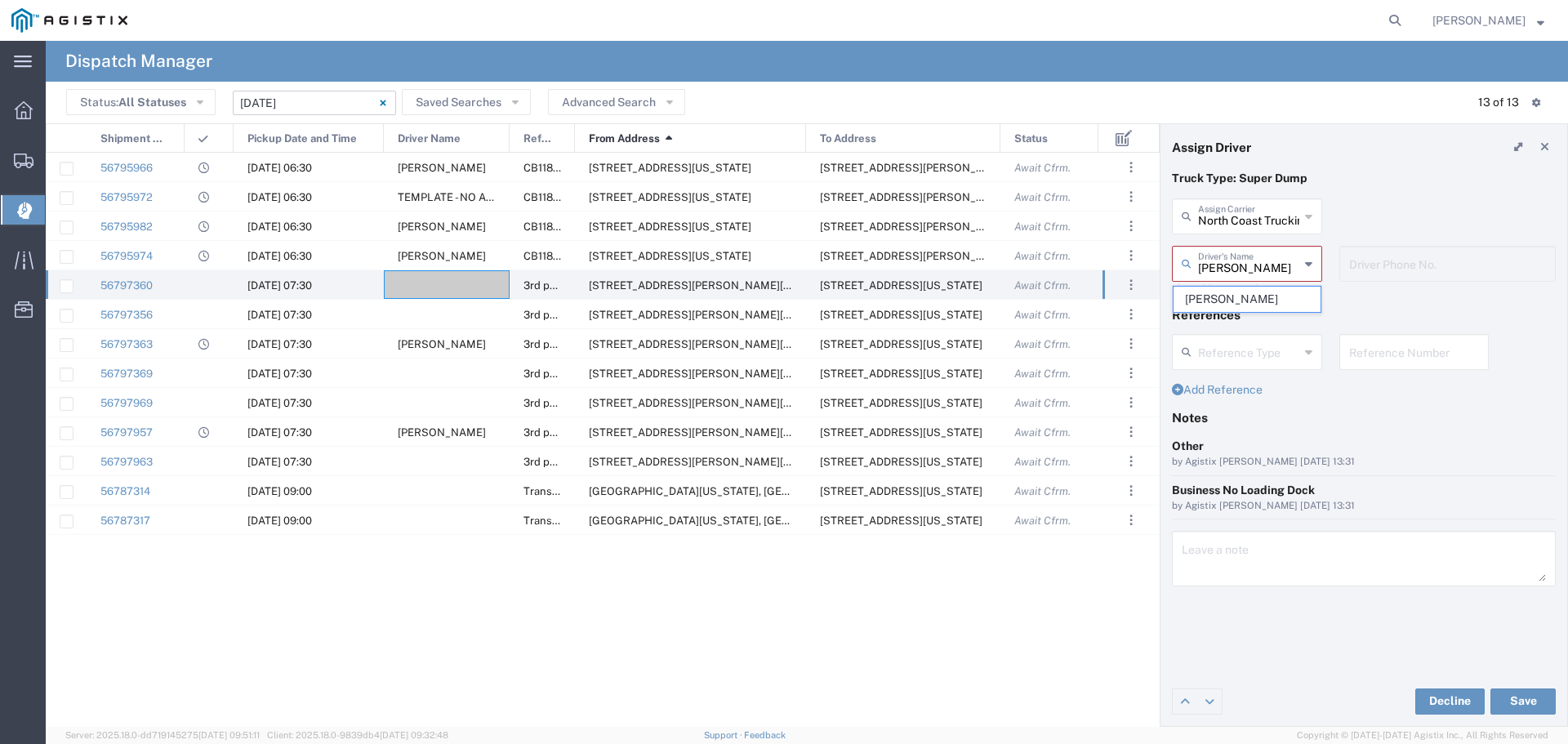
type input "Jose Fuentes"
type input "5105865617"
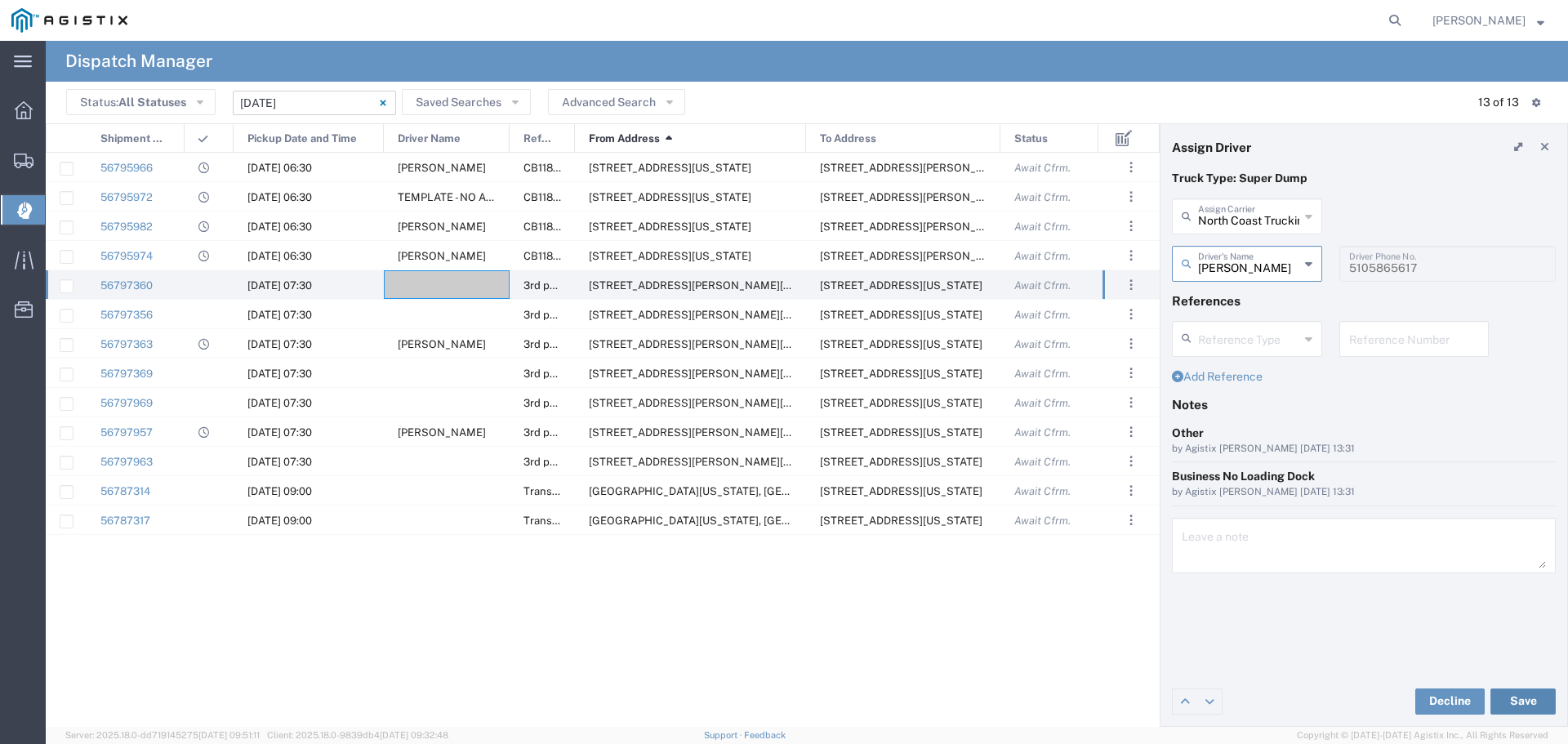
click at [1512, 697] on button "Save" at bounding box center [1523, 701] width 66 height 26
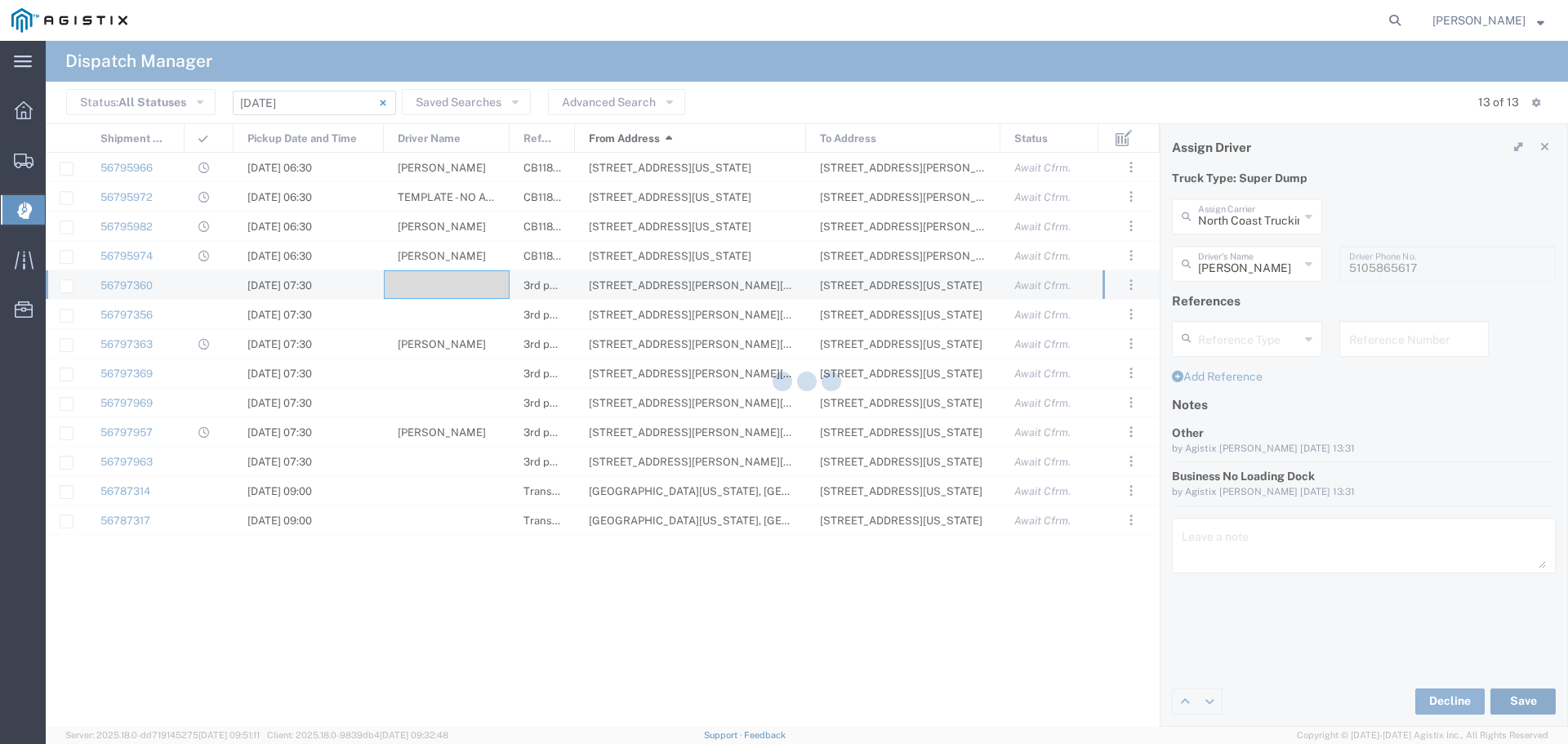
type input "Jose Fuentes"
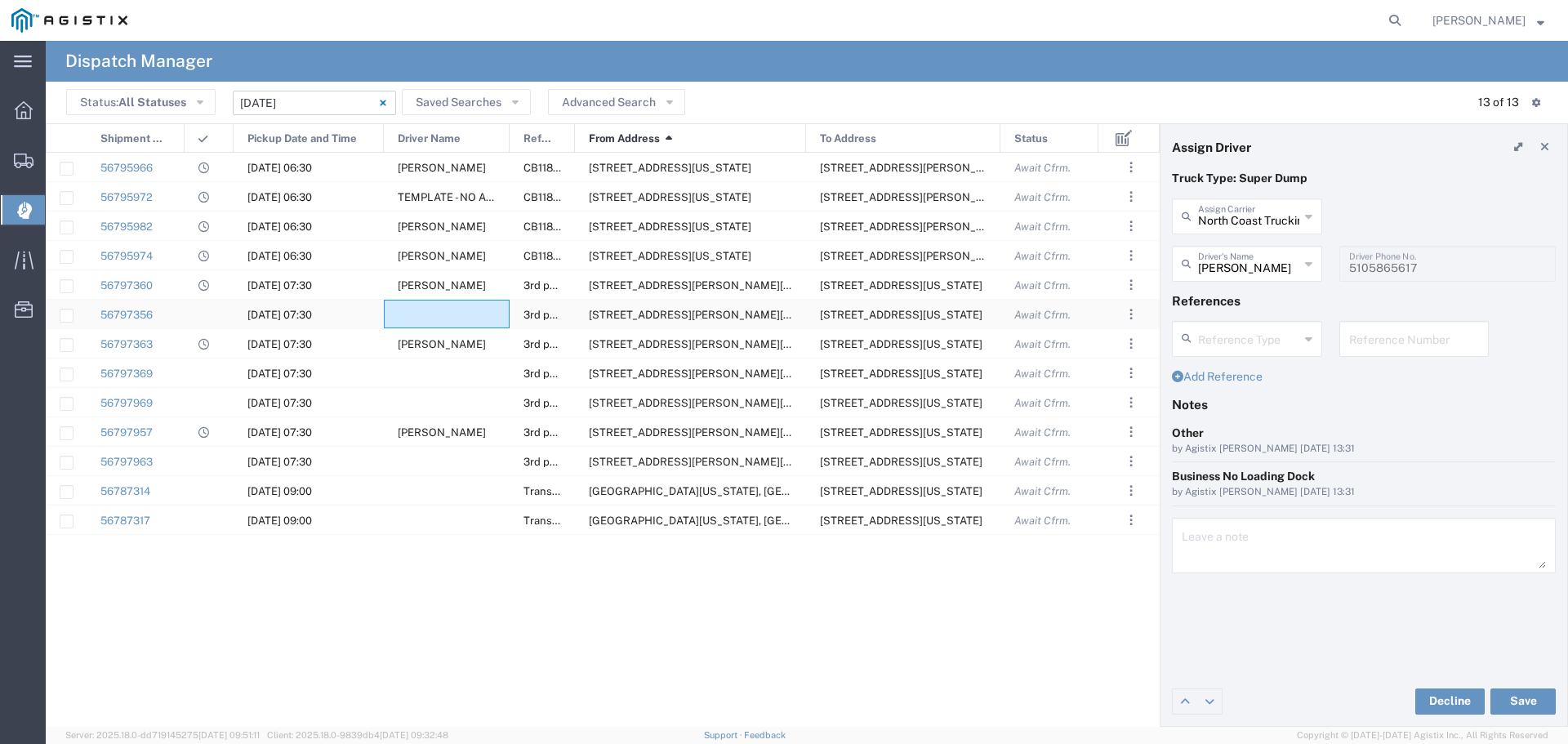
click at [405, 313] on div at bounding box center [447, 314] width 126 height 29
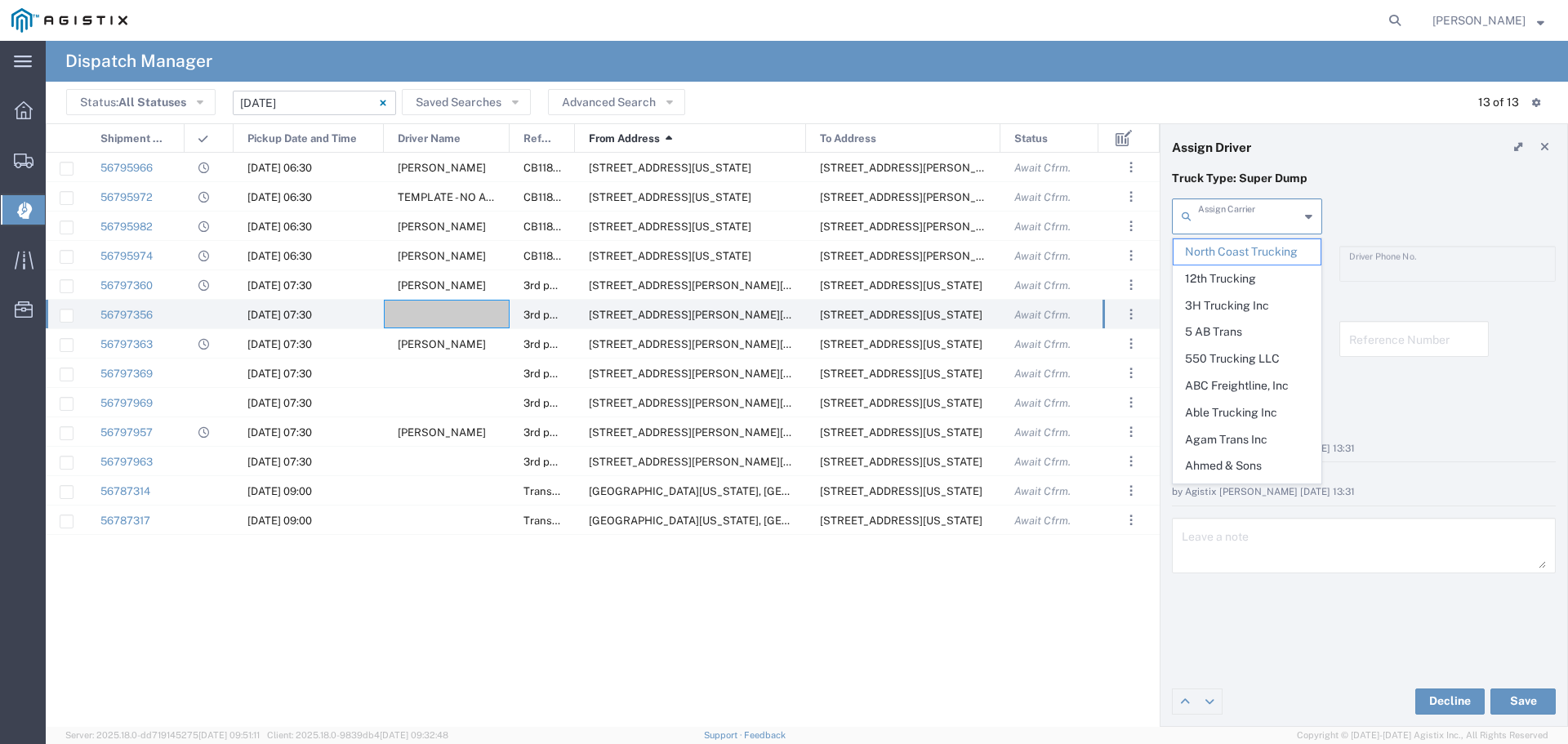
click at [1228, 224] on input "text" at bounding box center [1249, 215] width 101 height 29
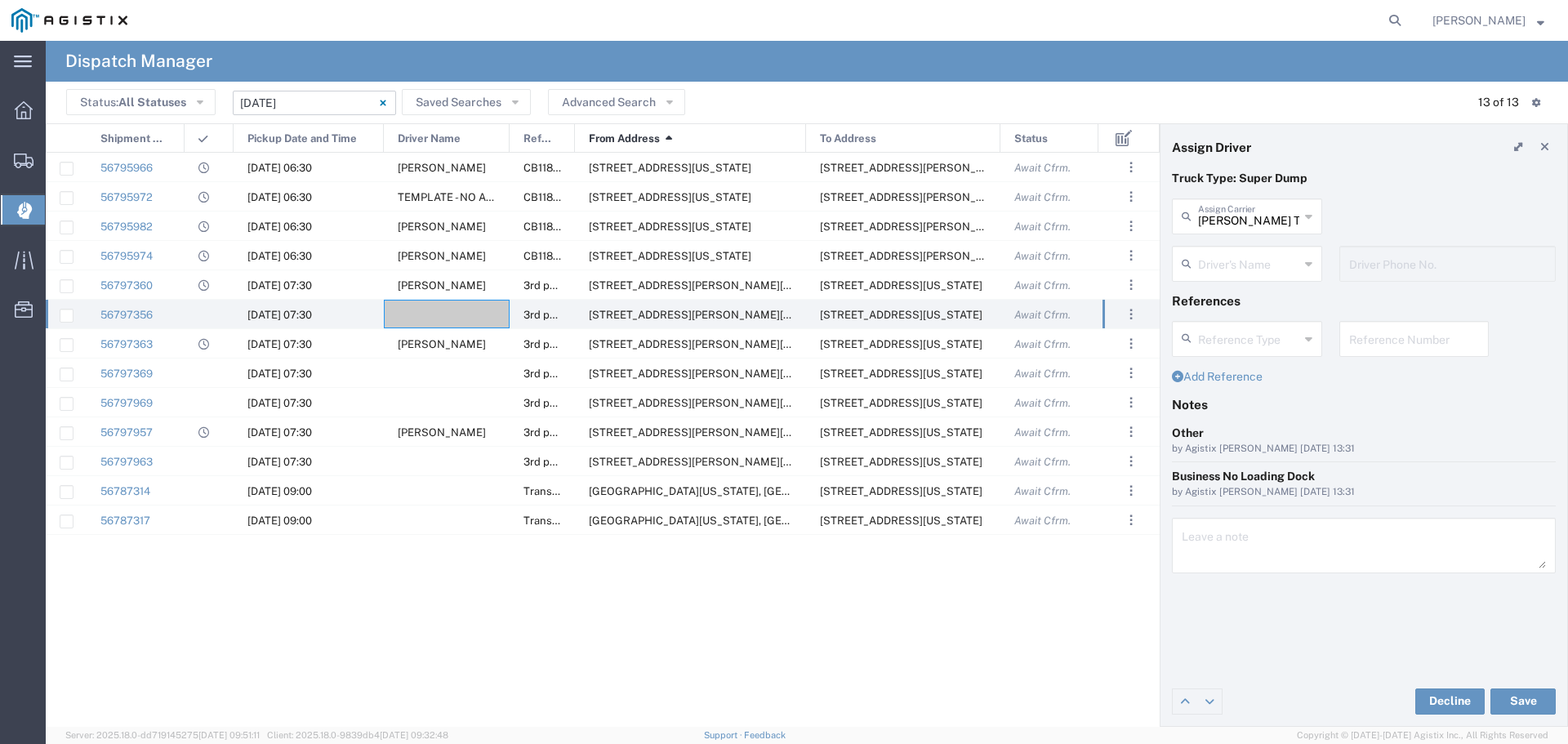
click at [1270, 230] on div "Atwal Trucking Assign Carrier" at bounding box center [1247, 216] width 150 height 36
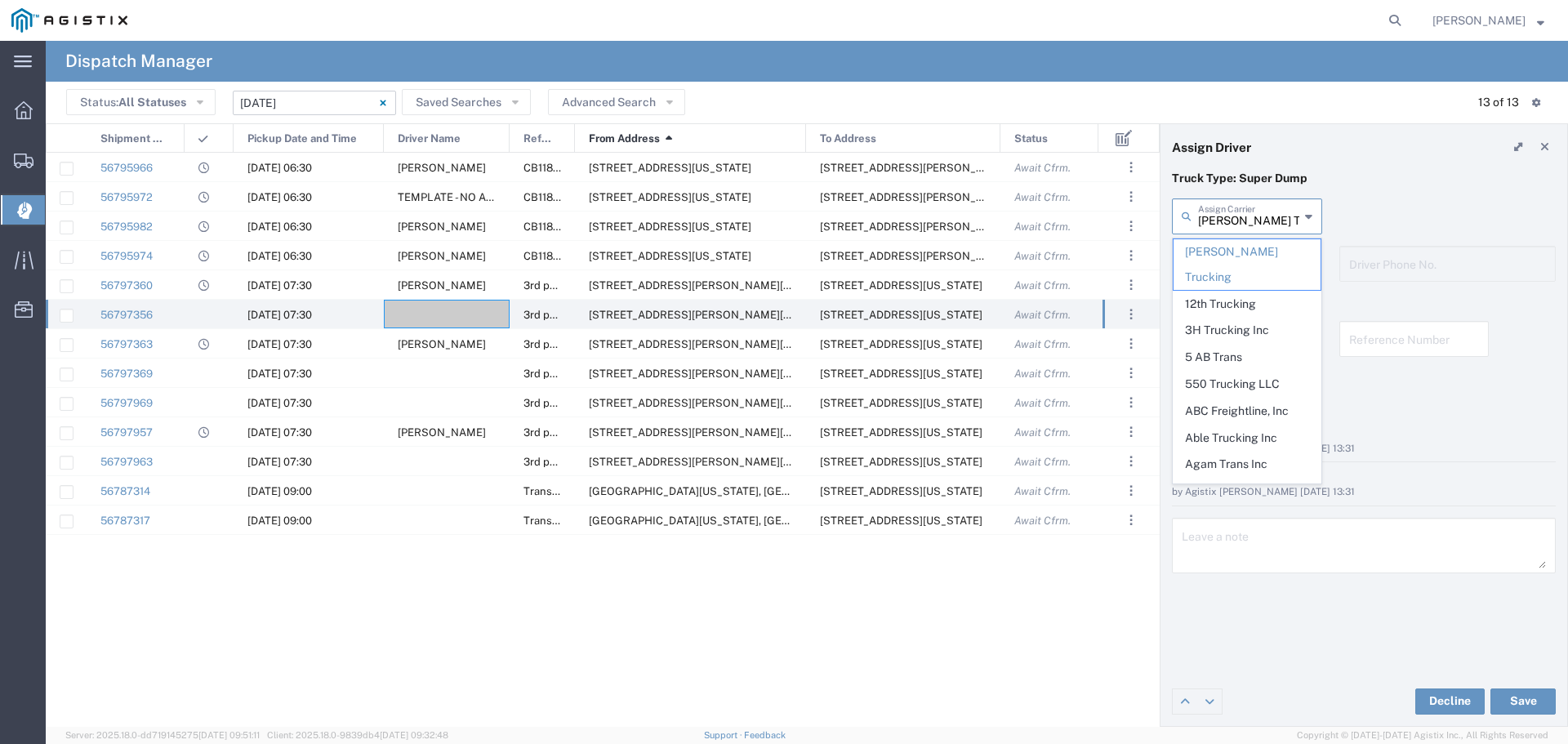
click at [1275, 225] on input "Atwal Trucking" at bounding box center [1249, 215] width 101 height 29
click at [1275, 224] on input "Atwal Trucking" at bounding box center [1249, 215] width 101 height 29
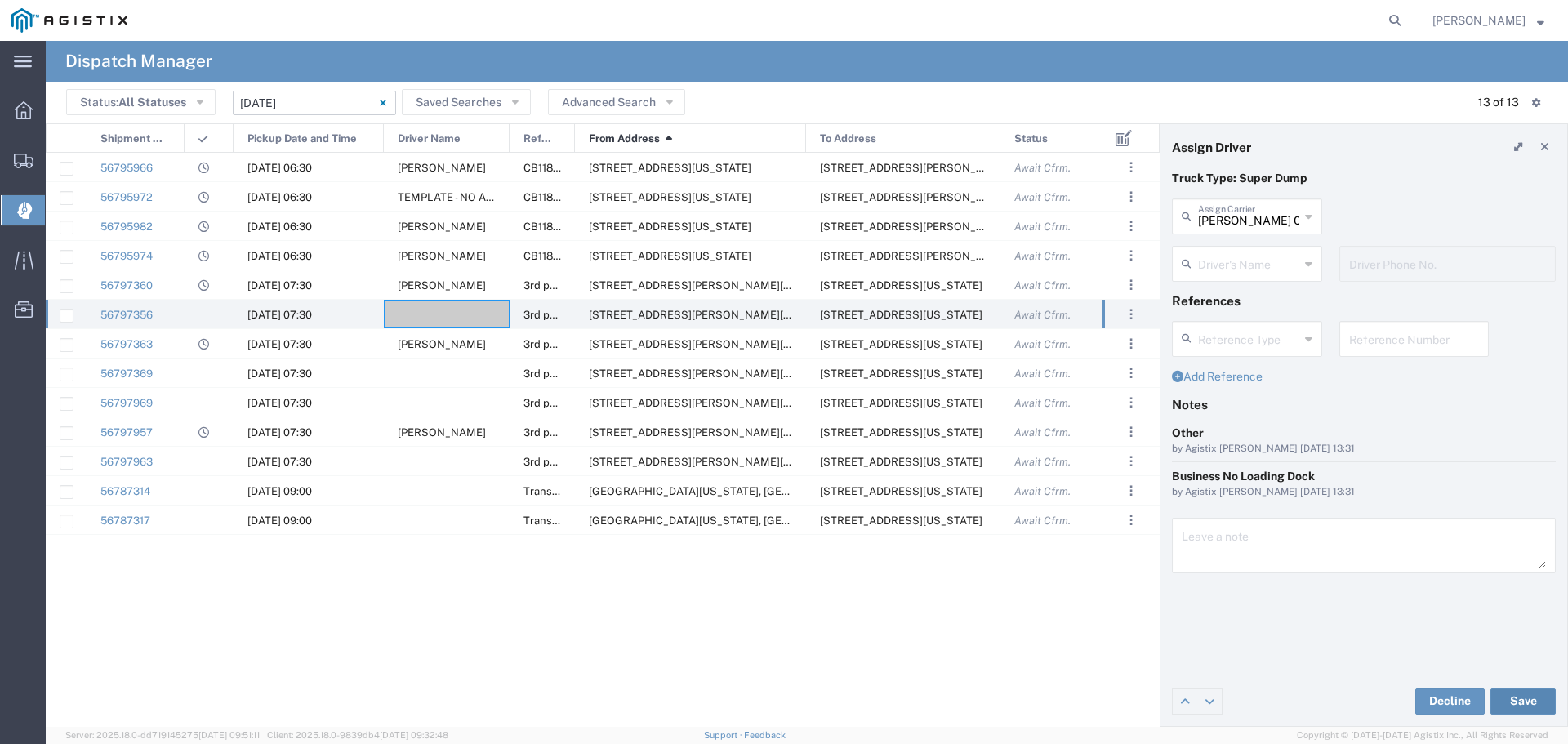
click at [1507, 700] on button "Save" at bounding box center [1523, 701] width 66 height 26
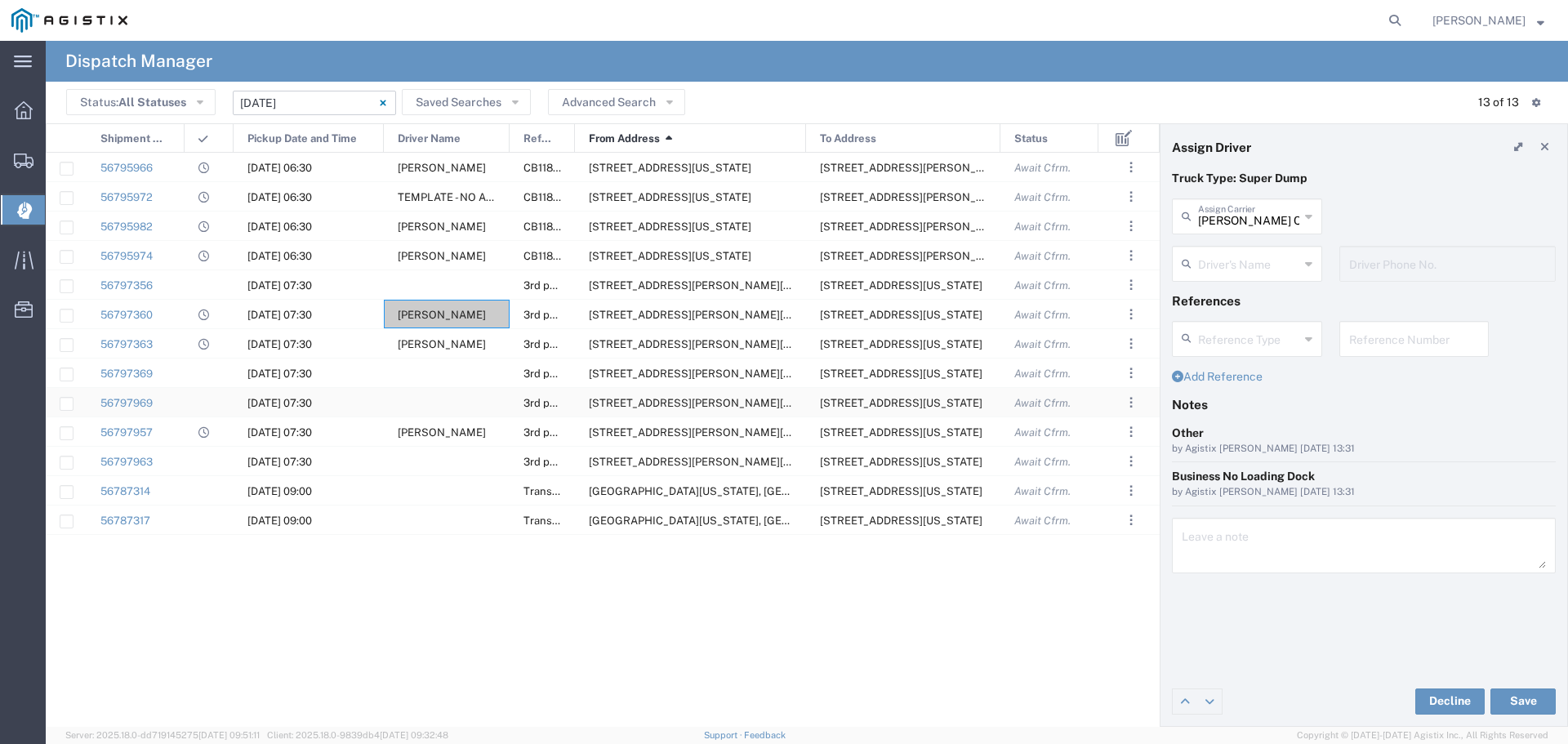
click at [429, 404] on div at bounding box center [447, 402] width 126 height 29
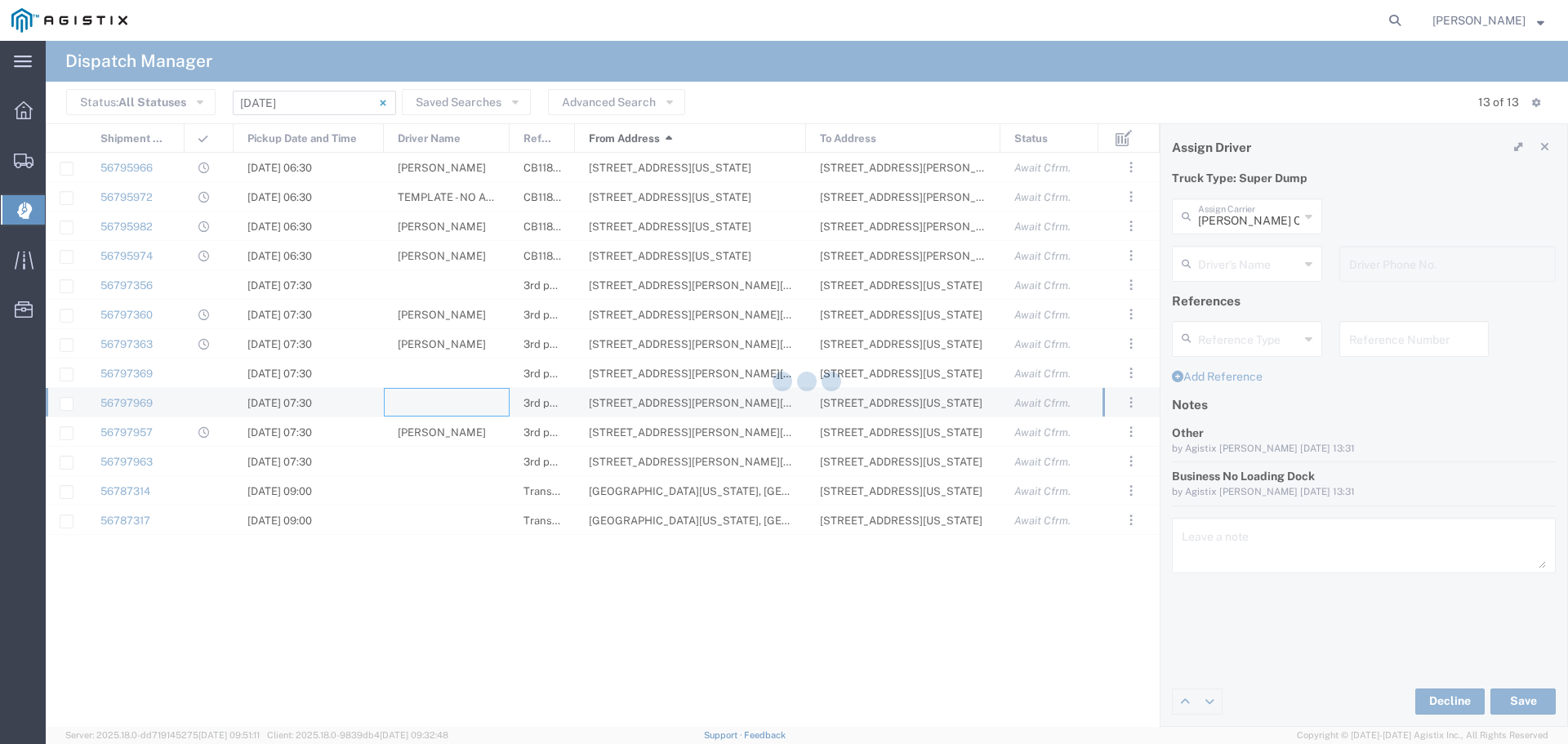
type input "North Coast Trucking"
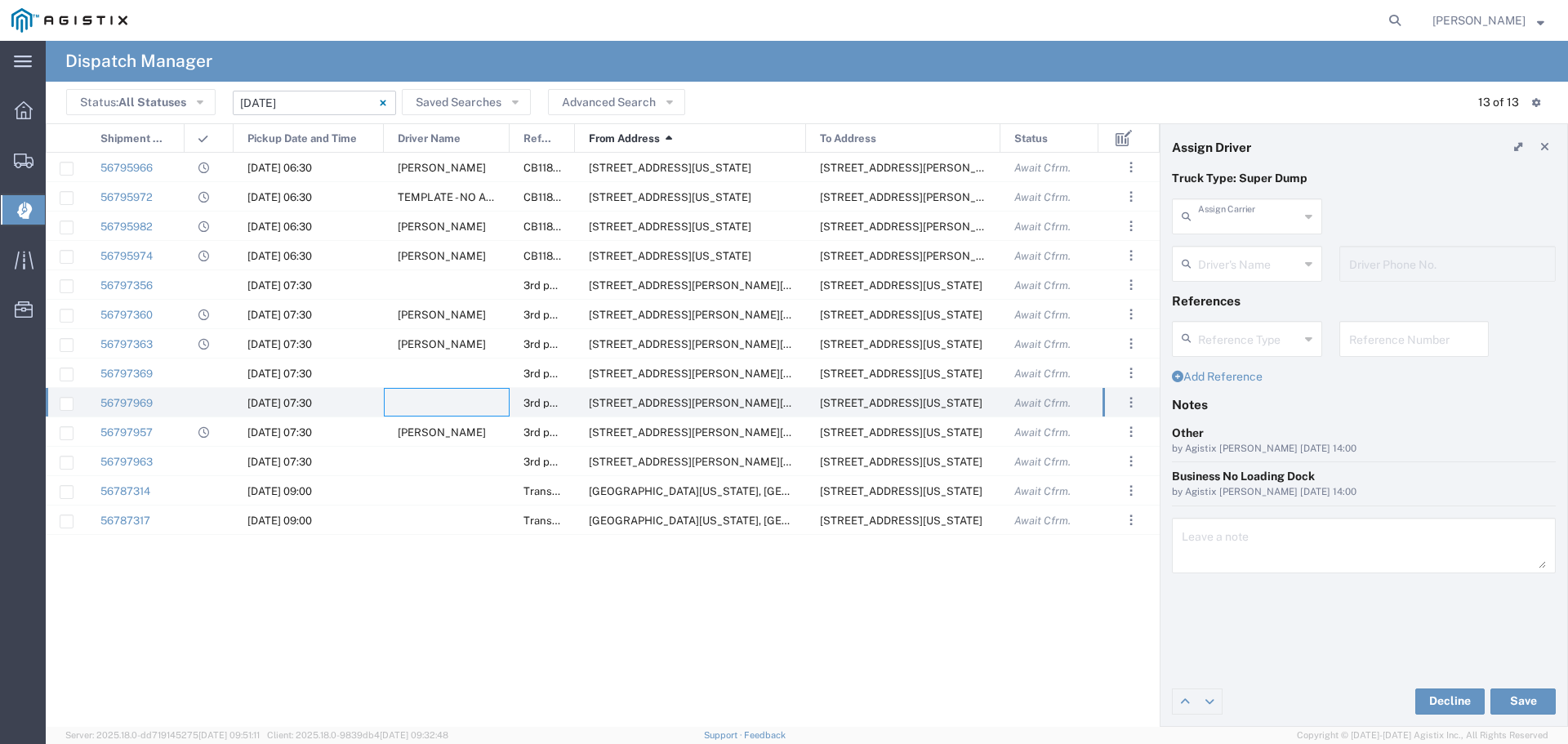
click at [1252, 220] on input "text" at bounding box center [1249, 215] width 101 height 29
click at [1239, 251] on span "Shaan Transportation Inc" at bounding box center [1247, 265] width 147 height 50
type input "Shaan Transportation Inc"
click at [1243, 253] on input "text" at bounding box center [1249, 262] width 101 height 29
type input "Gary Cheema"
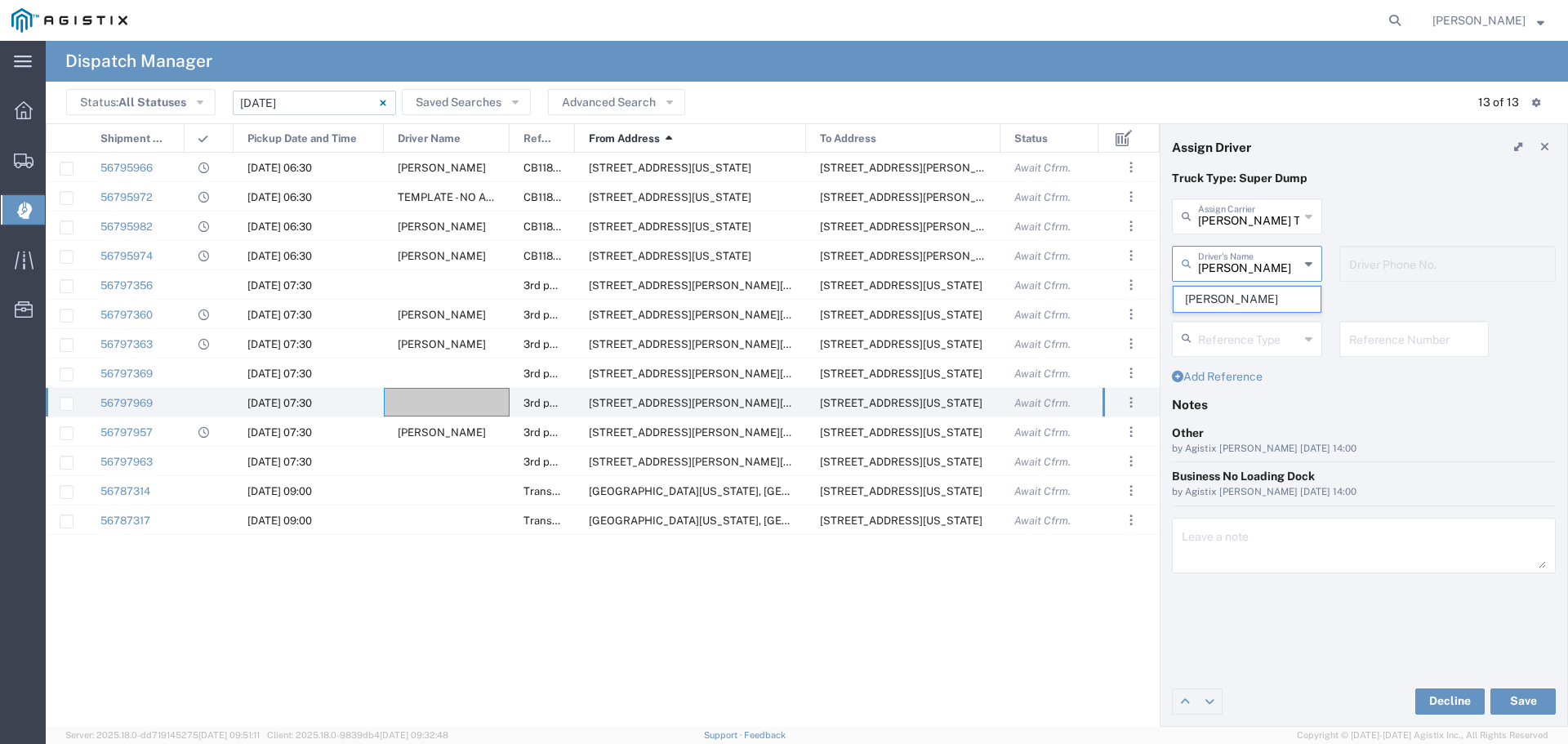
type input "916-710-5197"
click at [1539, 701] on button "Save" at bounding box center [1523, 701] width 66 height 26
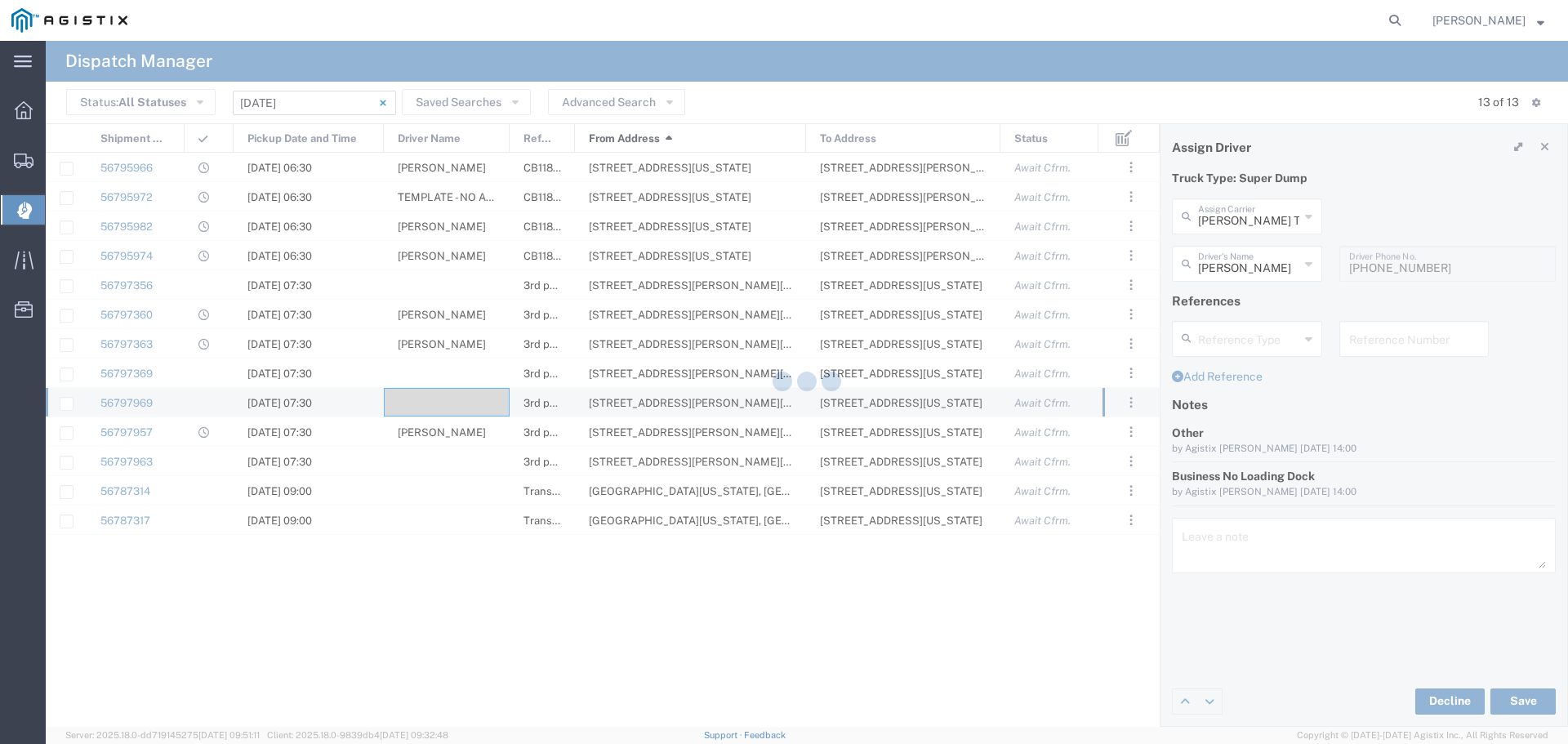
type input "Gary Cheema"
type input "Shaan Transportation Inc"
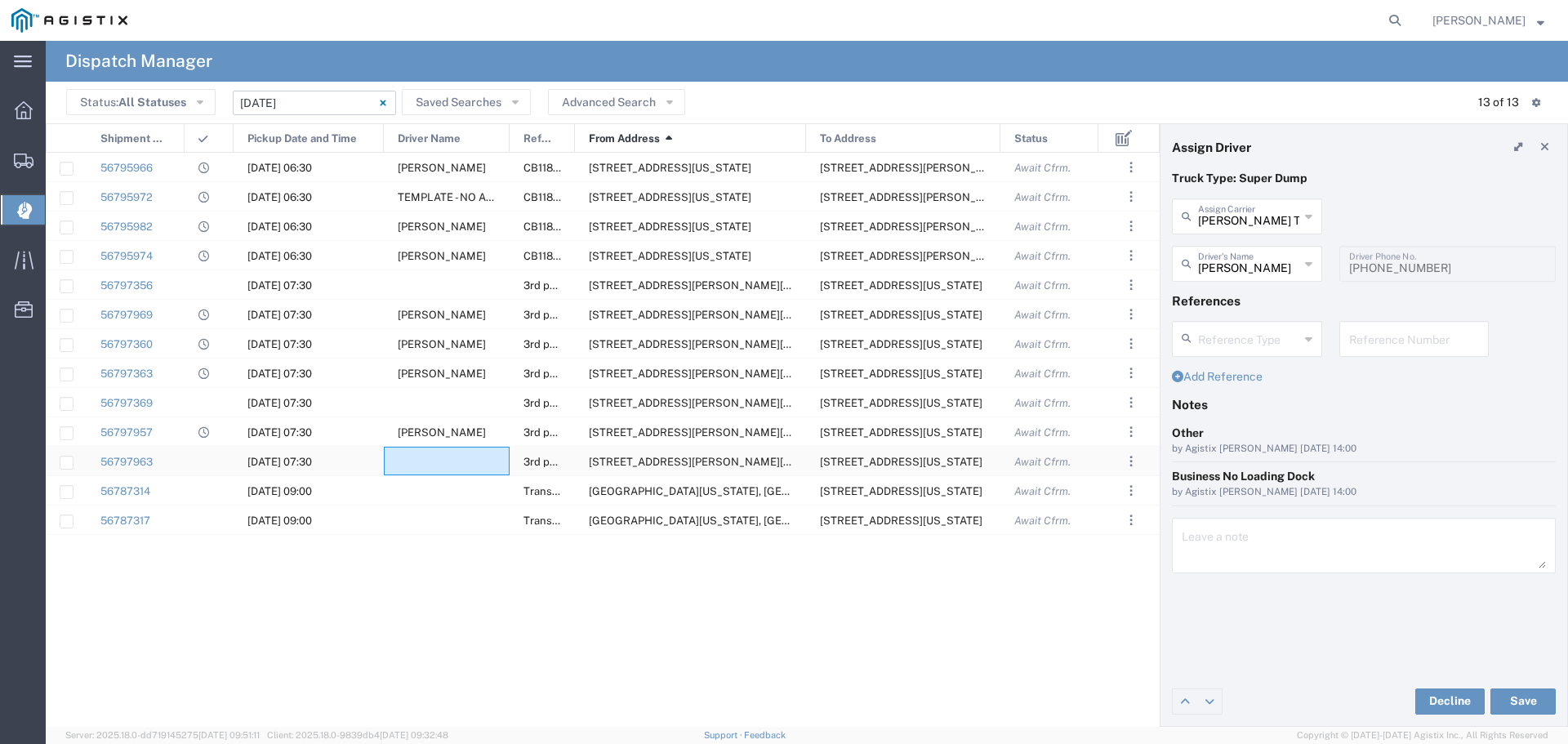
click at [468, 464] on div at bounding box center [447, 461] width 126 height 29
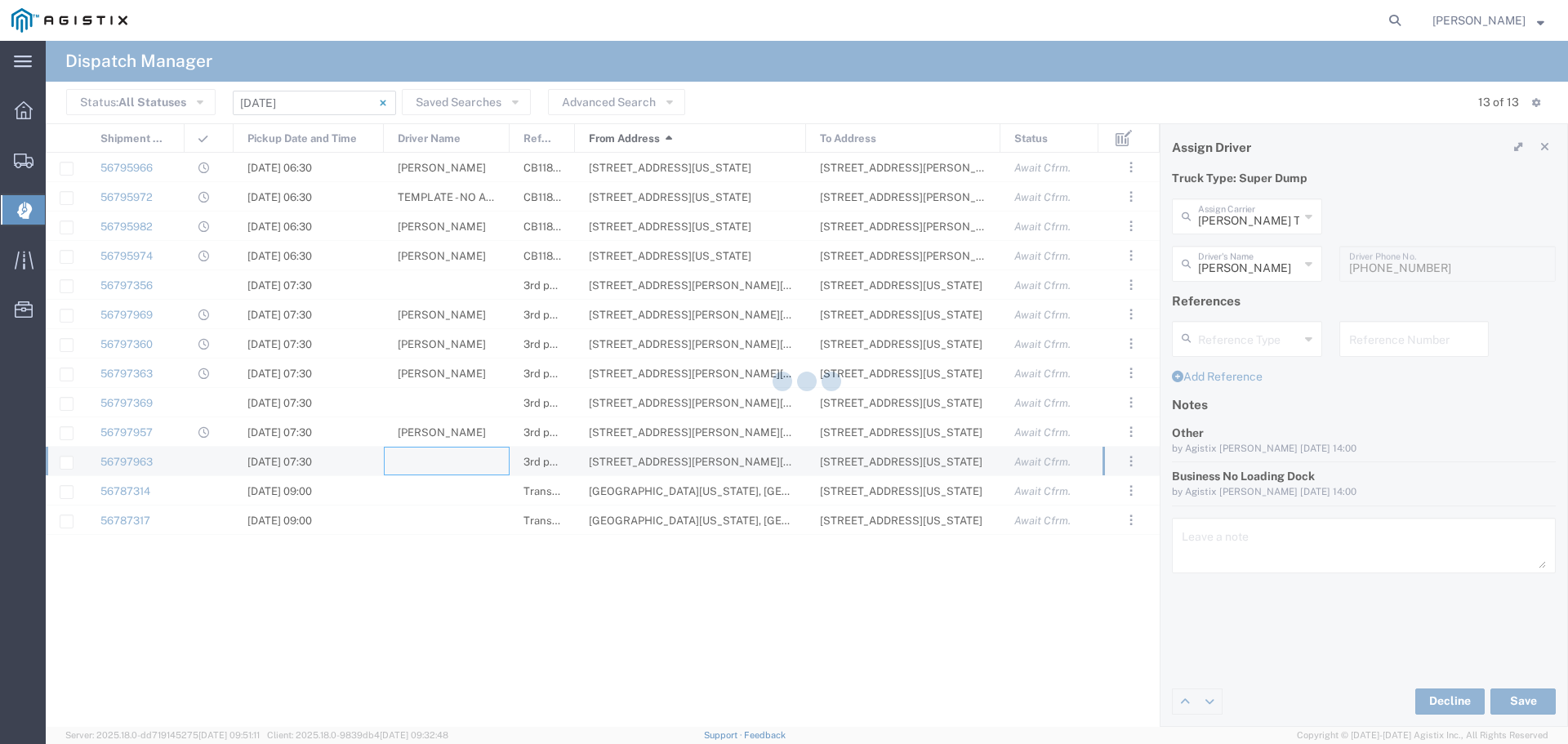
type input "North Coast Trucking"
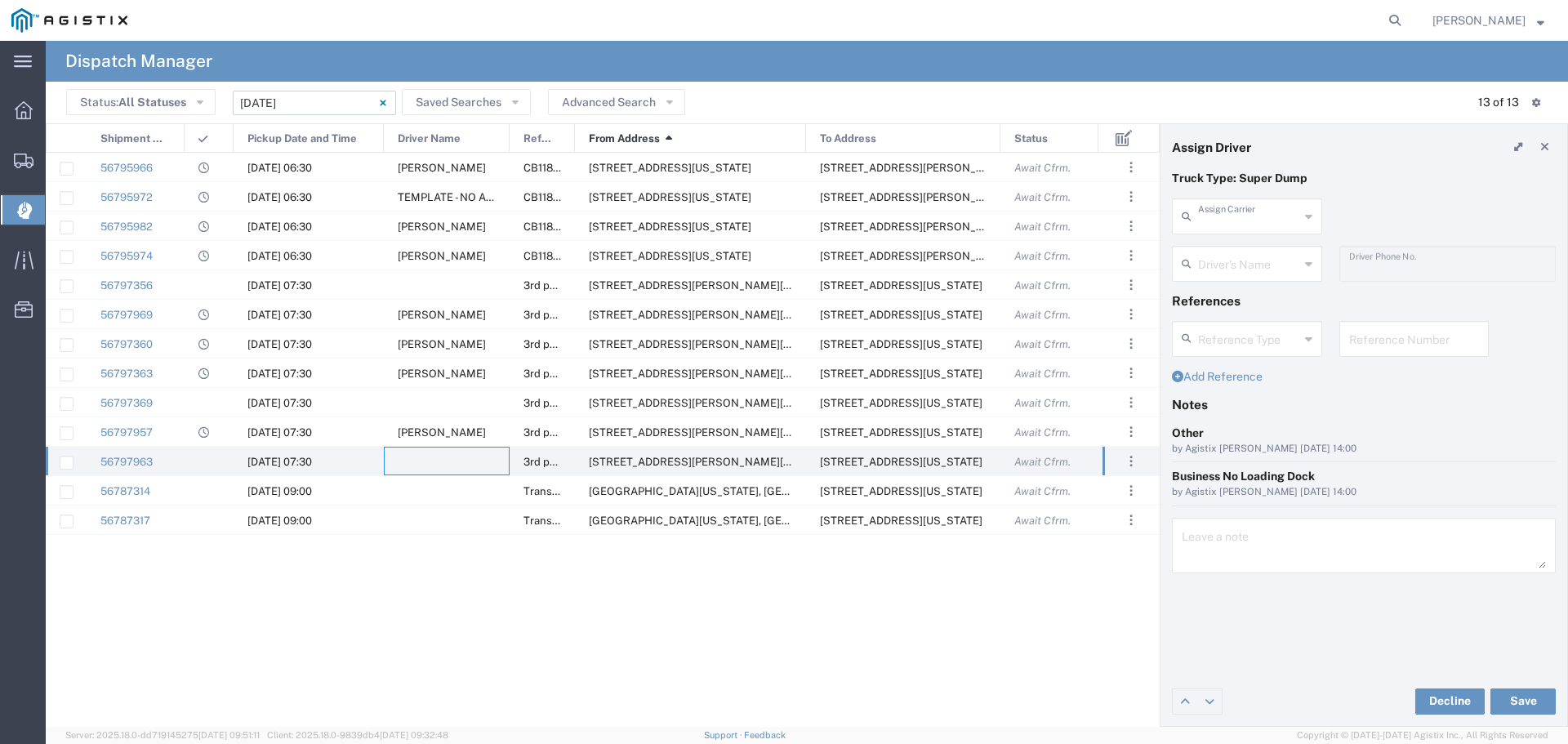
click at [1238, 226] on input "text" at bounding box center [1249, 215] width 101 height 29
type input "Bhatti Bros"
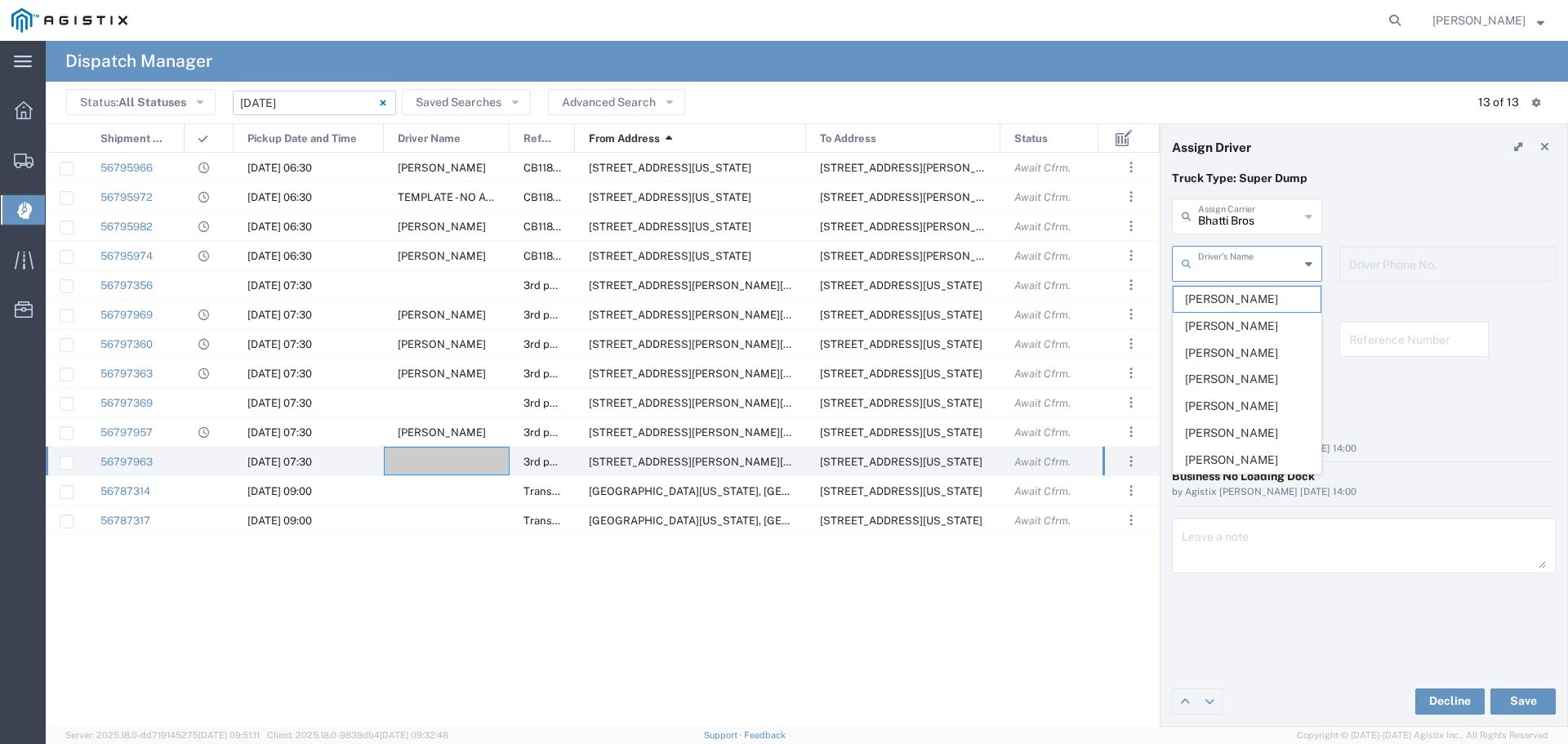
click at [1224, 255] on input "text" at bounding box center [1249, 262] width 101 height 29
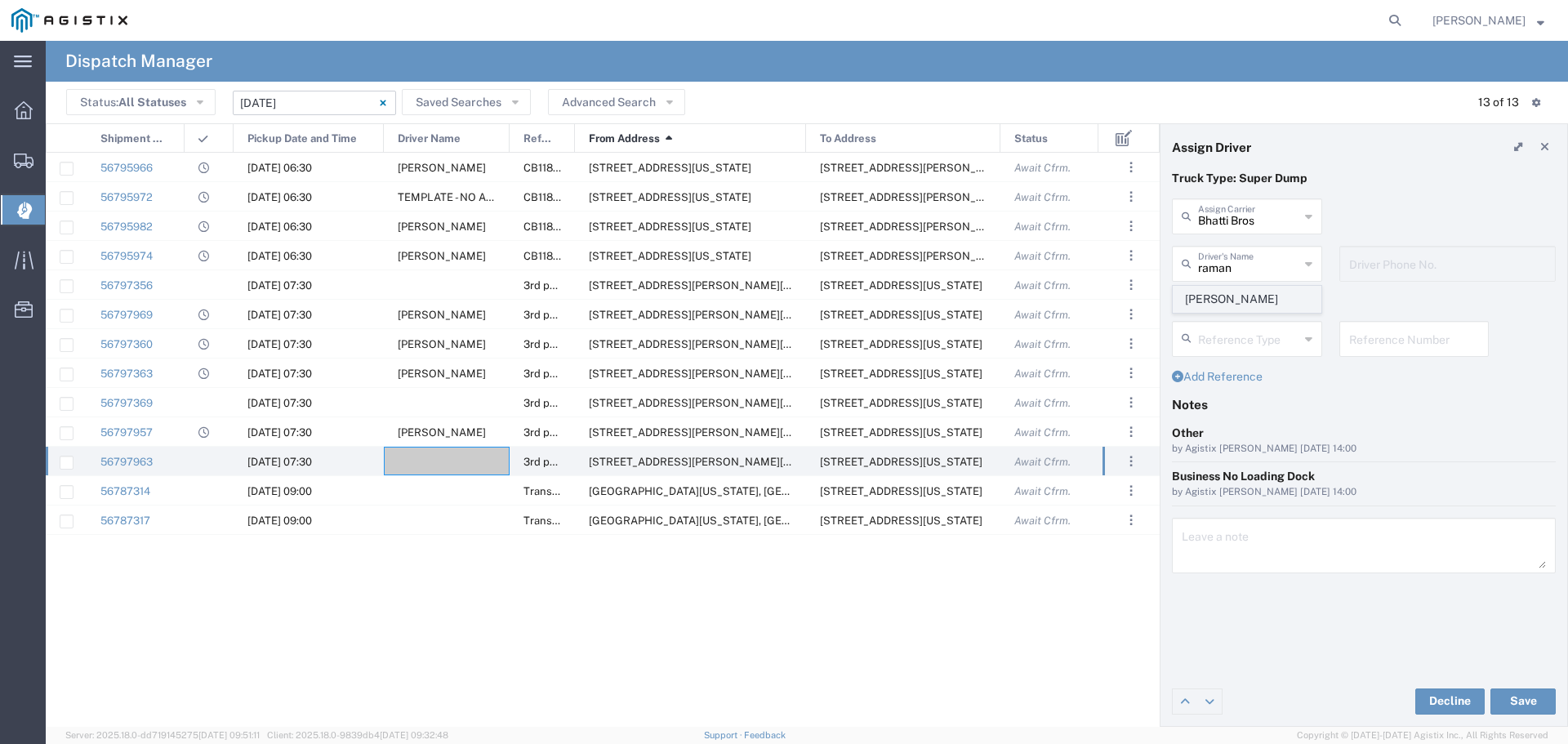
click at [1249, 290] on span "Ramandeep Singh" at bounding box center [1247, 299] width 147 height 25
type input "Ramandeep Singh"
type input "530-845-0025"
click at [1539, 695] on button "Save" at bounding box center [1523, 701] width 66 height 26
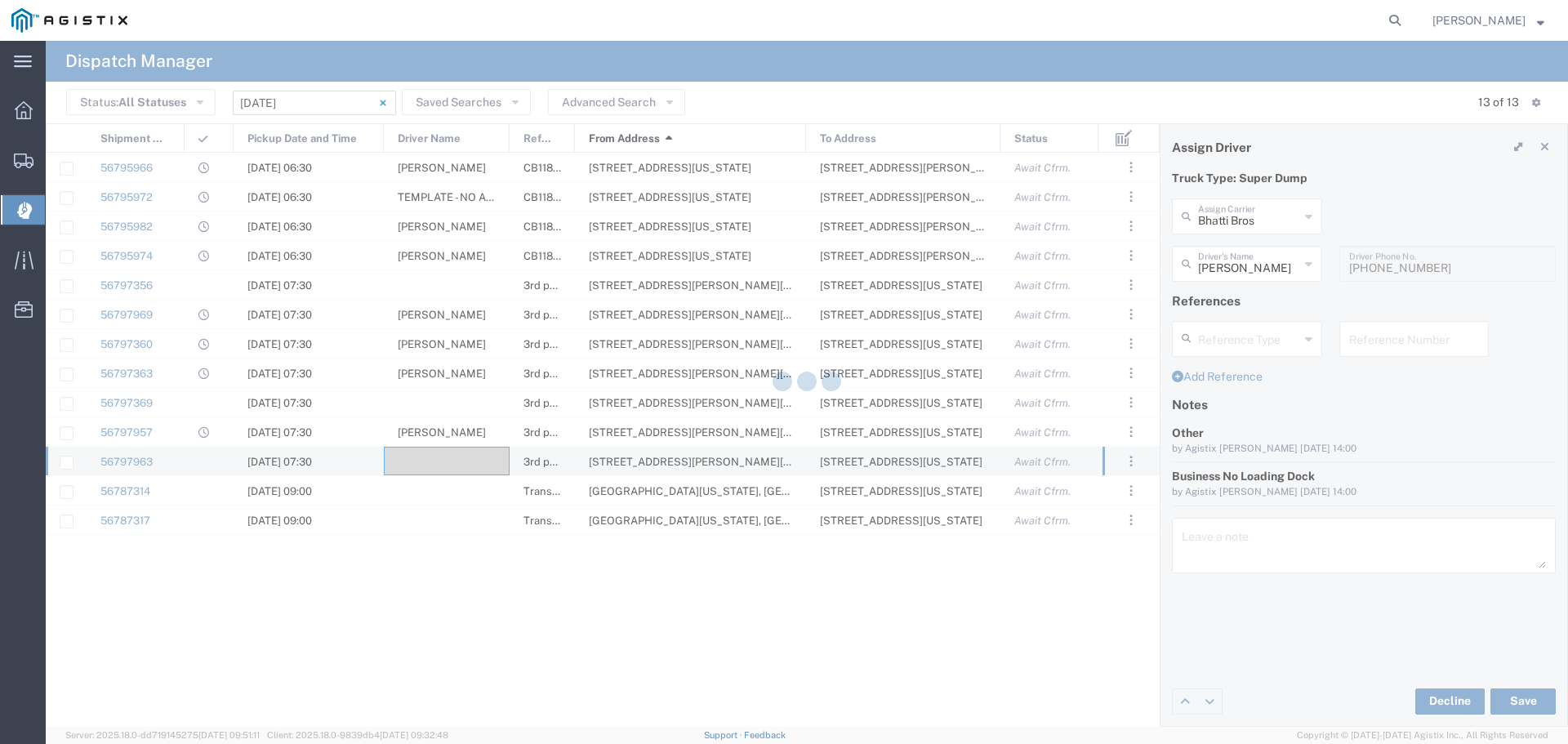
type input "Ramandeep Singh"
type input "Bhatti Bros"
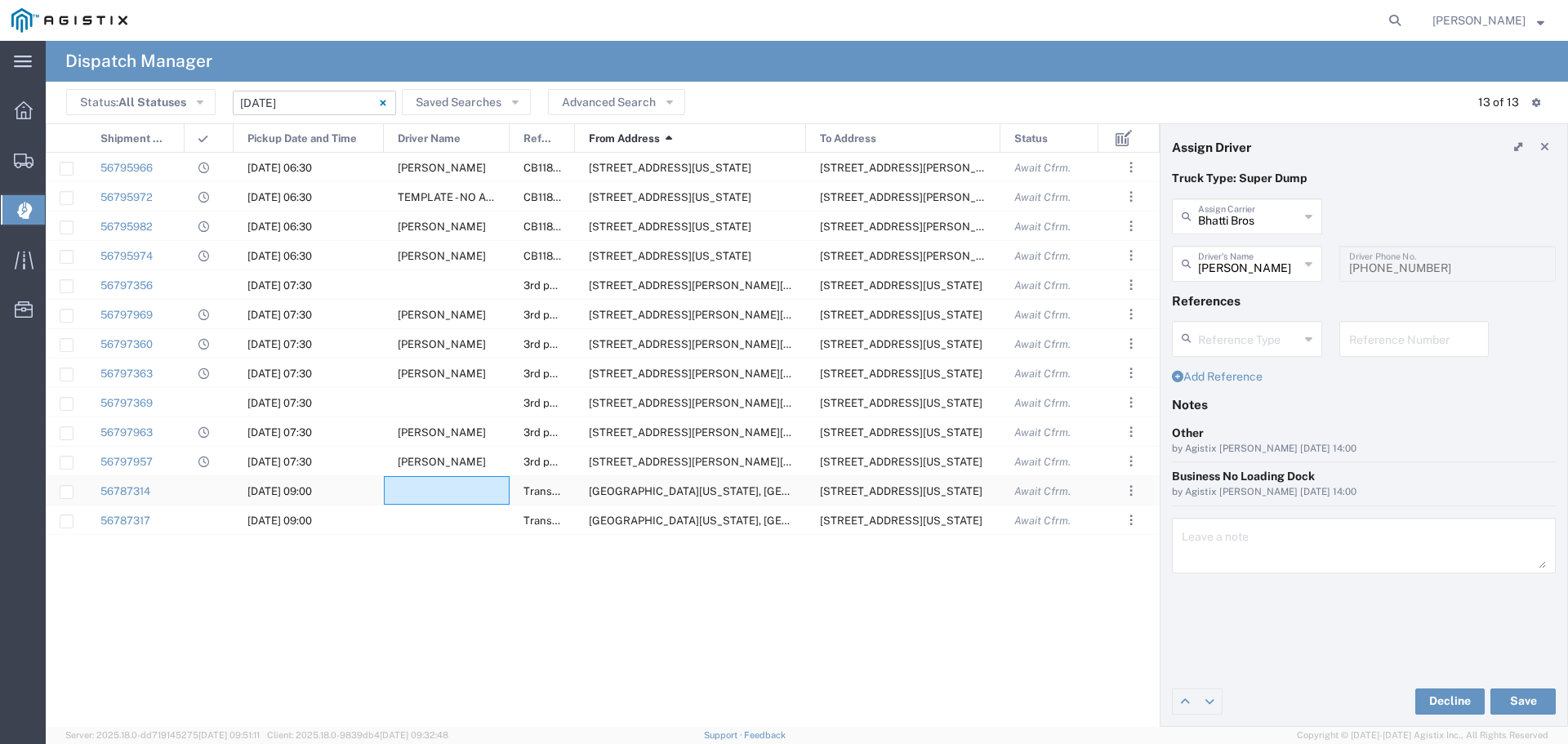
click at [427, 495] on div at bounding box center [447, 490] width 126 height 29
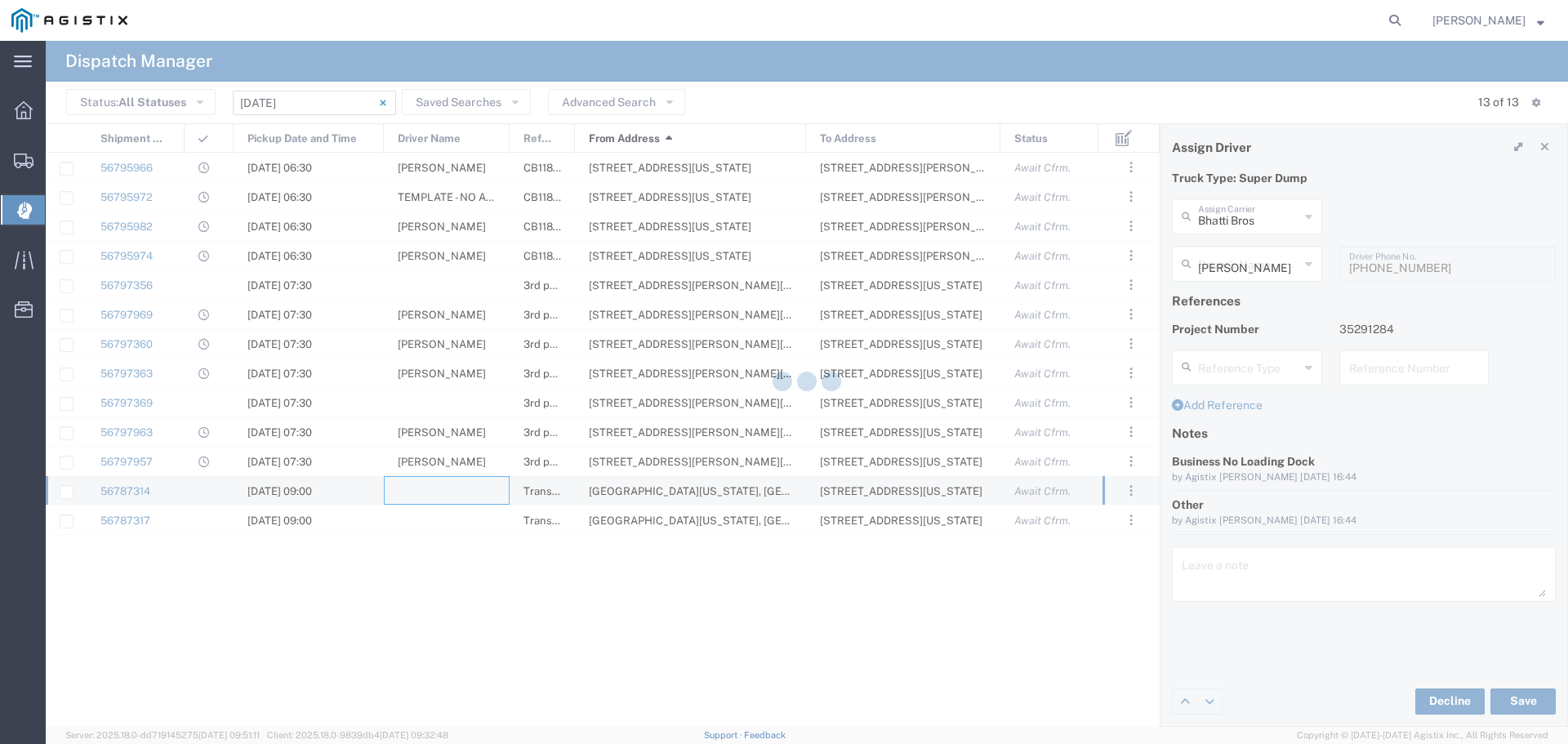
type input "North Coast Trucking"
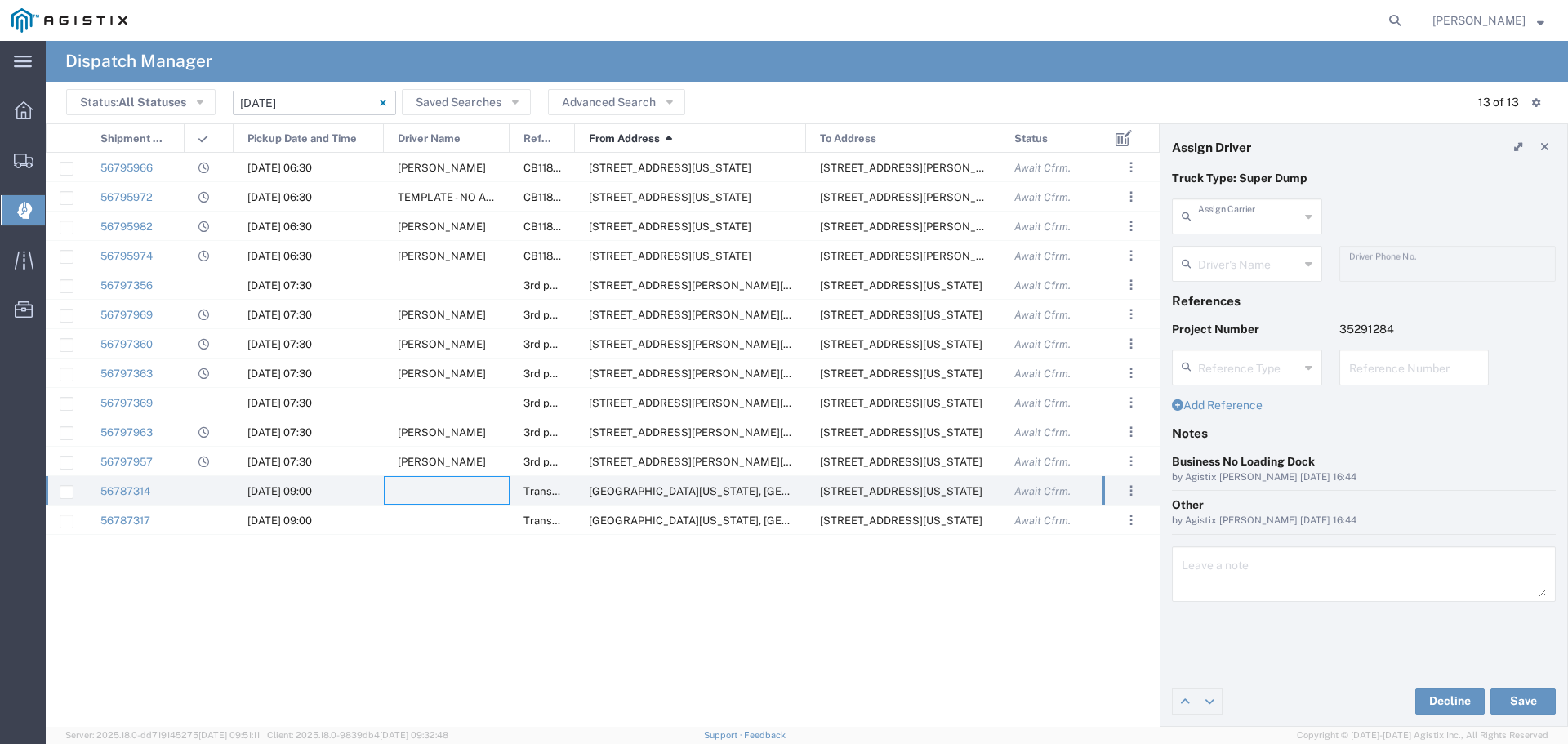
click at [1259, 224] on input "text" at bounding box center [1249, 215] width 101 height 29
click at [1239, 248] on span "TC Trucklines Inc" at bounding box center [1247, 252] width 147 height 25
type input "TC Trucklines Inc"
click at [1242, 266] on input "text" at bounding box center [1249, 262] width 101 height 29
type input "ton"
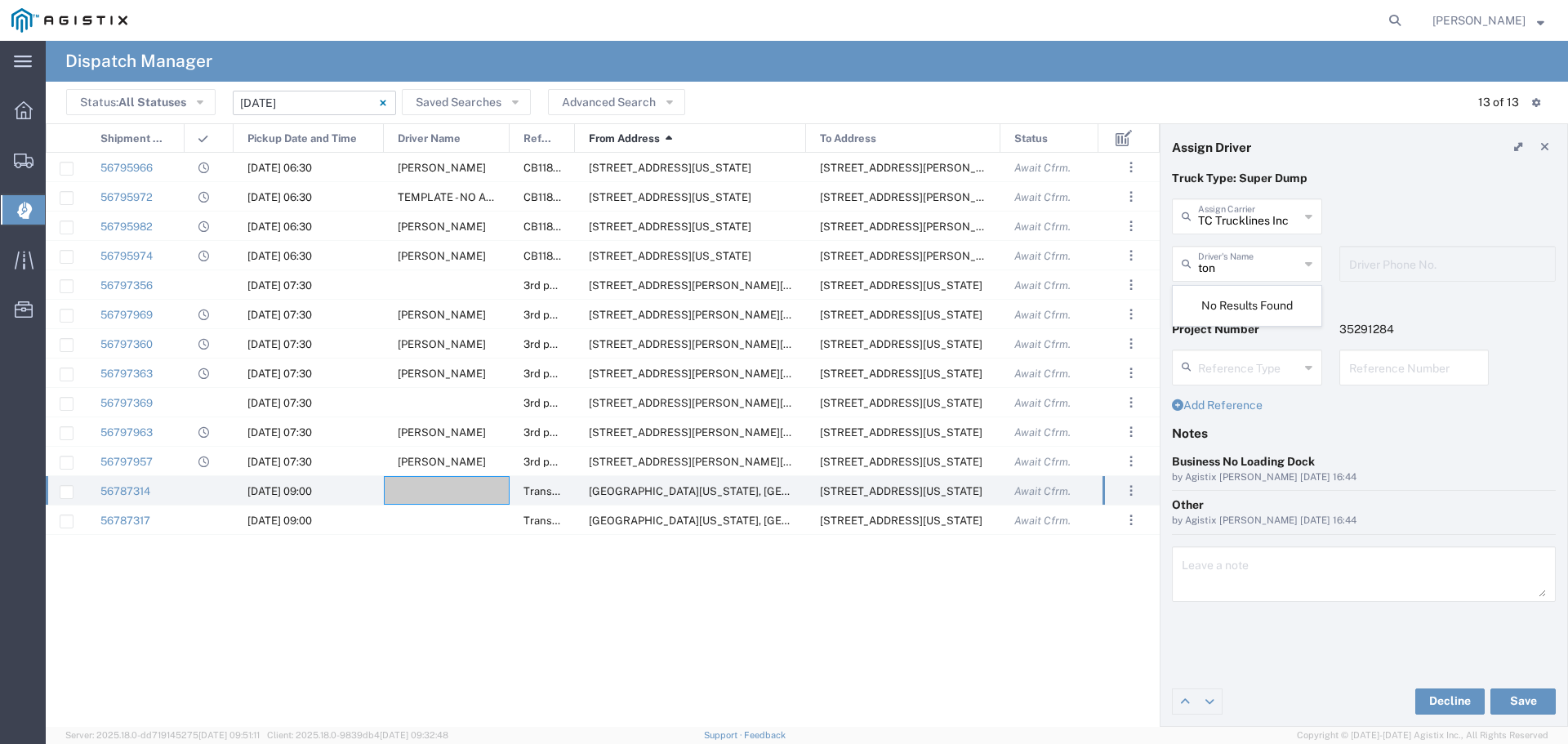
click at [1381, 429] on h4 "Notes" at bounding box center [1364, 432] width 384 height 14
click at [1523, 704] on button "Save" at bounding box center [1523, 701] width 66 height 26
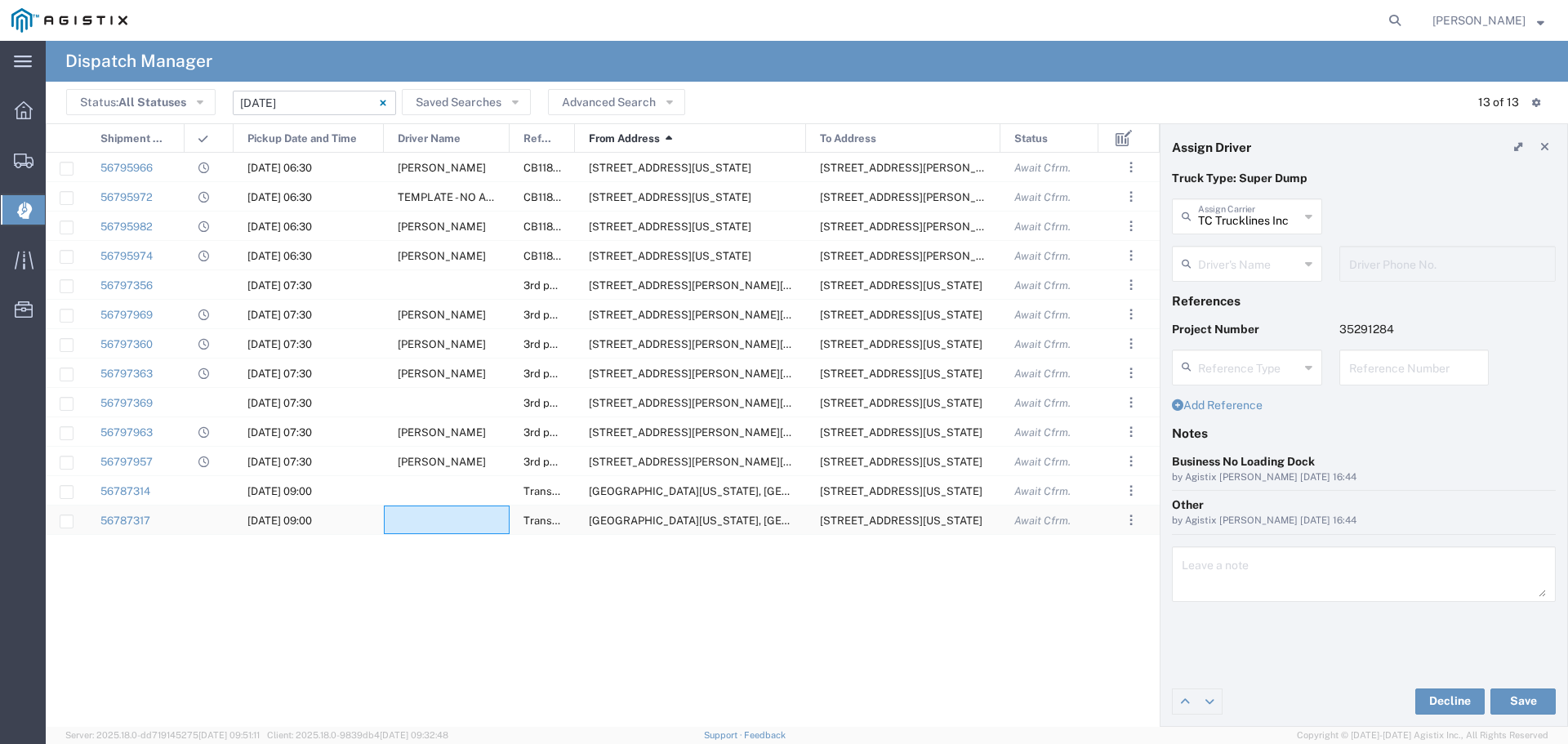
click at [383, 531] on div "56787317 09/12/2025, 09:00 Transfer Clinton Ave & Locan Ave, Fresno, California…" at bounding box center [620, 520] width 1151 height 29
click at [461, 529] on div at bounding box center [447, 520] width 126 height 29
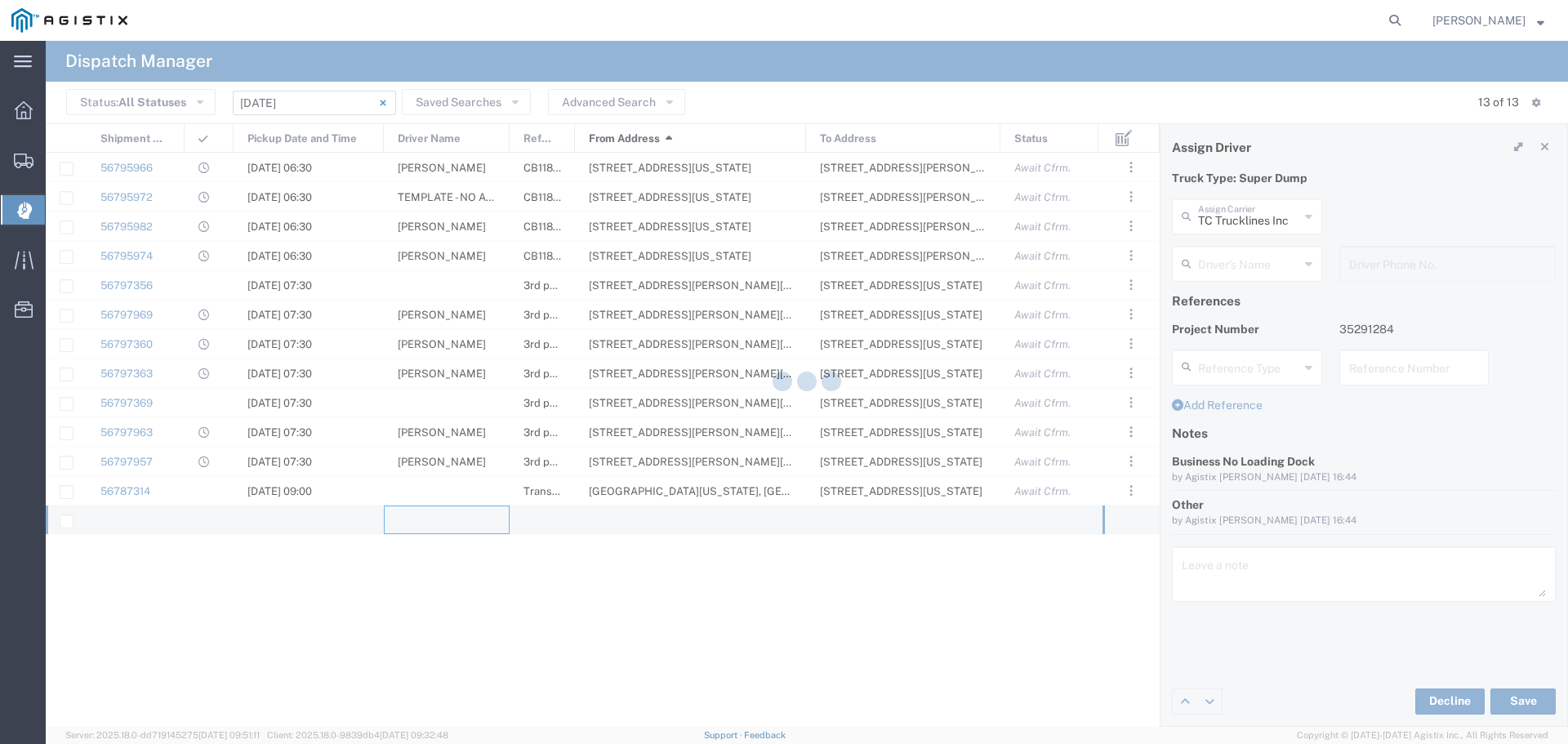
click at [463, 530] on div at bounding box center [806, 384] width 1523 height 686
type input "North Coast Trucking"
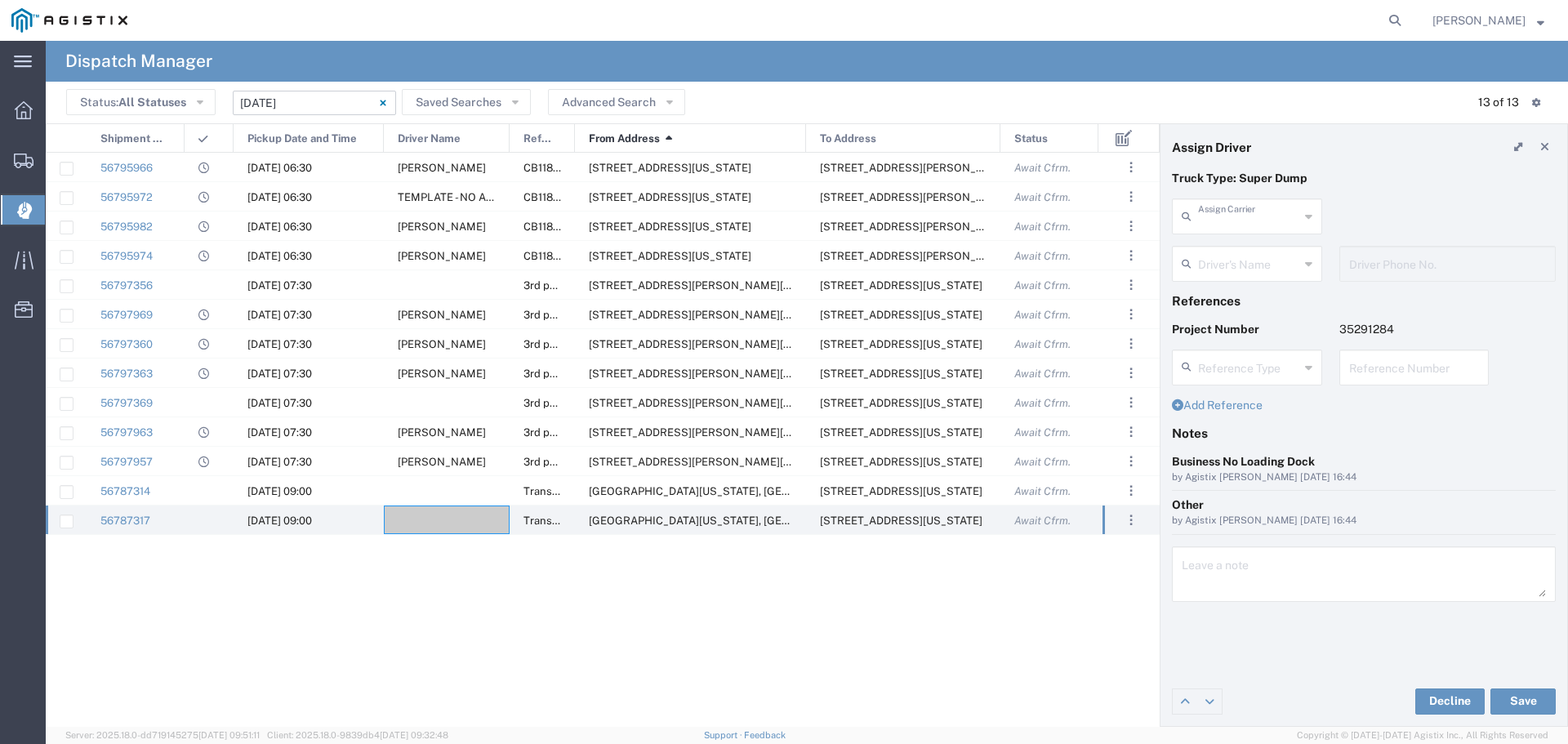
click at [1264, 212] on input "text" at bounding box center [1249, 215] width 101 height 29
click at [1229, 241] on span "JEAE Trucking LLC" at bounding box center [1247, 252] width 147 height 25
type input "JEAE Trucking LLC"
click at [1225, 264] on input "text" at bounding box center [1249, 262] width 101 height 29
click at [1232, 296] on span "Hector Velasquez" at bounding box center [1247, 299] width 147 height 25
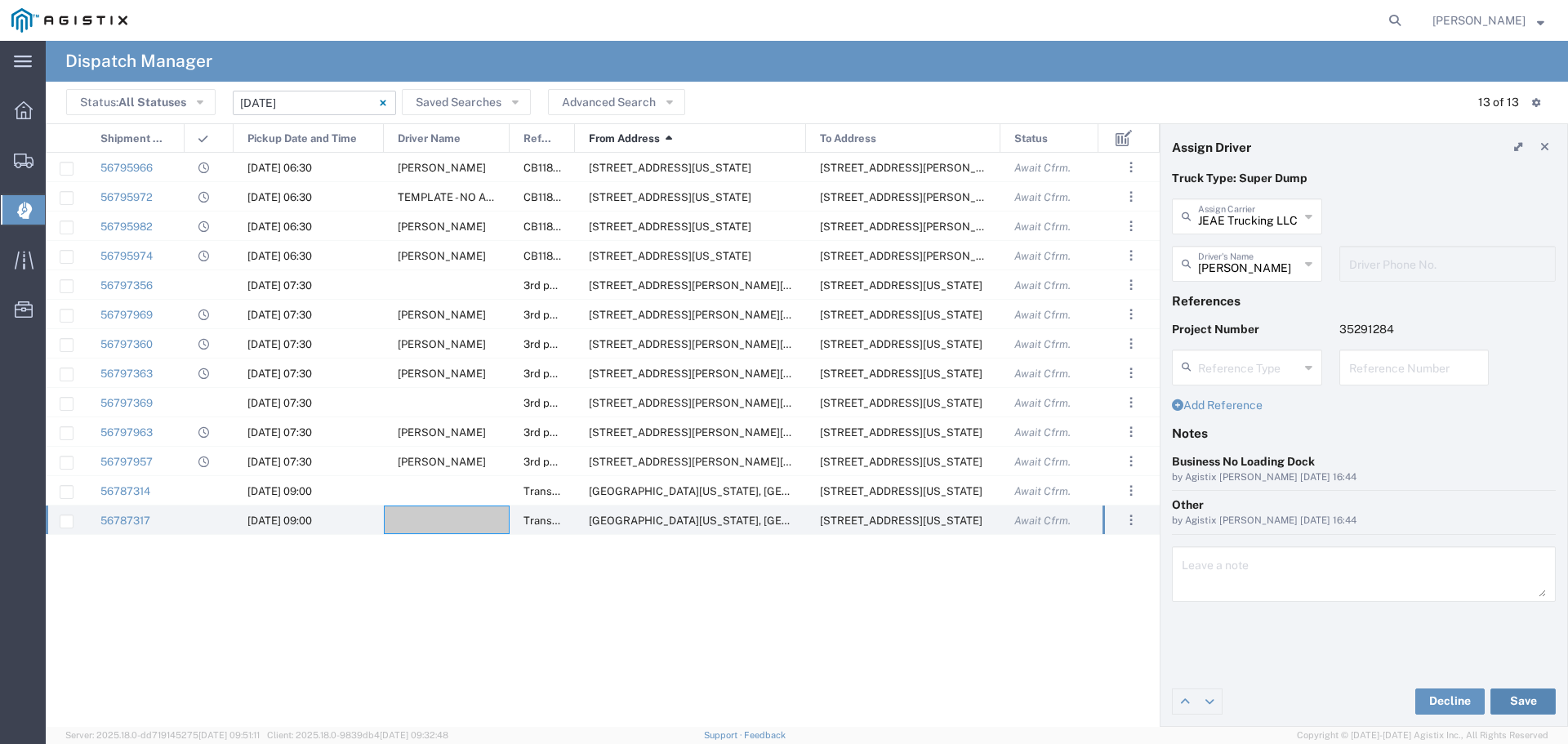
click at [1515, 693] on button "Save" at bounding box center [1523, 701] width 66 height 26
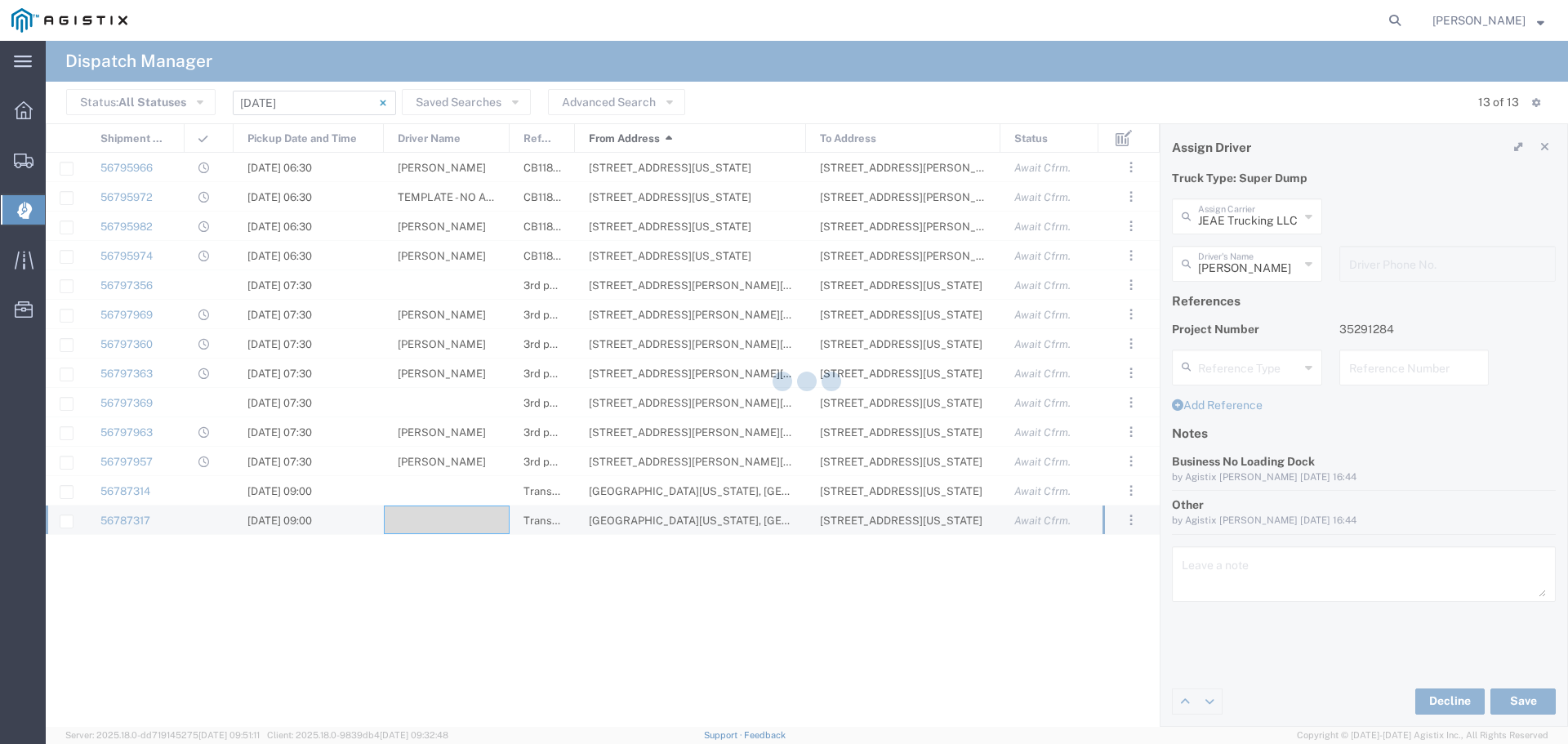
type input "Hector Velasquez"
type input "JEAE Trucking LLC"
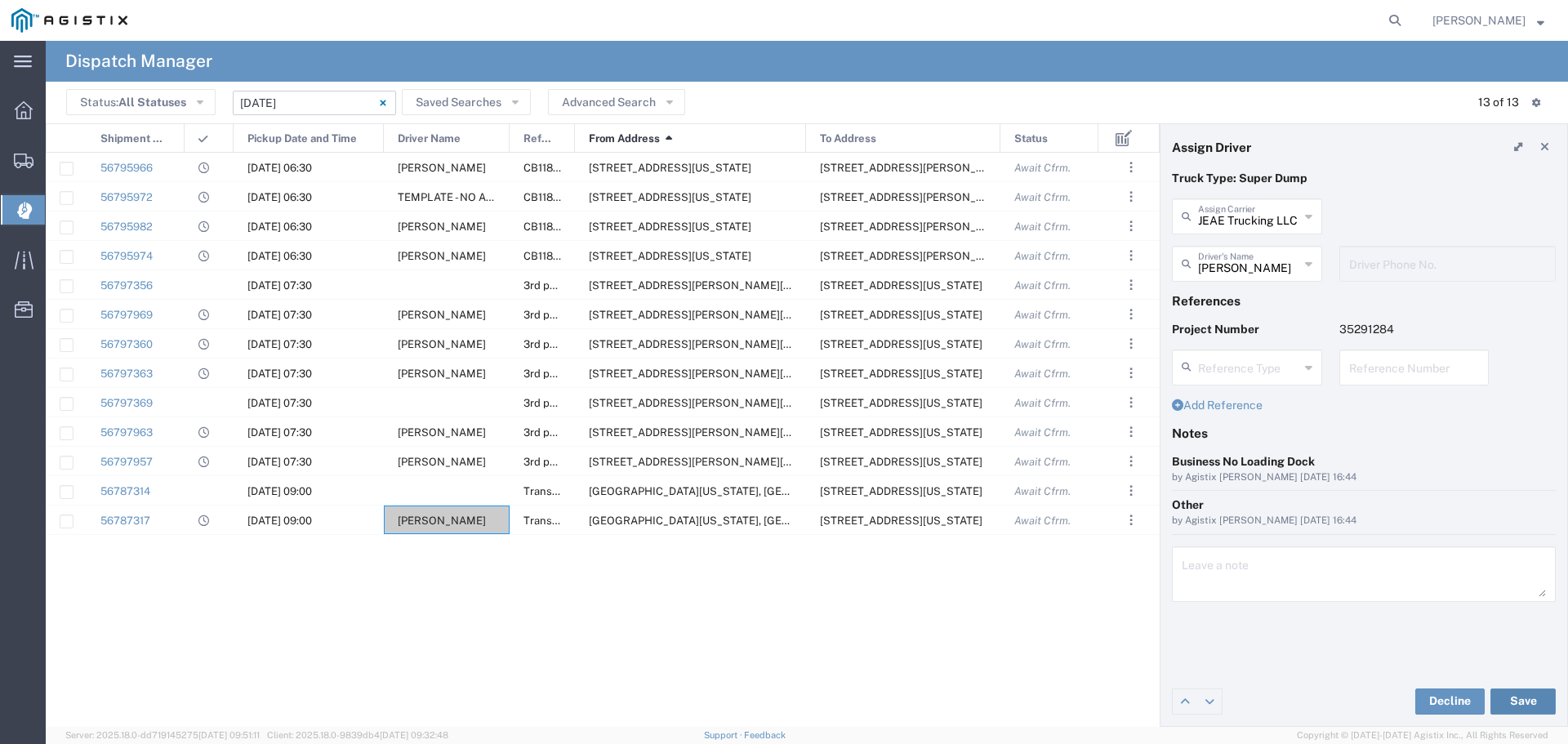
click at [1515, 700] on button "Save" at bounding box center [1523, 701] width 66 height 26
click at [404, 281] on div at bounding box center [447, 285] width 126 height 29
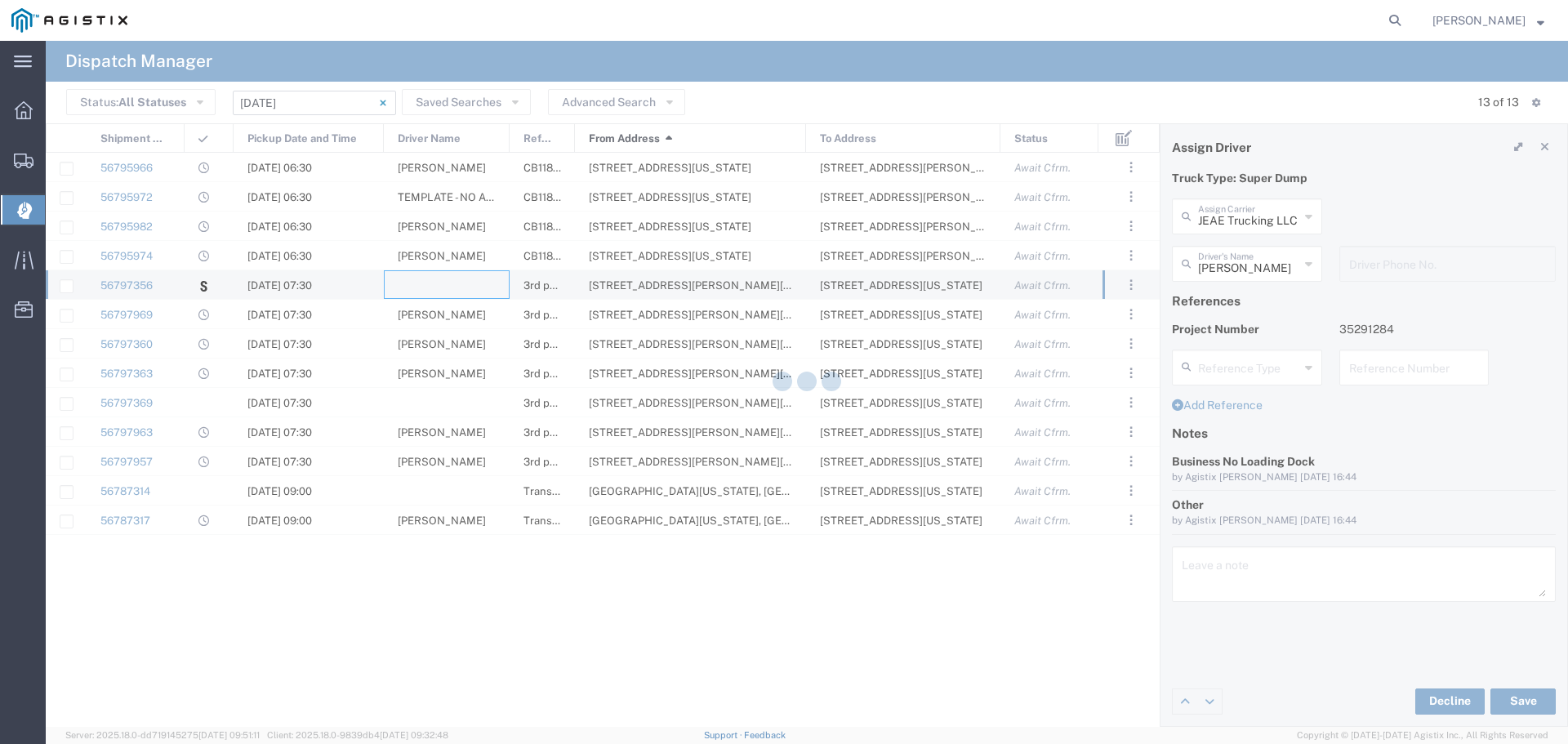
type input "Atwal Carriers Inc"
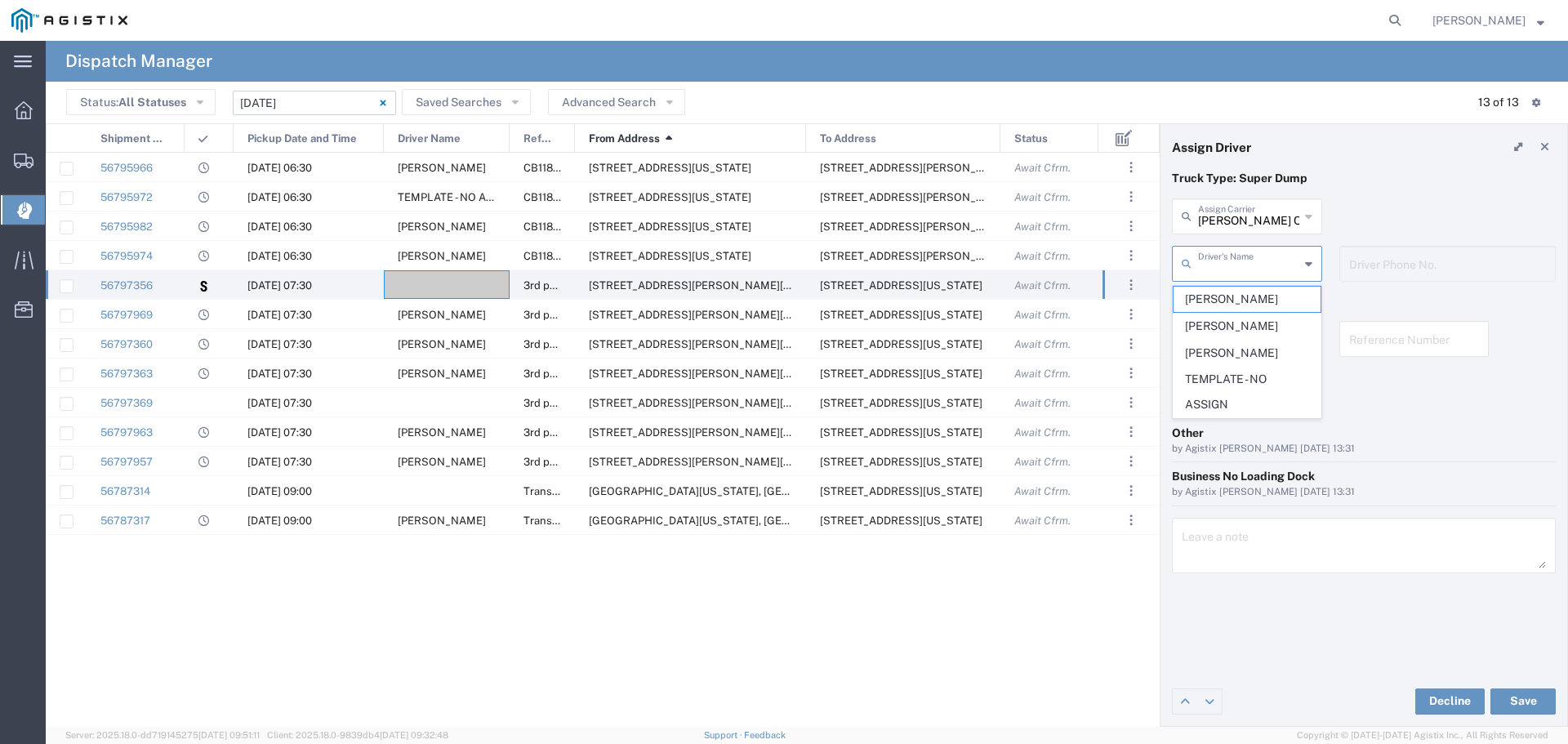
click at [1289, 264] on input "text" at bounding box center [1249, 262] width 101 height 29
click at [1254, 351] on span "Satvir Singh" at bounding box center [1247, 353] width 147 height 25
type input "Satvir Singh"
type input "916-862-4448"
click at [1534, 704] on button "Save" at bounding box center [1523, 701] width 66 height 26
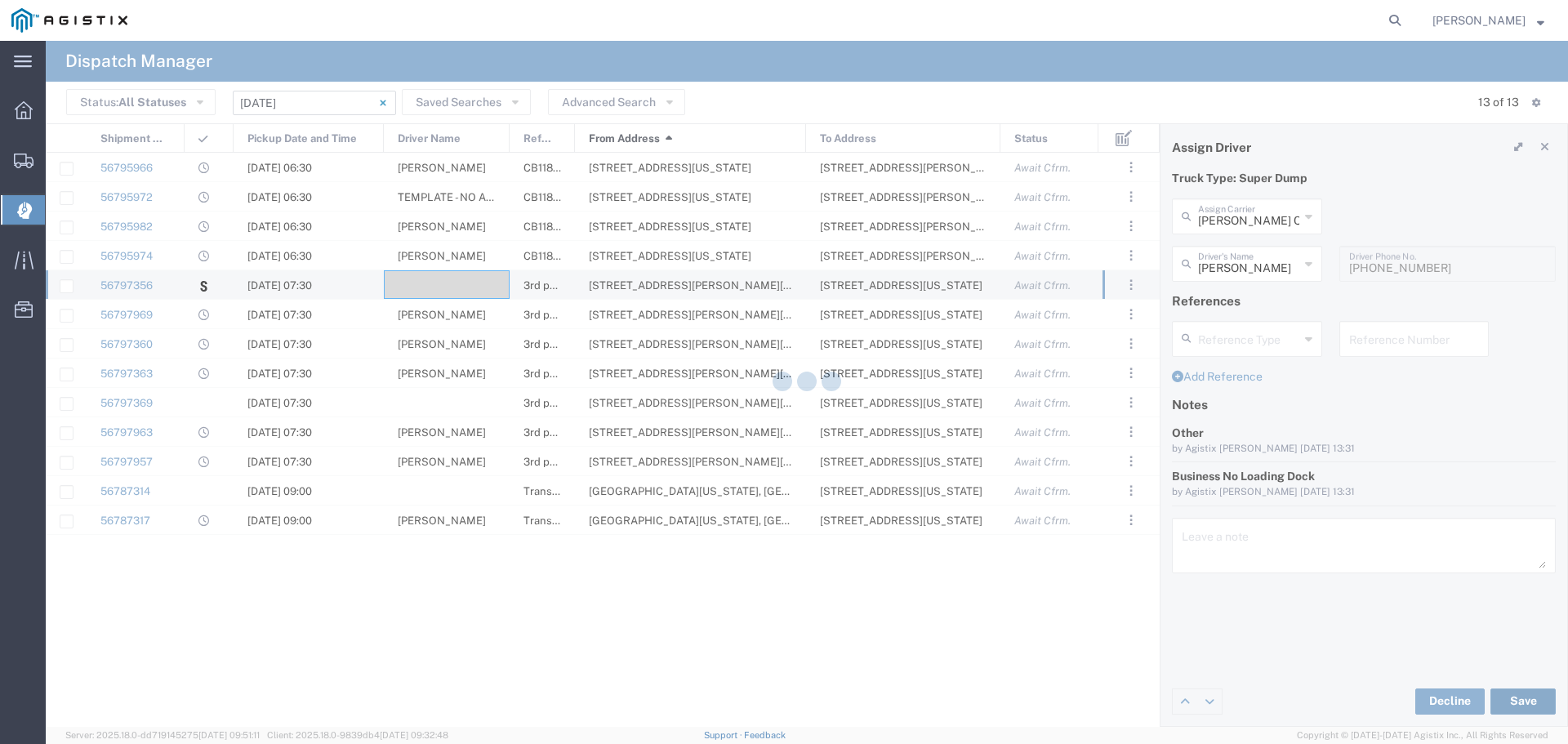
type input "Satvir Singh"
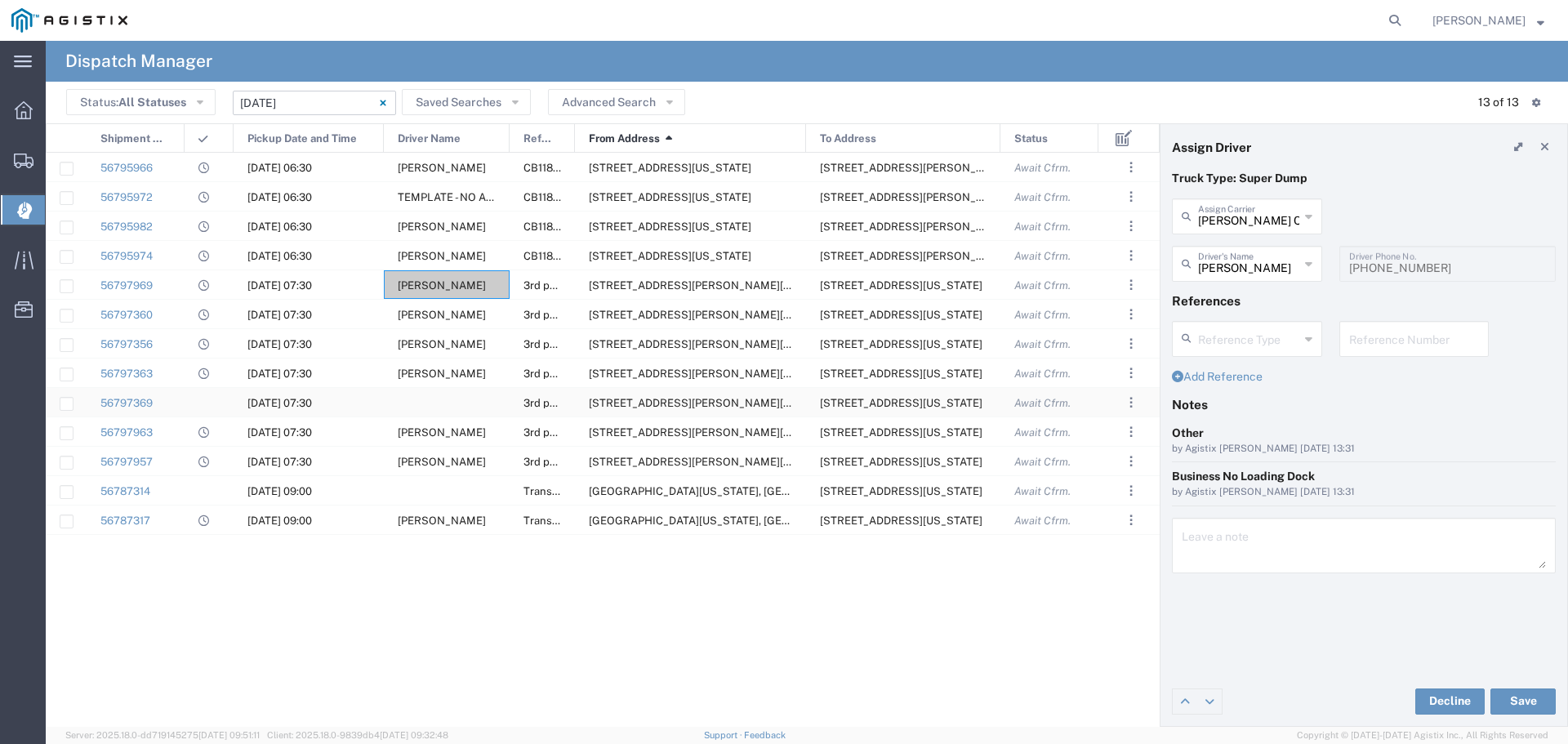
click at [428, 400] on div at bounding box center [447, 402] width 126 height 29
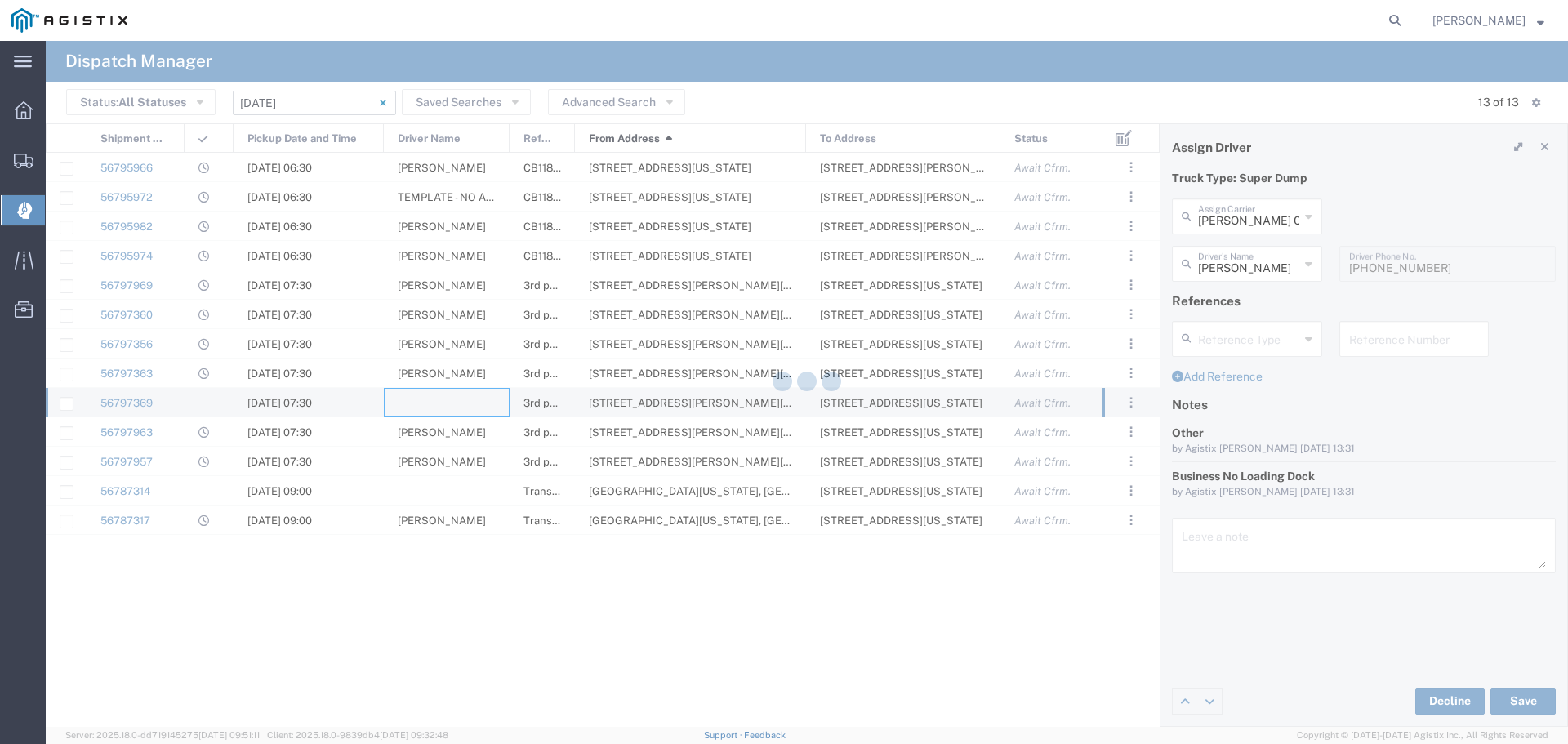
type input "North Coast Trucking"
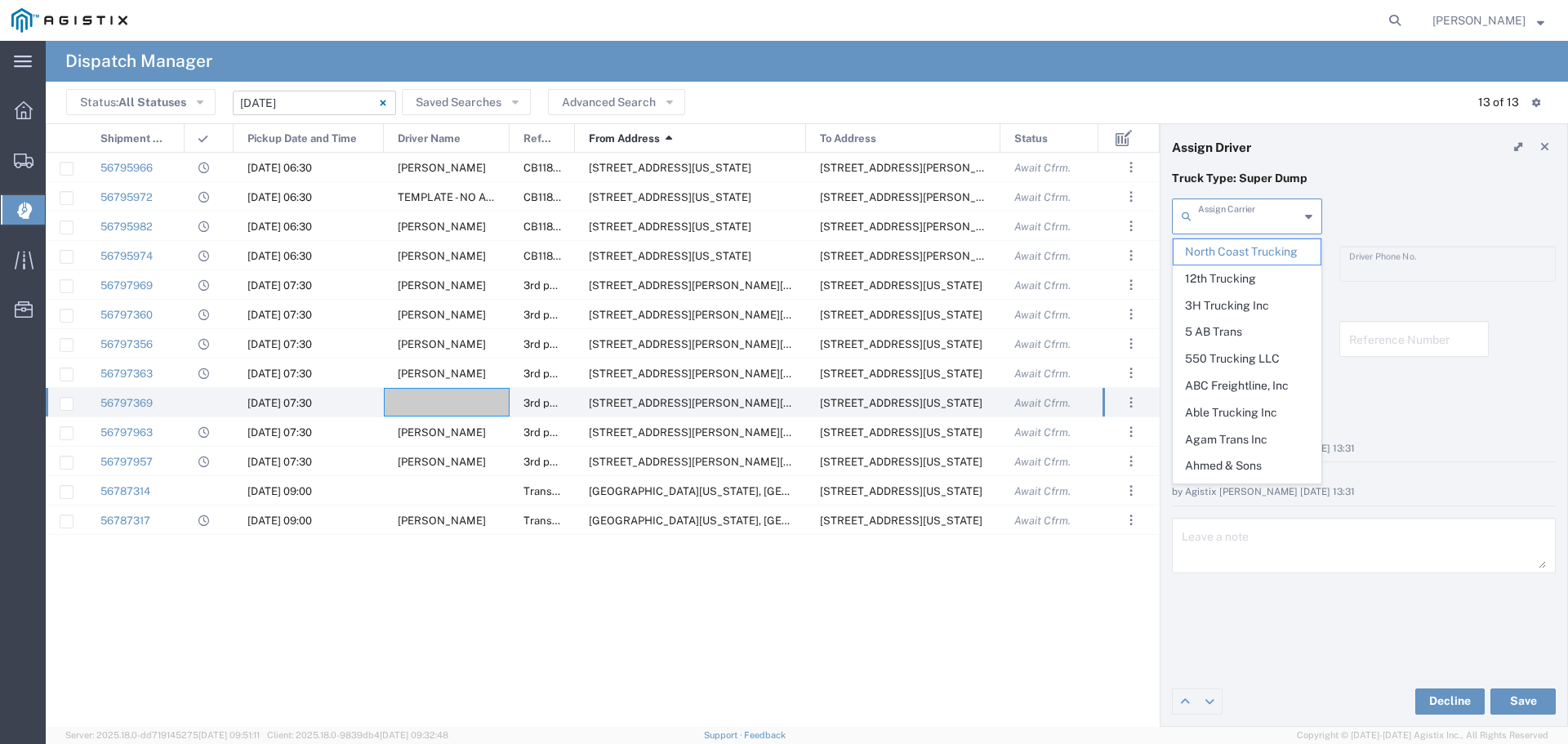
click at [1248, 214] on input "text" at bounding box center [1249, 215] width 101 height 29
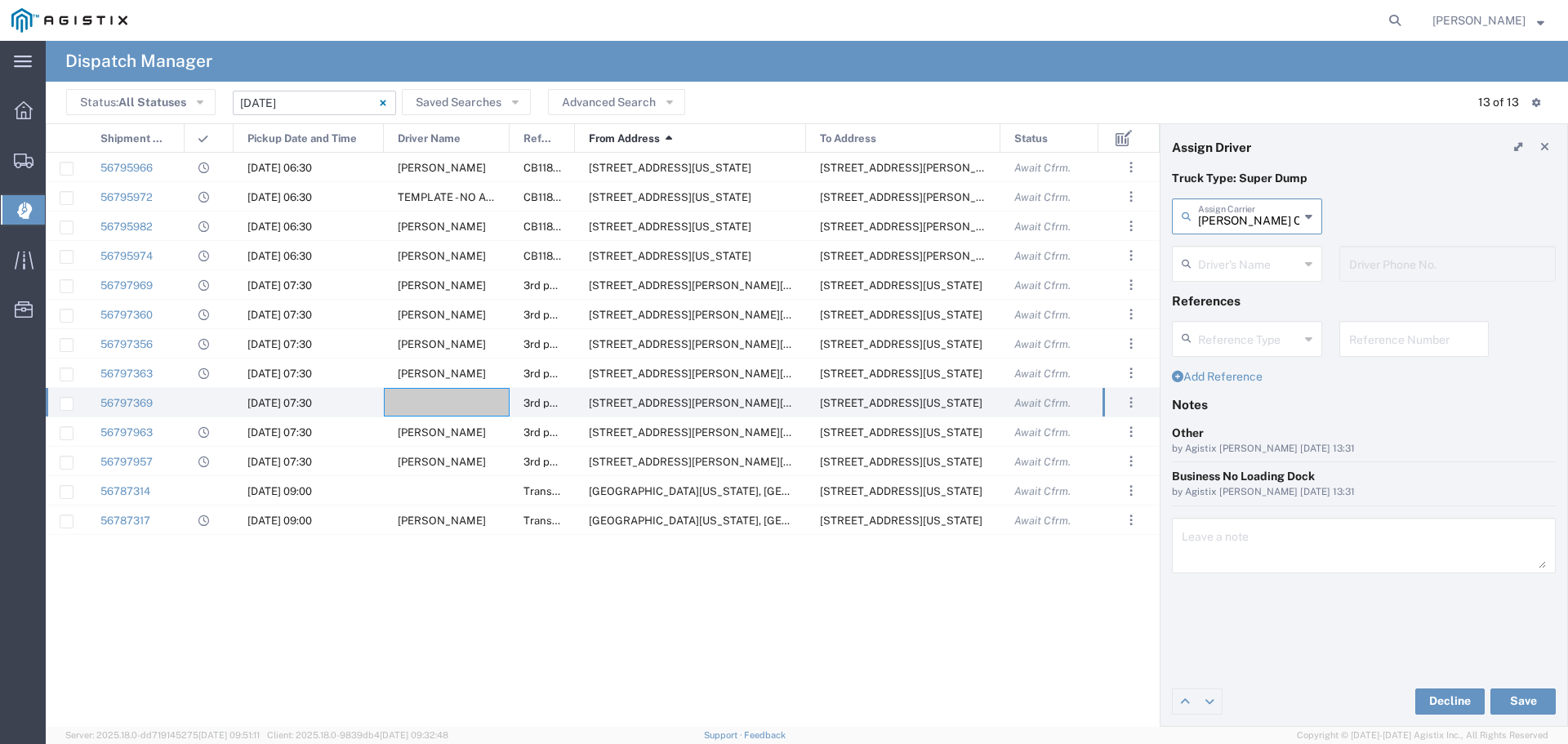
type input "Atwal Carriers Inc"
click at [1220, 266] on input "text" at bounding box center [1249, 262] width 101 height 29
click at [1254, 330] on span "Kashmira Singh Atwal" at bounding box center [1247, 326] width 147 height 25
type input "Kashmira Singh Atwal"
type input "916-826-4318"
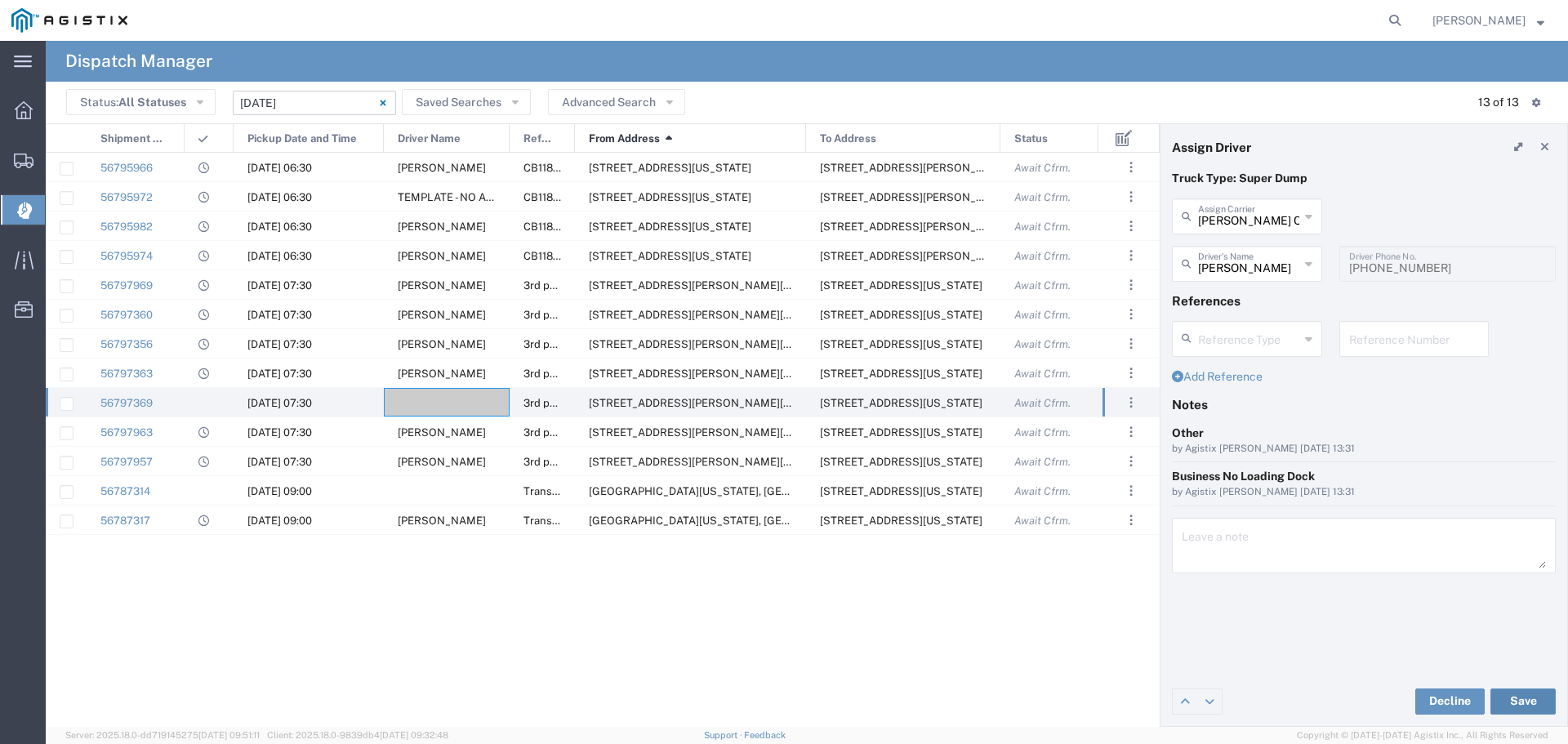
click at [1534, 701] on button "Save" at bounding box center [1523, 701] width 66 height 26
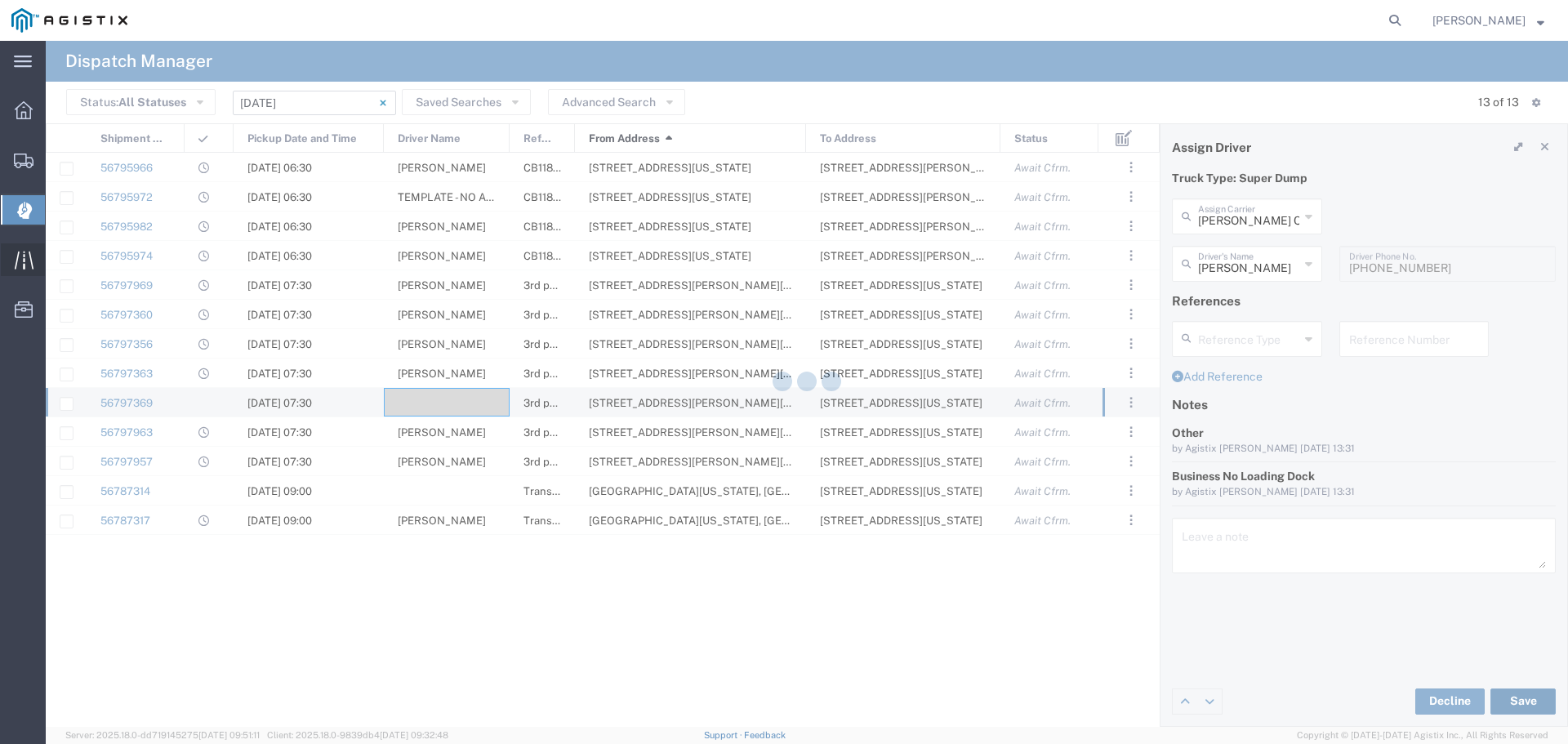
type input "Kashmira Singh Atwal"
type input "Atwal Carriers Inc"
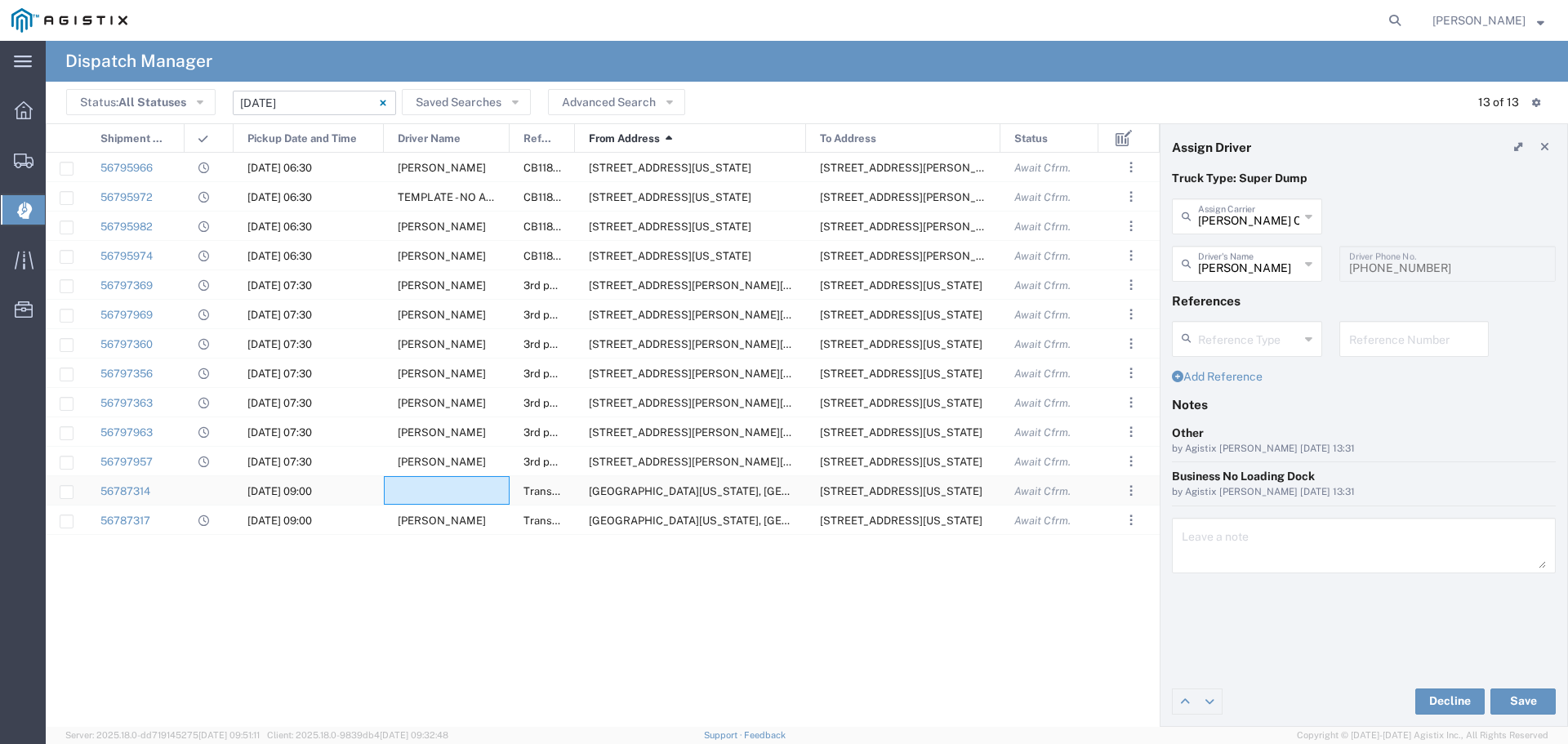
click at [417, 481] on div at bounding box center [447, 490] width 126 height 29
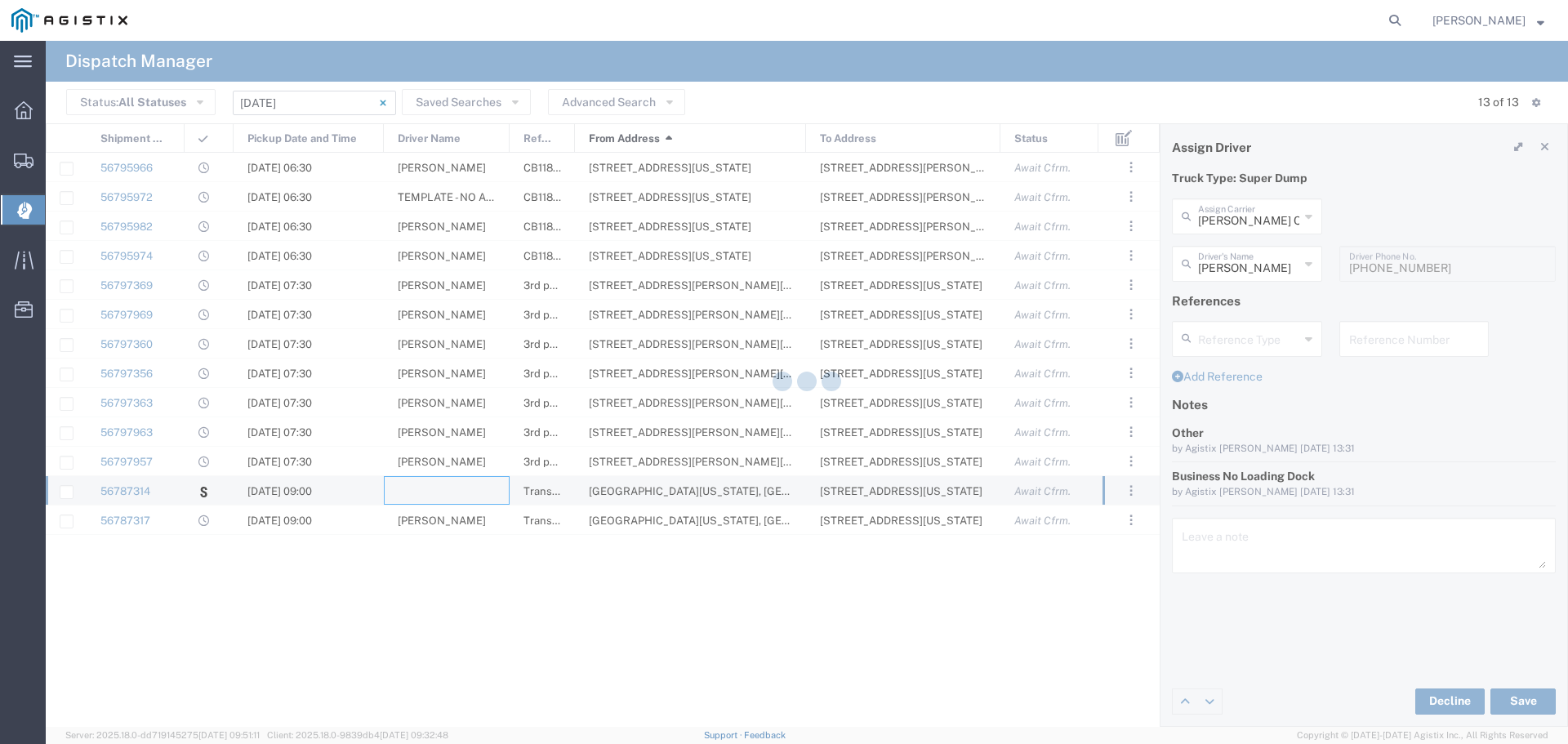
type input "TC Trucklines Inc"
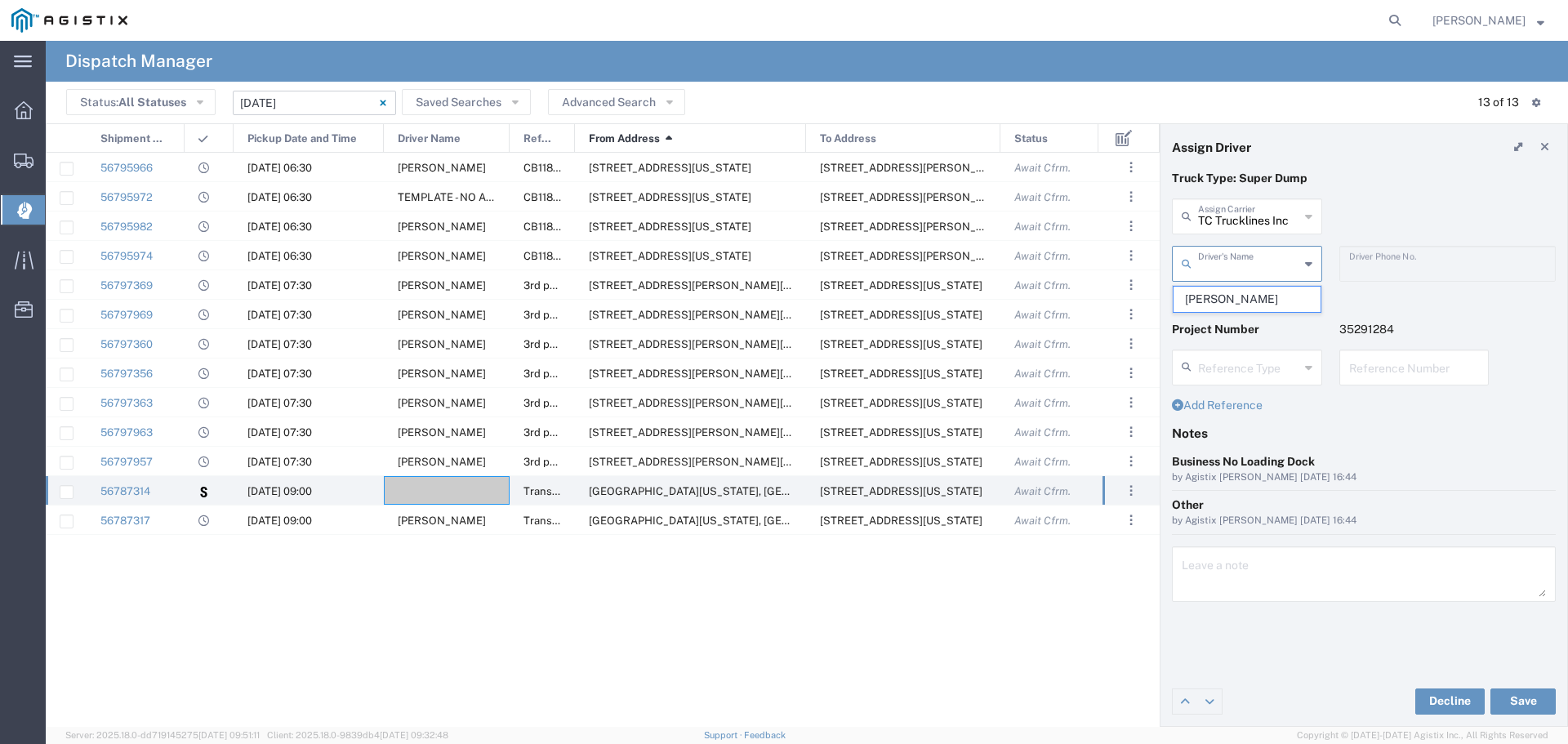
click at [1216, 258] on input "text" at bounding box center [1249, 262] width 101 height 29
click at [1259, 230] on div "TC Trucklines Inc Assign Carrier" at bounding box center [1247, 216] width 150 height 36
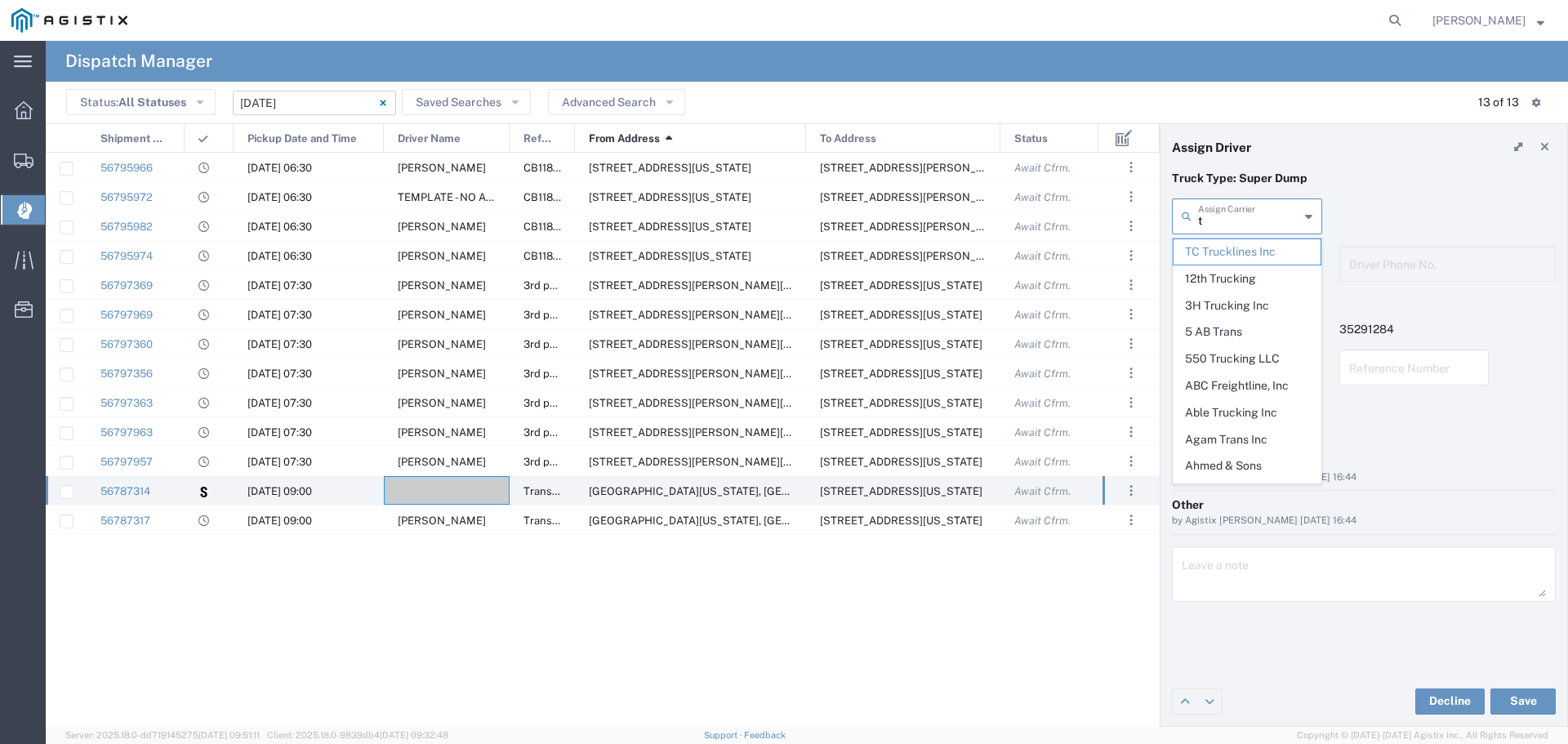
type input "tc"
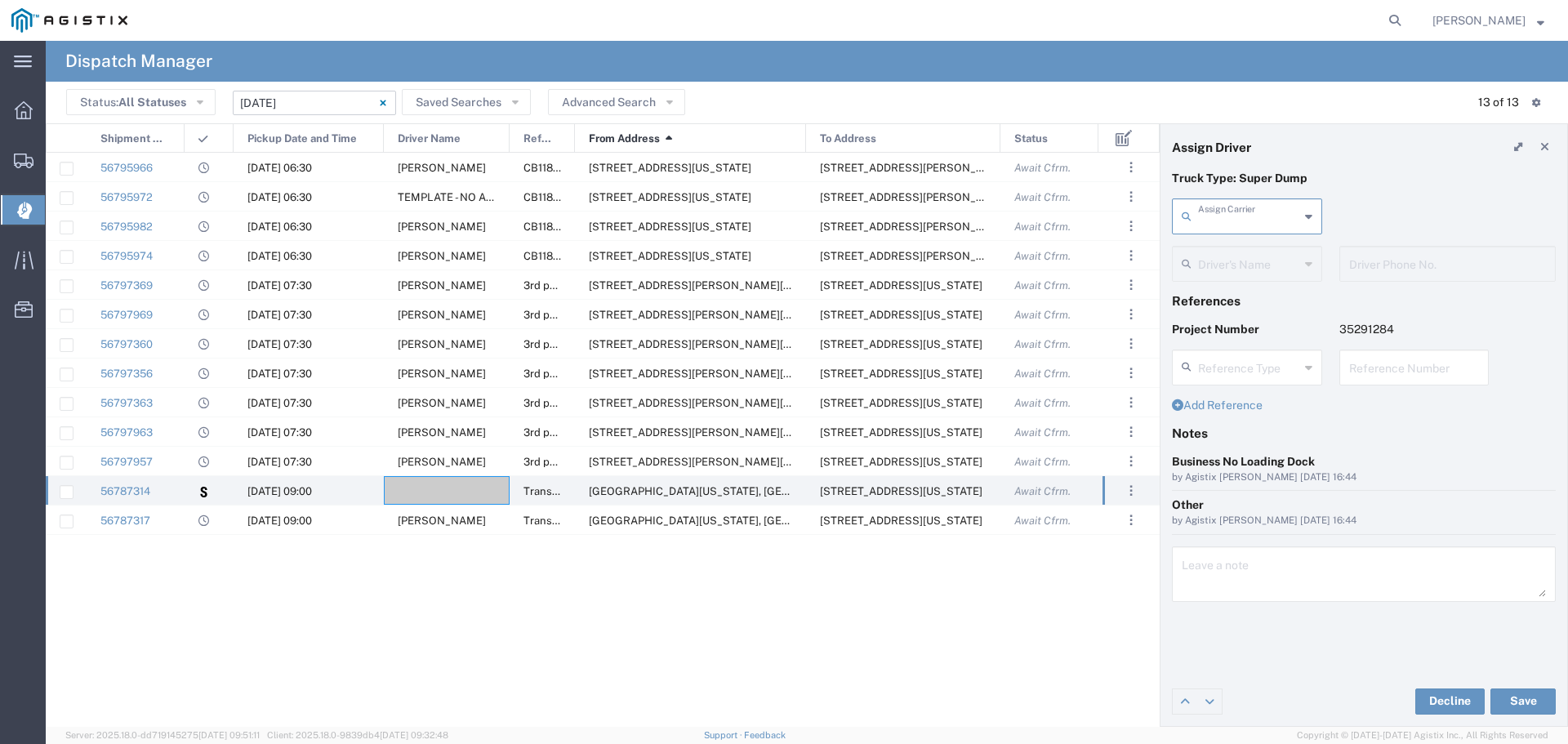
click at [1256, 227] on input "text" at bounding box center [1249, 215] width 101 height 29
click at [1248, 264] on span "TC Trucklines Inc" at bounding box center [1247, 252] width 147 height 25
type input "TC Trucklines Inc"
click at [1518, 694] on button "Save" at bounding box center [1523, 701] width 66 height 26
